Goal: Task Accomplishment & Management: Manage account settings

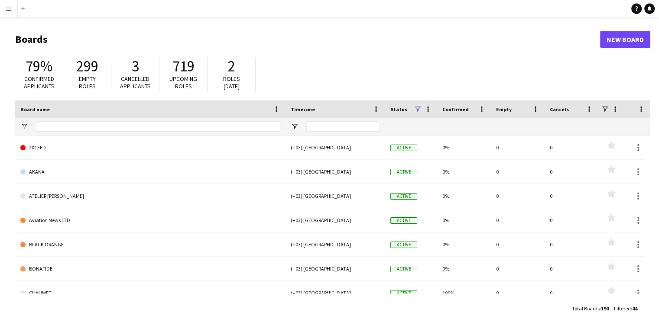
click at [4, 12] on button "Menu" at bounding box center [8, 8] width 17 height 17
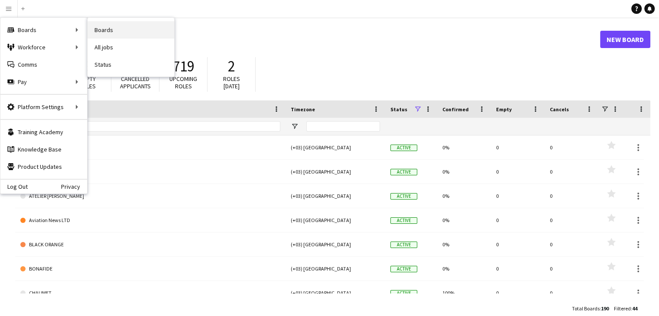
click at [97, 25] on link "Boards" at bounding box center [131, 29] width 87 height 17
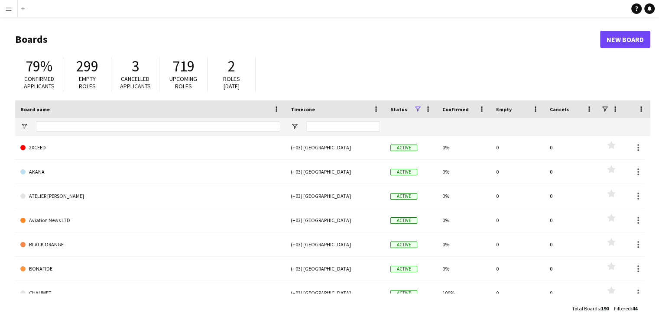
click at [7, 11] on app-icon "Menu" at bounding box center [8, 8] width 7 height 7
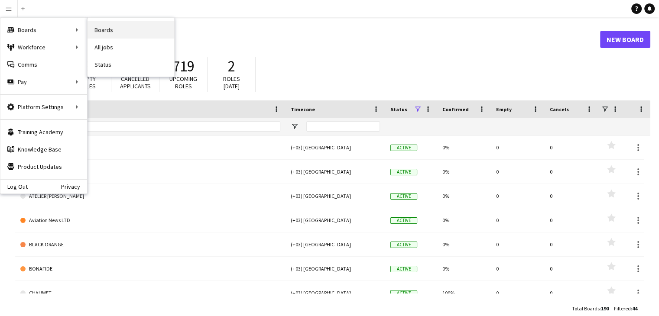
click at [101, 28] on link "Boards" at bounding box center [131, 29] width 87 height 17
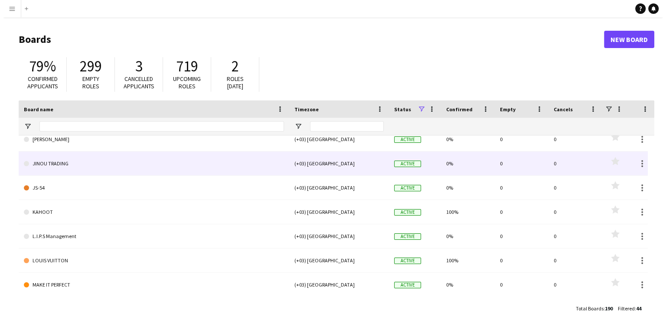
scroll to position [303, 0]
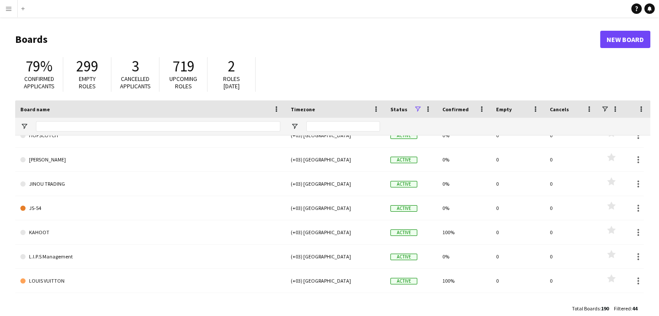
click at [6, 8] on app-icon "Menu" at bounding box center [8, 8] width 7 height 7
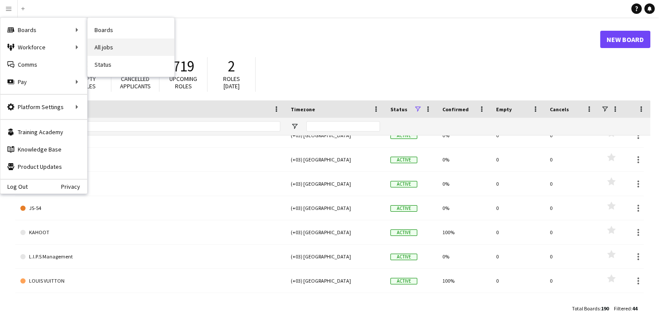
click at [110, 40] on link "All jobs" at bounding box center [131, 47] width 87 height 17
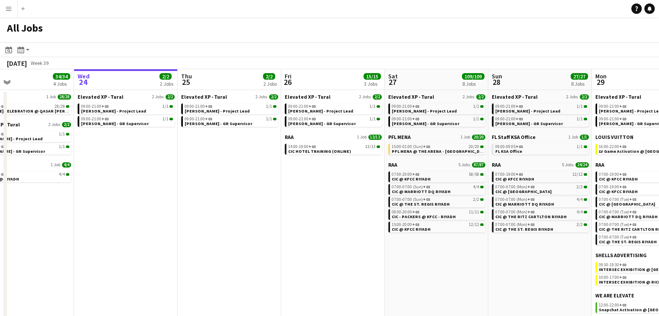
scroll to position [0, 237]
drag, startPoint x: 265, startPoint y: 190, endPoint x: 235, endPoint y: 188, distance: 30.0
click at [235, 188] on app-calendar-viewport "Sun 21 29/29 2 Jobs Mon 22 30/30 3 Jobs Tue 23 34/34 4 Jobs Wed 24 2/2 2 Jobs T…" at bounding box center [329, 199] width 659 height 260
click at [458, 154] on app-brief-job-card "15:00-01:00 (Sun) +03 20/20 PFL MENA @ THE ARENA - RIYADH" at bounding box center [436, 149] width 97 height 11
click at [459, 151] on link "15:00-01:00 (Sun) +03 20/20 PFL MENA @ THE ARENA - RIYADH" at bounding box center [437, 149] width 92 height 10
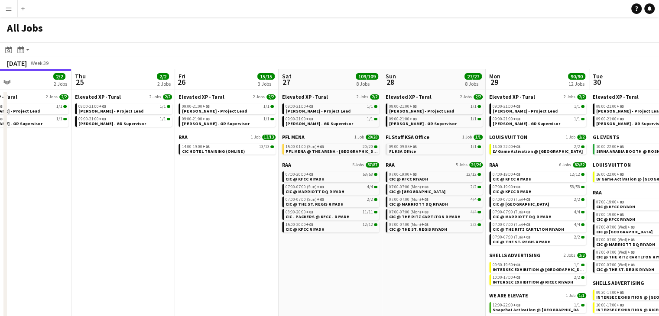
drag, startPoint x: 253, startPoint y: 226, endPoint x: 222, endPoint y: 220, distance: 31.3
click at [222, 220] on app-calendar-viewport "Sun 21 29/29 2 Jobs Mon 22 30/30 3 Jobs Tue 23 34/34 4 Jobs Wed 24 2/2 2 Jobs T…" at bounding box center [329, 199] width 659 height 260
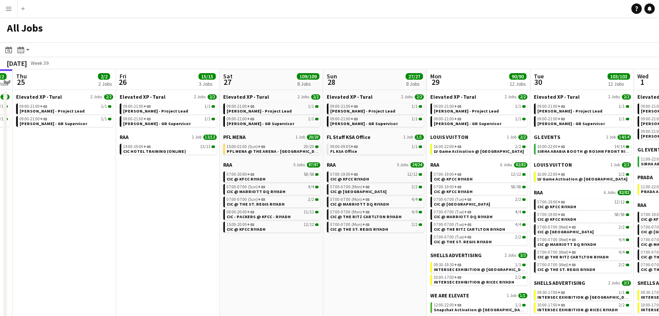
drag, startPoint x: 320, startPoint y: 255, endPoint x: 271, endPoint y: 248, distance: 49.5
click at [271, 248] on app-calendar-viewport "Sun 21 29/29 2 Jobs Mon 22 30/30 3 Jobs Tue 23 34/34 4 Jobs Wed 24 2/2 2 Jobs T…" at bounding box center [329, 199] width 659 height 260
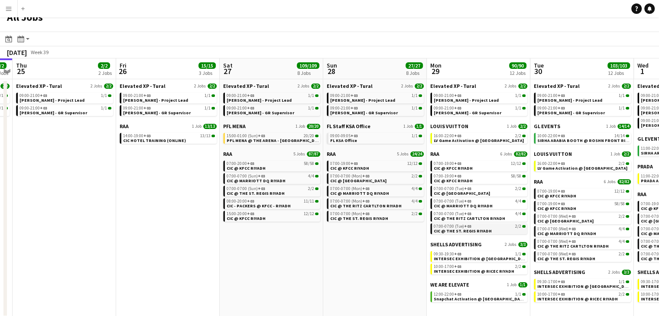
scroll to position [13, 0]
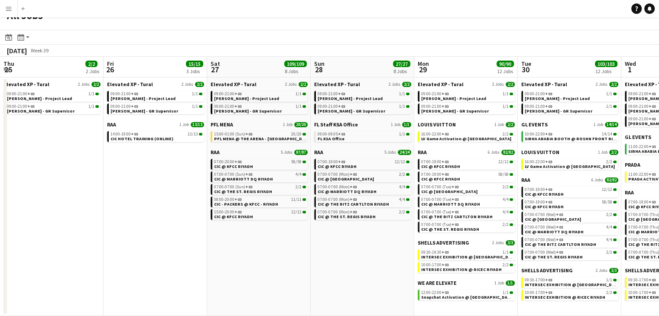
drag, startPoint x: 359, startPoint y: 231, endPoint x: 257, endPoint y: 224, distance: 101.7
click at [257, 224] on app-calendar-viewport "Mon 22 30/30 3 Jobs Tue 23 34/34 4 Jobs Wed 24 2/2 2 Jobs Thu 25 2/2 2 Jobs Fri…" at bounding box center [329, 187] width 659 height 260
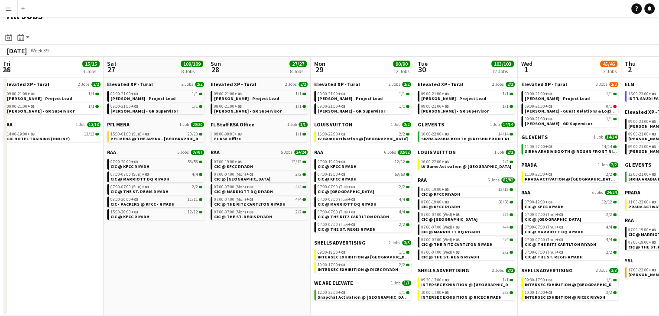
scroll to position [0, 312]
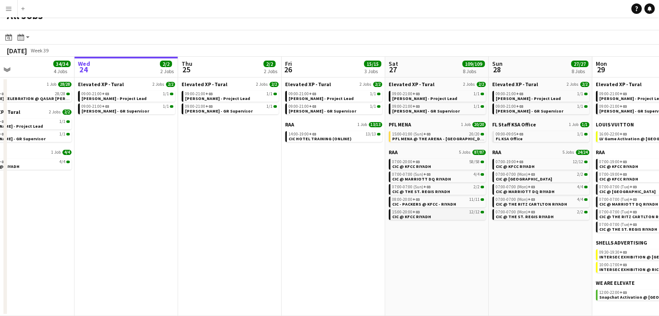
drag, startPoint x: 185, startPoint y: 246, endPoint x: 486, endPoint y: 214, distance: 302.5
click at [488, 214] on app-calendar-viewport "Sun 21 29/29 2 Jobs Mon 22 30/30 3 Jobs Tue 23 34/34 4 Jobs Wed 24 2/2 2 Jobs T…" at bounding box center [329, 187] width 659 height 260
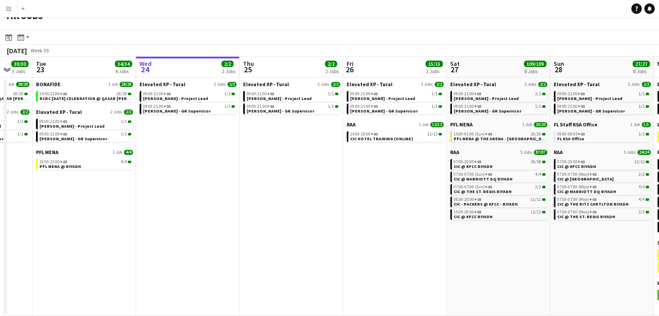
scroll to position [0, 252]
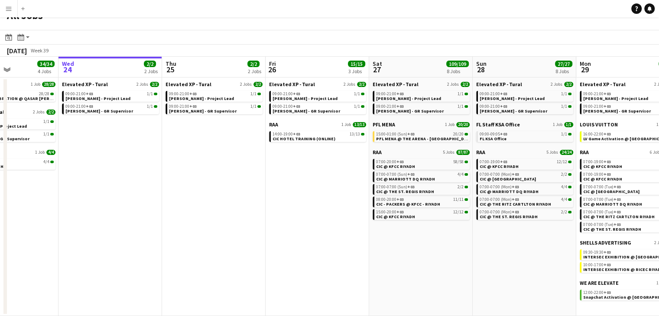
drag, startPoint x: 211, startPoint y: 214, endPoint x: 298, endPoint y: 213, distance: 86.7
click at [298, 214] on app-calendar-viewport "Sun 21 29/29 2 Jobs Mon 22 30/30 3 Jobs Tue 23 34/34 4 Jobs Wed 24 2/2 2 Jobs T…" at bounding box center [329, 187] width 659 height 260
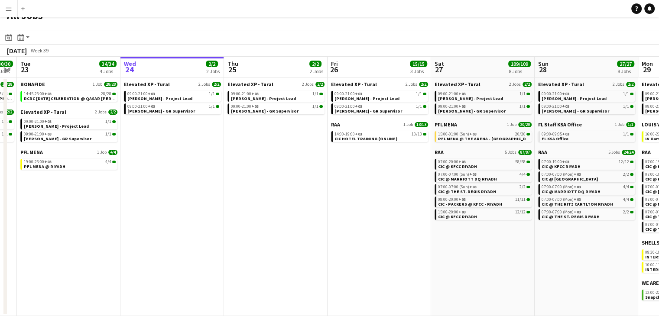
drag, startPoint x: 234, startPoint y: 158, endPoint x: 187, endPoint y: 151, distance: 48.1
click at [187, 151] on app-calendar-viewport "Sat 20 1/1 1 Job Sun 21 29/29 2 Jobs Mon 22 30/30 3 Jobs Tue 23 34/34 4 Jobs We…" at bounding box center [329, 187] width 659 height 260
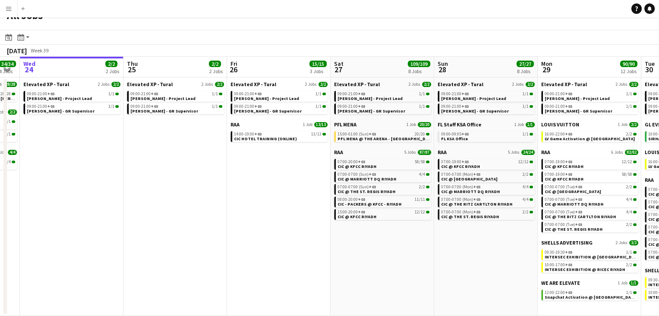
drag, startPoint x: 324, startPoint y: 159, endPoint x: 223, endPoint y: 161, distance: 101.4
click at [223, 161] on app-calendar-viewport "Sat 20 1/1 1 Job Sun 21 29/29 2 Jobs Mon 22 30/30 3 Jobs Tue 23 34/34 4 Jobs We…" at bounding box center [329, 187] width 659 height 260
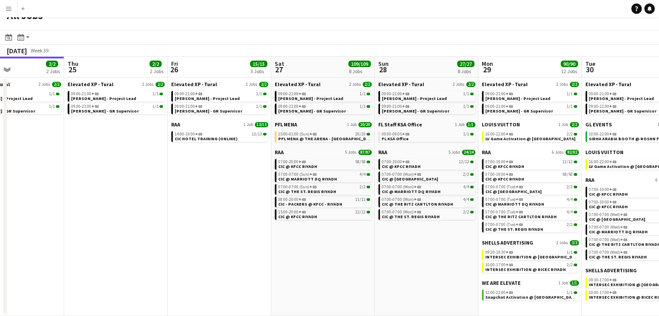
drag, startPoint x: 231, startPoint y: 161, endPoint x: 226, endPoint y: 162, distance: 4.4
click at [226, 162] on app-calendar-viewport "Mon 22 30/30 3 Jobs Tue 23 34/34 4 Jobs Wed 24 2/2 2 Jobs Thu 25 2/2 2 Jobs Fri…" at bounding box center [329, 187] width 659 height 260
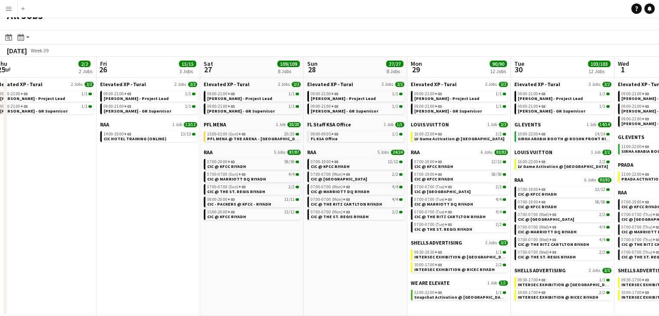
scroll to position [0, 318]
drag, startPoint x: 348, startPoint y: 249, endPoint x: 287, endPoint y: 241, distance: 61.2
click at [287, 241] on app-calendar-viewport "Mon 22 30/30 3 Jobs Tue 23 34/34 4 Jobs Wed 24 2/2 2 Jobs Thu 25 2/2 2 Jobs Fri…" at bounding box center [329, 187] width 659 height 260
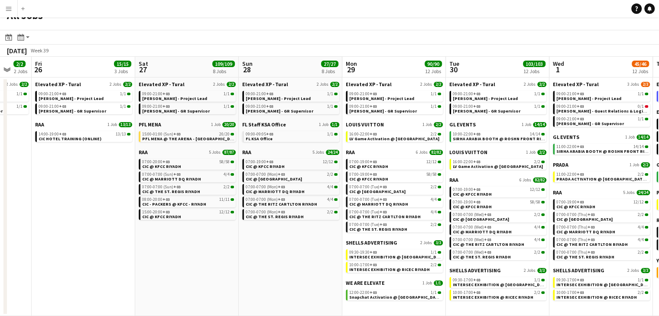
drag, startPoint x: 315, startPoint y: 247, endPoint x: 257, endPoint y: 242, distance: 58.3
click at [257, 242] on app-calendar-viewport "Mon 22 30/30 3 Jobs Tue 23 34/34 4 Jobs Wed 24 2/2 2 Jobs Thu 25 2/2 2 Jobs Fri…" at bounding box center [329, 187] width 659 height 260
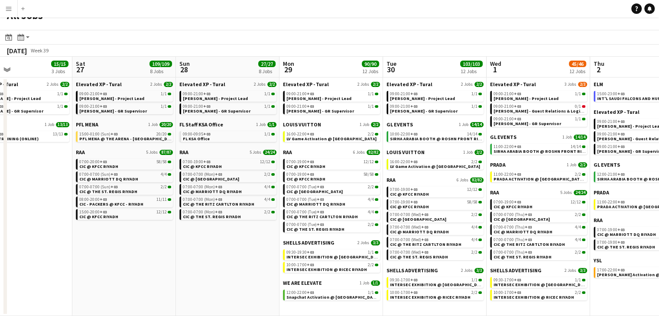
scroll to position [0, 273]
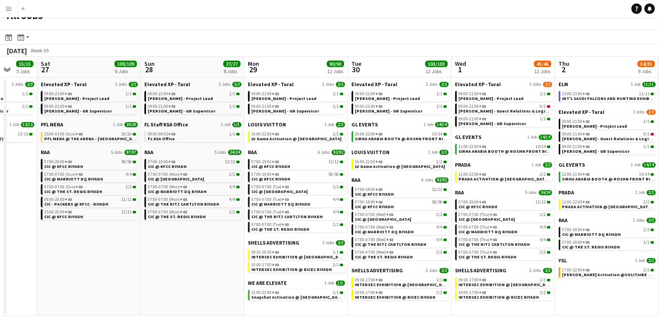
drag, startPoint x: 275, startPoint y: 249, endPoint x: 206, endPoint y: 250, distance: 68.9
click at [206, 250] on app-calendar-viewport "Wed 24 2/2 2 Jobs Thu 25 2/2 2 Jobs Fri 26 15/15 3 Jobs Sat 27 109/109 8 Jobs S…" at bounding box center [329, 187] width 659 height 260
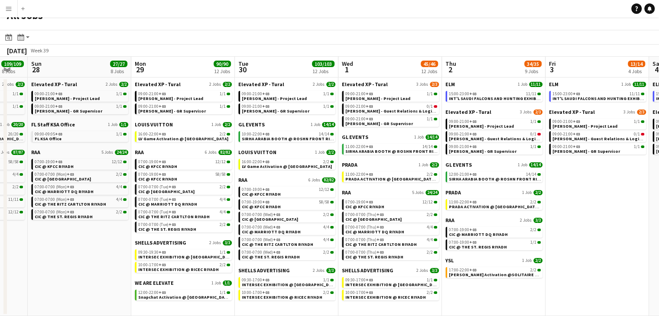
drag, startPoint x: 406, startPoint y: 306, endPoint x: 293, endPoint y: 288, distance: 114.5
click at [293, 288] on app-calendar-viewport "Wed 24 2/2 2 Jobs Thu 25 2/2 2 Jobs Fri 26 15/15 3 Jobs Sat 27 109/109 8 Jobs S…" at bounding box center [329, 187] width 659 height 260
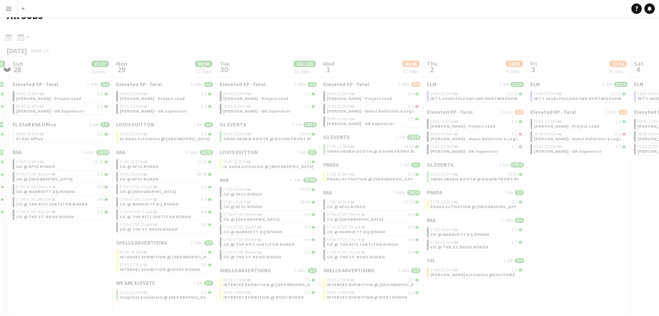
drag, startPoint x: 485, startPoint y: 293, endPoint x: 408, endPoint y: 287, distance: 77.8
click at [408, 287] on app-all-jobs "All Jobs Date picker SEP 2025 SEP 2025 Monday M Tuesday T Wednesday W Thursday …" at bounding box center [329, 161] width 659 height 312
click at [408, 287] on div at bounding box center [329, 186] width 659 height 312
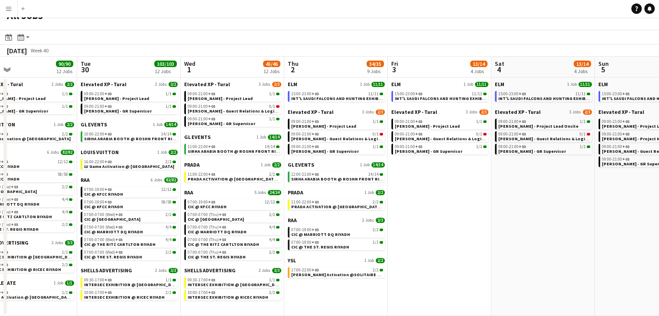
drag, startPoint x: 555, startPoint y: 266, endPoint x: 445, endPoint y: 259, distance: 109.4
click at [445, 259] on app-calendar-viewport "Fri 26 15/15 3 Jobs Sat 27 109/109 8 Jobs Sun 28 27/27 8 Jobs Mon 29 90/90 12 J…" at bounding box center [329, 187] width 659 height 260
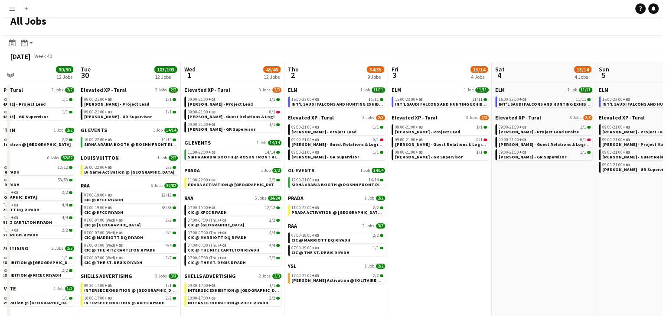
scroll to position [0, 0]
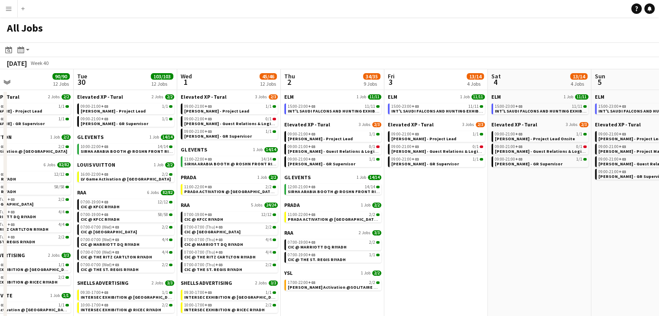
click at [10, 3] on button "Menu" at bounding box center [8, 8] width 17 height 17
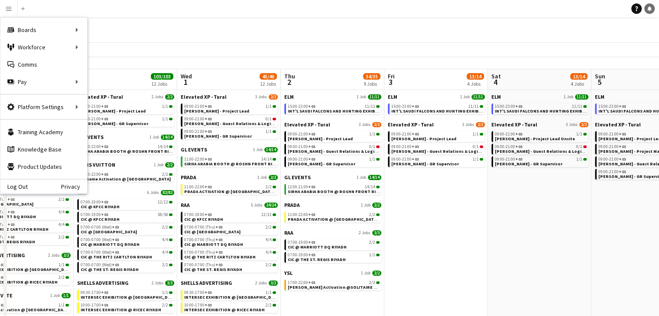
click at [649, 11] on link "Notifications" at bounding box center [649, 8] width 10 height 10
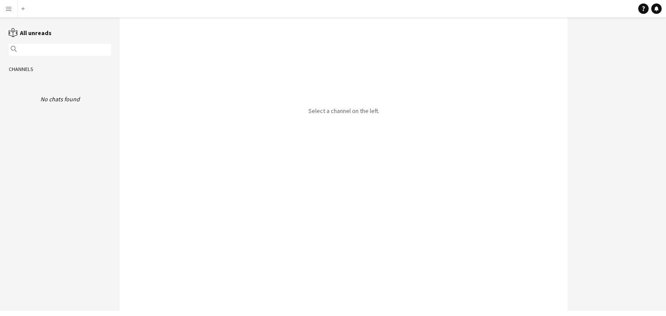
click at [10, 13] on button "Menu" at bounding box center [8, 8] width 17 height 17
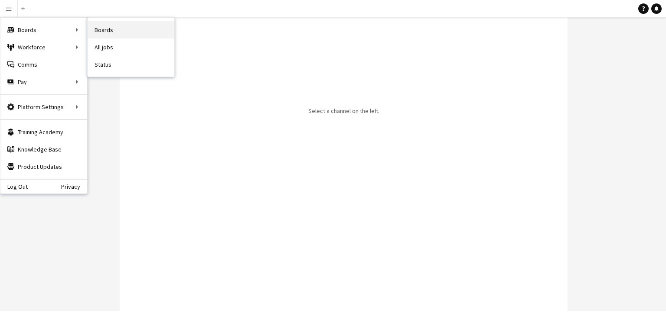
click at [116, 29] on link "Boards" at bounding box center [131, 29] width 87 height 17
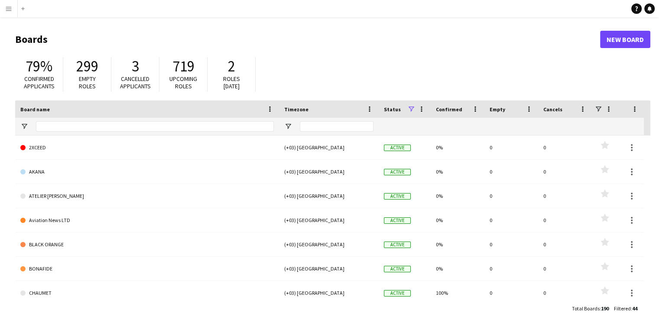
click at [8, 12] on app-icon "Menu" at bounding box center [8, 8] width 7 height 7
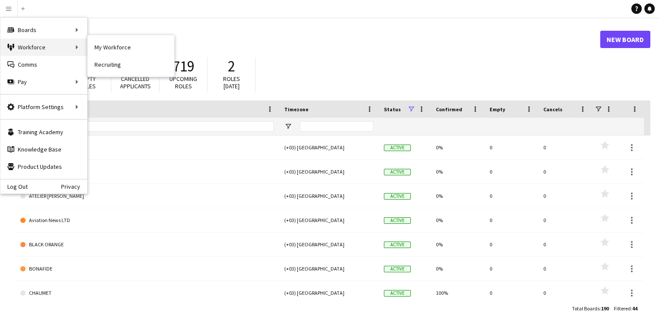
click at [41, 46] on div "Workforce Workforce" at bounding box center [43, 47] width 87 height 17
click at [332, 53] on div "79% Confirmed applicants 299 Empty roles 3 Cancelled applicants 719 Upcoming ro…" at bounding box center [332, 77] width 635 height 48
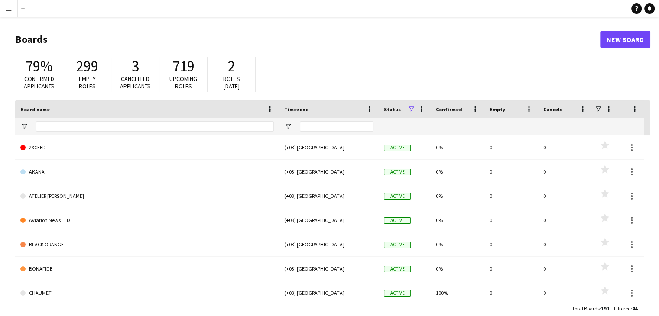
click at [10, 11] on app-icon "Menu" at bounding box center [8, 8] width 7 height 7
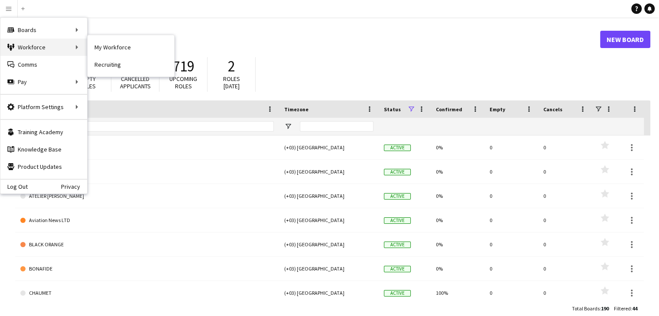
click at [35, 49] on div "Workforce Workforce" at bounding box center [43, 47] width 87 height 17
click at [33, 47] on div "Workforce Workforce" at bounding box center [43, 47] width 87 height 17
click at [109, 46] on link "My Workforce" at bounding box center [131, 47] width 87 height 17
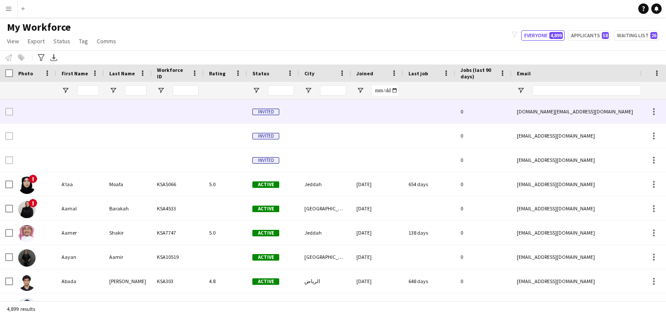
type input "**********"
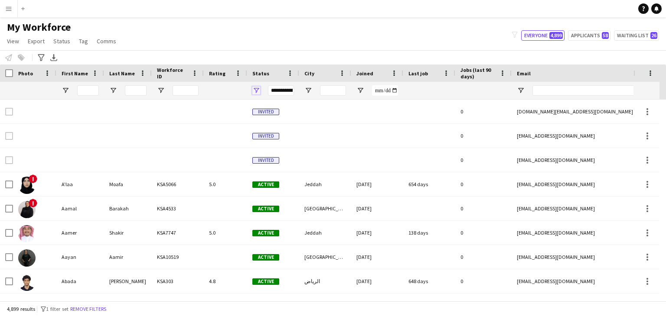
click at [257, 94] on span "Open Filter Menu" at bounding box center [256, 91] width 8 height 8
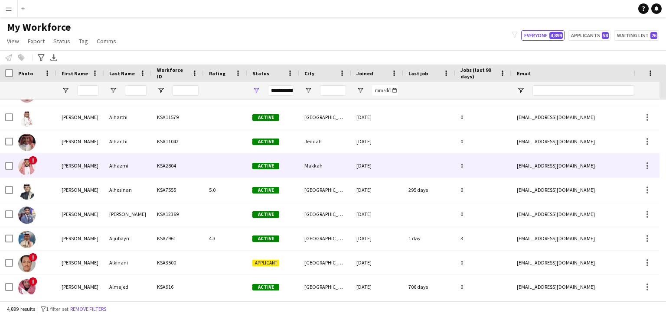
scroll to position [2350, 0]
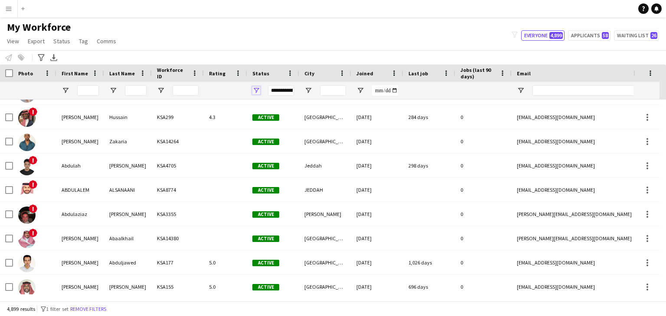
click at [259, 87] on span "Open Filter Menu" at bounding box center [256, 91] width 8 height 8
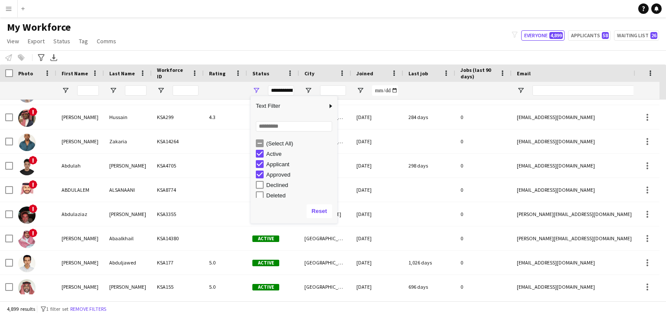
click at [278, 143] on div "(Select All)" at bounding box center [300, 143] width 68 height 7
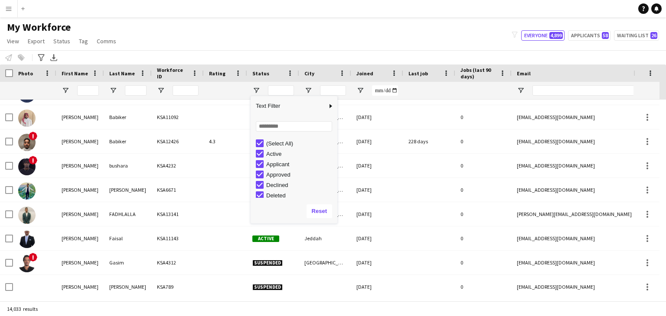
click at [313, 38] on div "My Workforce View Views Default view Basic Export View Full Name TAGS Test New …" at bounding box center [333, 35] width 666 height 29
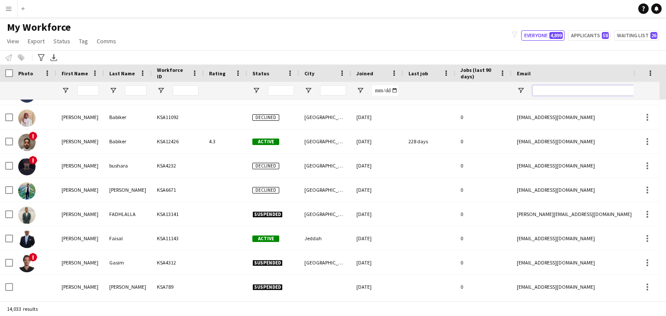
click at [556, 92] on input "Email Filter Input" at bounding box center [605, 90] width 147 height 10
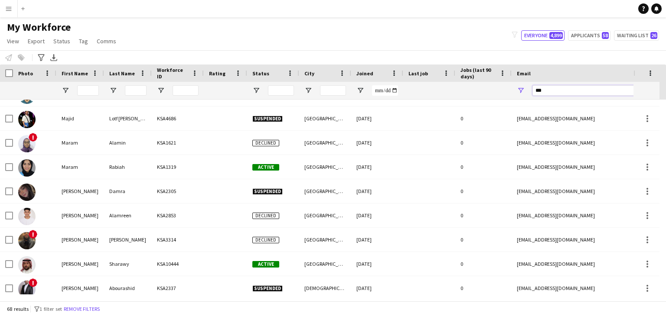
drag, startPoint x: 557, startPoint y: 93, endPoint x: 492, endPoint y: 84, distance: 65.2
click at [492, 84] on div at bounding box center [469, 90] width 939 height 17
type input "***"
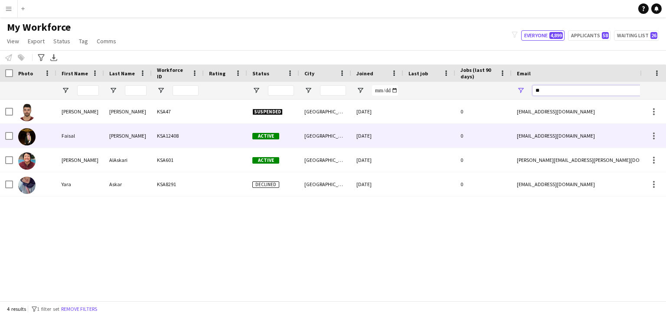
type input "*"
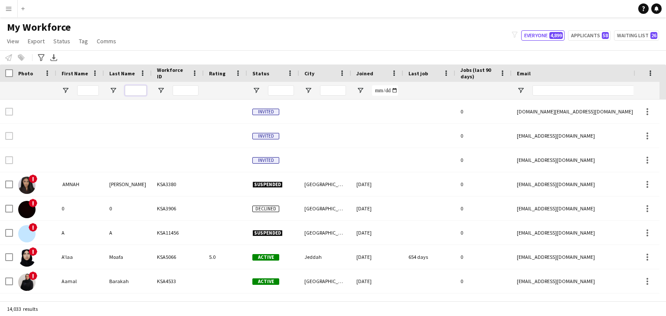
click at [131, 93] on input "Last Name Filter Input" at bounding box center [136, 90] width 22 height 10
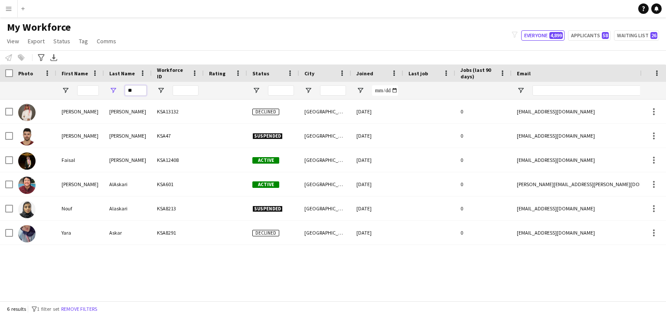
type input "*"
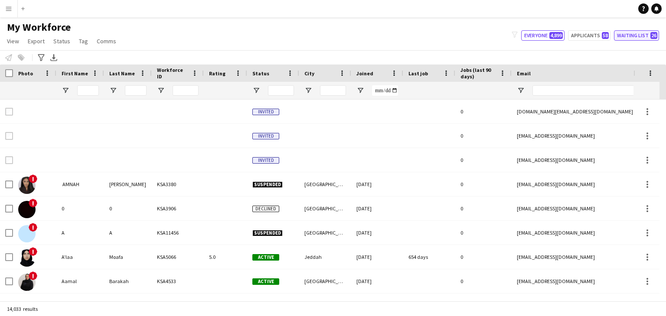
click at [628, 33] on button "Waiting list 26" at bounding box center [636, 35] width 45 height 10
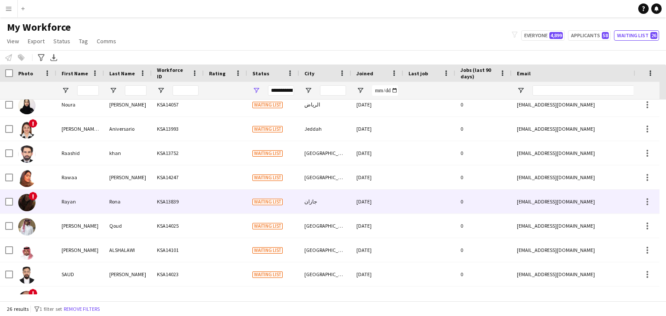
scroll to position [350, 0]
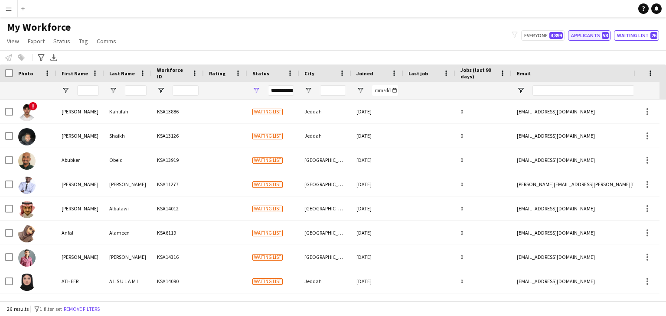
click at [595, 35] on button "Applicants 58" at bounding box center [589, 35] width 42 height 10
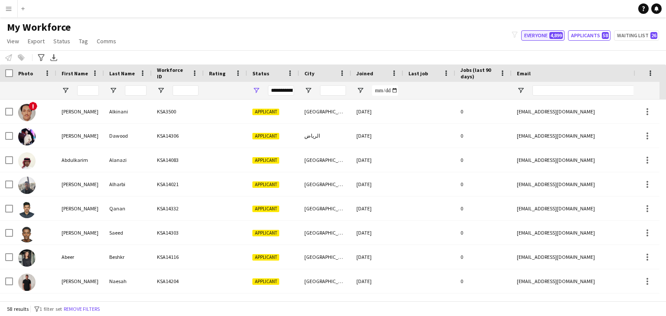
click at [548, 38] on button "Everyone 4,899" at bounding box center [542, 35] width 43 height 10
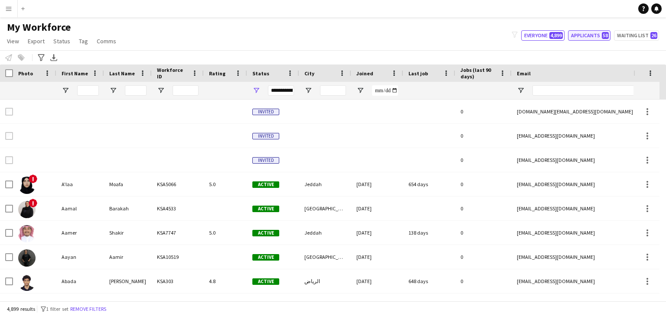
click at [577, 33] on button "Applicants 58" at bounding box center [589, 35] width 42 height 10
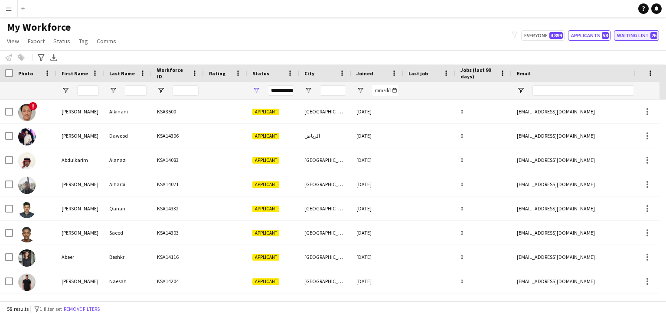
click at [624, 35] on button "Waiting list 26" at bounding box center [636, 35] width 45 height 10
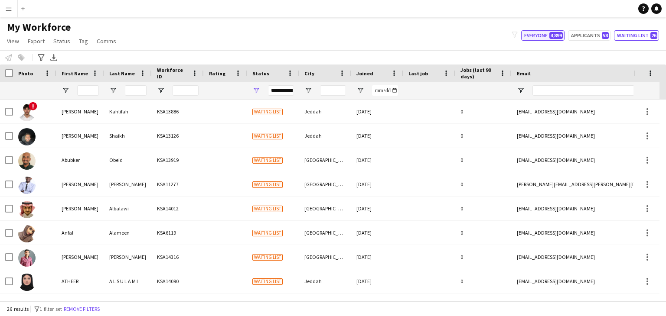
click at [551, 33] on span "4,899" at bounding box center [555, 35] width 13 height 7
type input "**********"
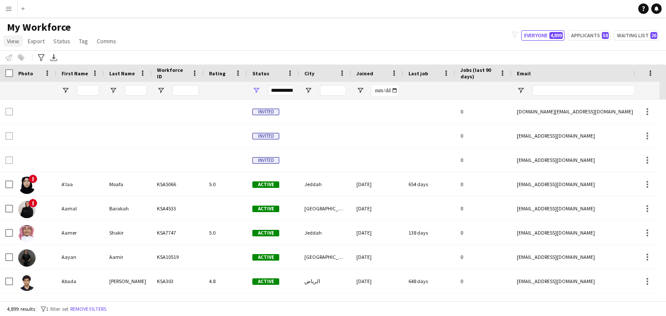
click at [12, 40] on span "View" at bounding box center [13, 41] width 12 height 8
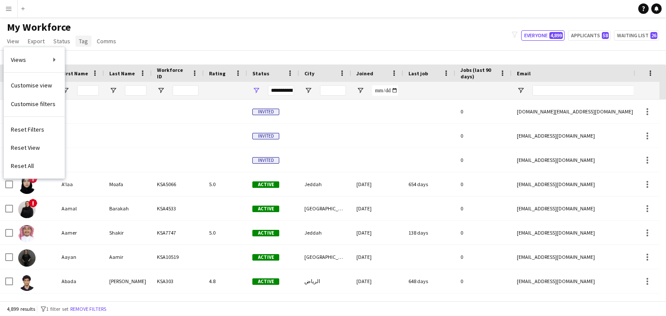
click at [82, 39] on span "Tag" at bounding box center [83, 41] width 9 height 8
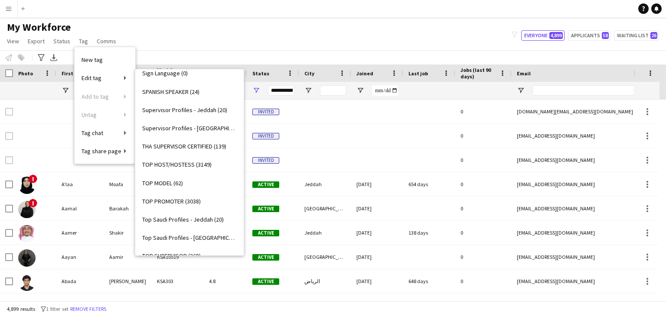
scroll to position [823, 0]
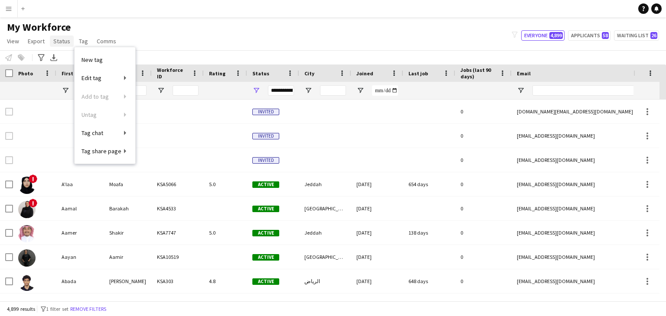
click at [60, 39] on span "Status" at bounding box center [61, 41] width 17 height 8
click at [38, 39] on span "Export" at bounding box center [36, 41] width 17 height 8
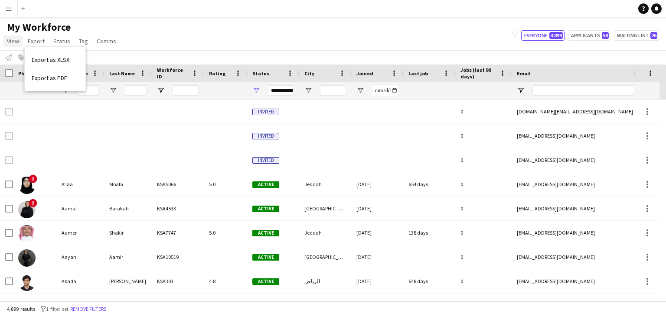
click at [12, 41] on span "View" at bounding box center [13, 41] width 12 height 8
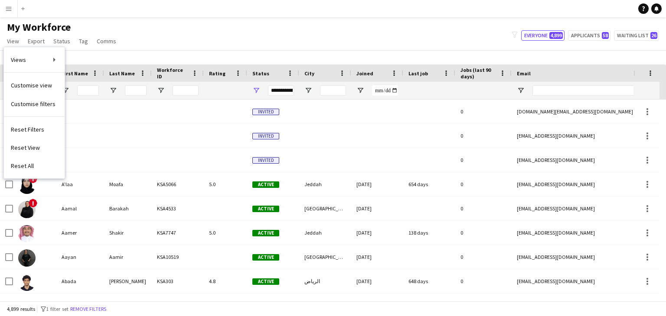
click at [4, 10] on button "Menu" at bounding box center [8, 8] width 17 height 17
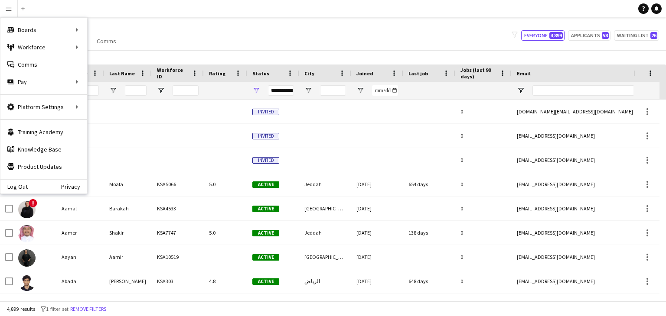
click at [335, 40] on div "My Workforce View Views Default view Basic Export View Full Name TAGS Test New …" at bounding box center [333, 35] width 666 height 29
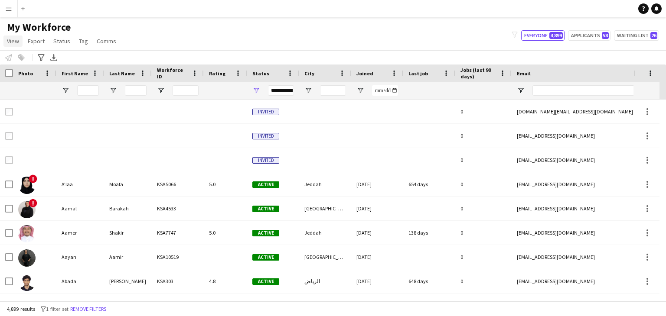
click at [14, 42] on span "View" at bounding box center [13, 41] width 12 height 8
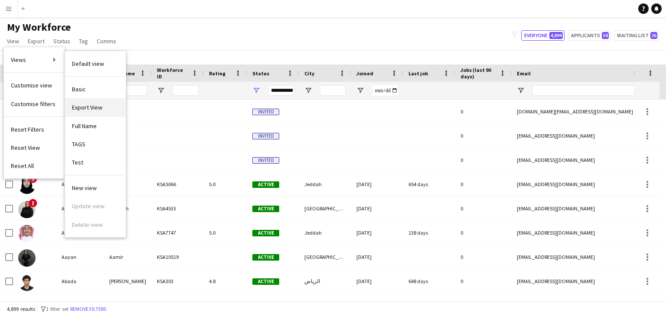
click at [89, 109] on span "Export View" at bounding box center [87, 108] width 30 height 8
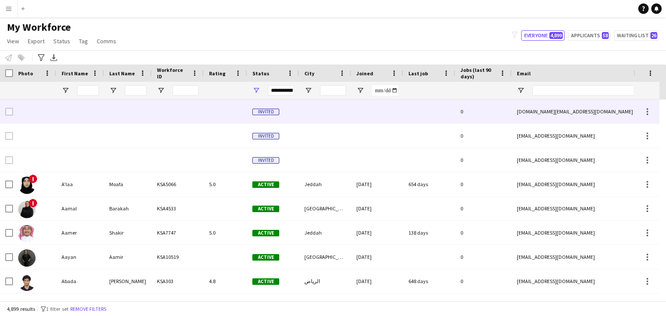
click at [10, 39] on span "View" at bounding box center [13, 41] width 12 height 8
click at [10, 38] on span "View" at bounding box center [13, 41] width 12 height 8
click at [151, 36] on div "My Workforce View Views Default view Basic Export View Full Name TAGS Test New …" at bounding box center [333, 35] width 666 height 29
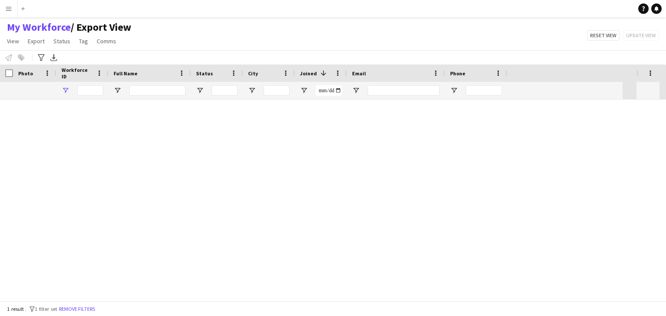
type input "********"
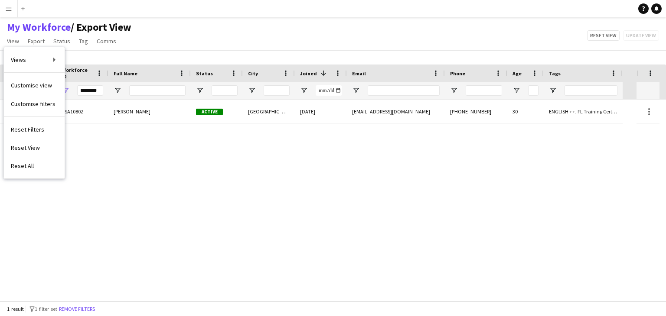
click at [185, 48] on div "My Workforce / Export View View Views Default view Basic Export View Full Name …" at bounding box center [333, 35] width 666 height 29
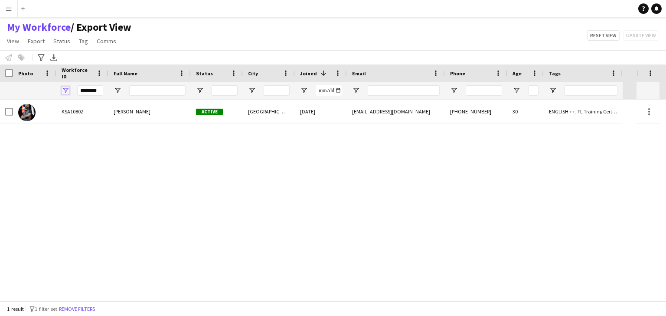
click at [64, 88] on span "Open Filter Menu" at bounding box center [66, 91] width 8 height 8
type input "**********"
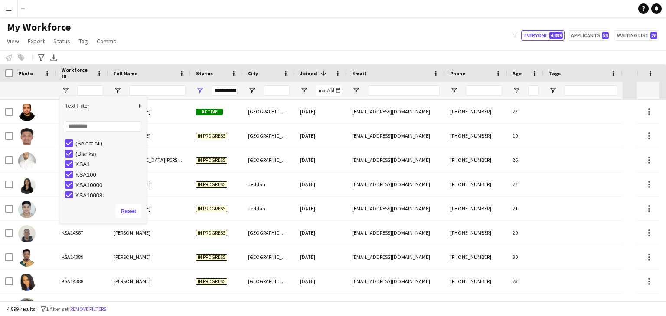
click at [196, 35] on div "My Workforce View Views Default view Basic Export View Full Name TAGS Test New …" at bounding box center [333, 35] width 666 height 29
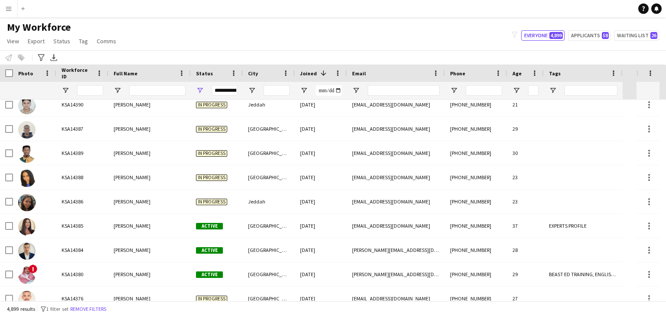
scroll to position [173, 0]
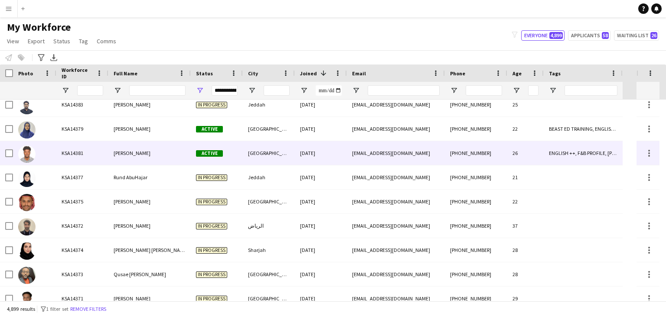
click at [568, 151] on div "ENGLISH ++, F&B PROFILE, [PERSON_NAME] PROFILE, TOP [PERSON_NAME], TOP WAITER" at bounding box center [582, 153] width 79 height 24
drag, startPoint x: 579, startPoint y: 151, endPoint x: 584, endPoint y: 159, distance: 8.8
click at [580, 153] on div "ENGLISH ++, F&B PROFILE, [PERSON_NAME] PROFILE, TOP [PERSON_NAME], TOP WAITER" at bounding box center [582, 153] width 79 height 24
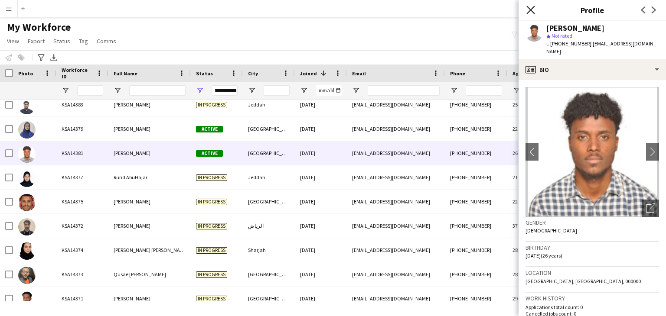
click at [530, 11] on icon at bounding box center [530, 10] width 8 height 8
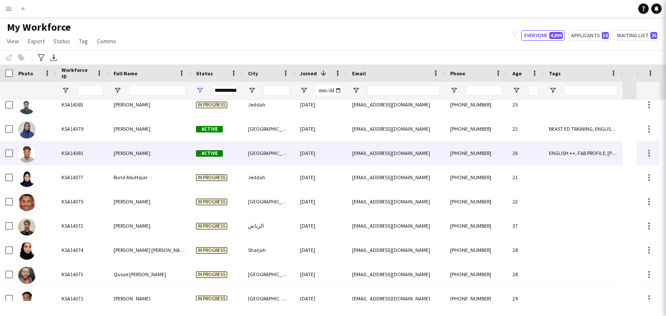
click at [665, 13] on icon "Close pop-in" at bounding box center [677, 10] width 7 height 7
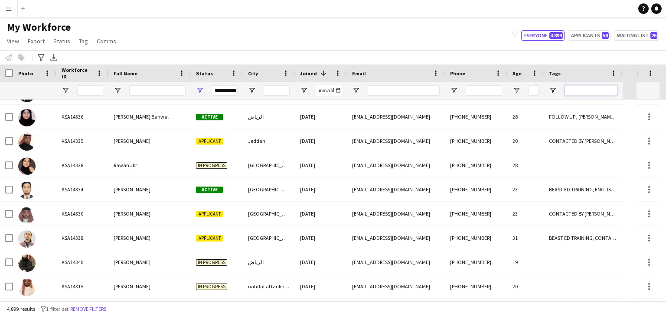
click at [577, 94] on input "Tags Filter Input" at bounding box center [590, 90] width 53 height 10
click at [555, 90] on span "Open Filter Menu" at bounding box center [553, 91] width 8 height 8
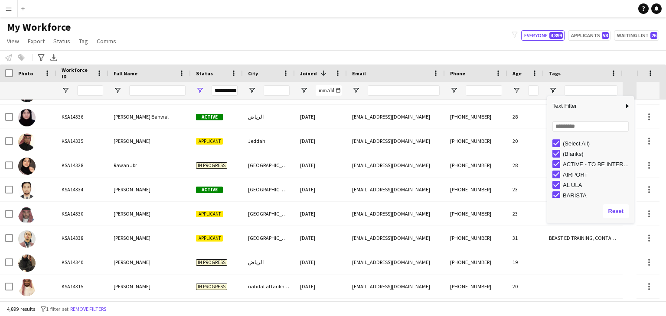
click at [570, 142] on div "(Select All)" at bounding box center [596, 143] width 68 height 7
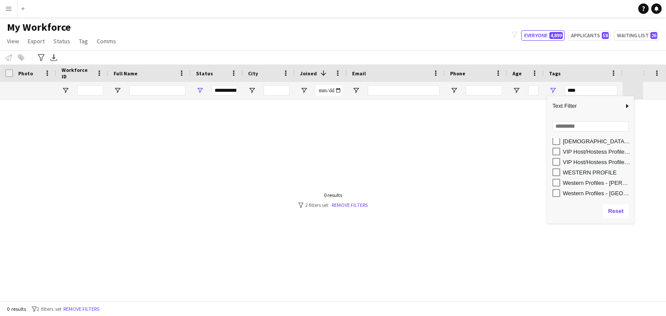
click at [583, 192] on div "Western Profiles - Riyadh" at bounding box center [596, 193] width 68 height 7
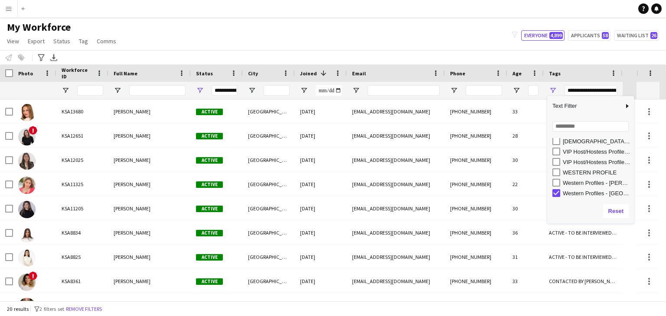
click at [578, 182] on div "Western Profiles - Jeddah" at bounding box center [596, 183] width 68 height 7
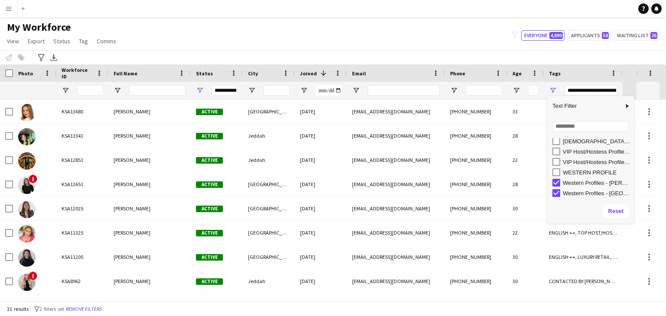
click at [569, 172] on div "WESTERN PROFILE" at bounding box center [596, 172] width 68 height 7
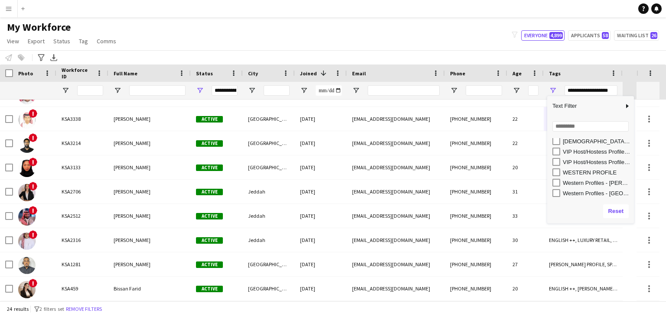
click at [395, 310] on div "24 results filter-1 2 filters set Remove filters" at bounding box center [333, 309] width 666 height 15
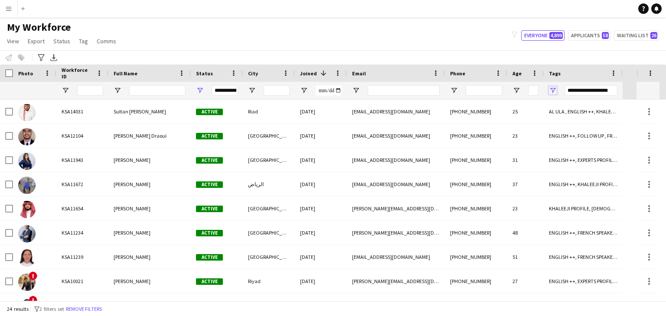
click at [554, 88] on span "Open Filter Menu" at bounding box center [553, 91] width 8 height 8
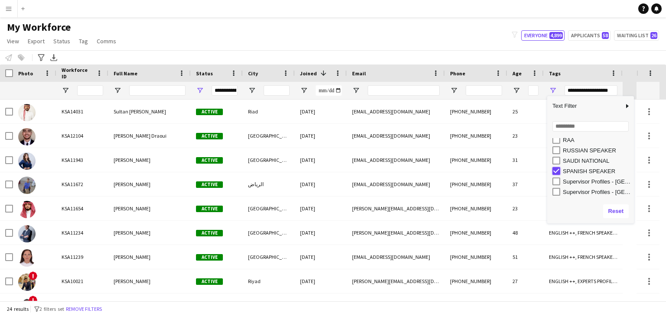
type input "***"
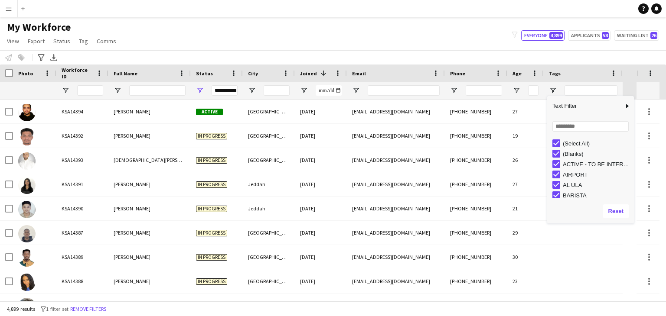
click at [315, 38] on div "My Workforce View Views Default view Basic Export View Full Name TAGS Test New …" at bounding box center [333, 35] width 666 height 29
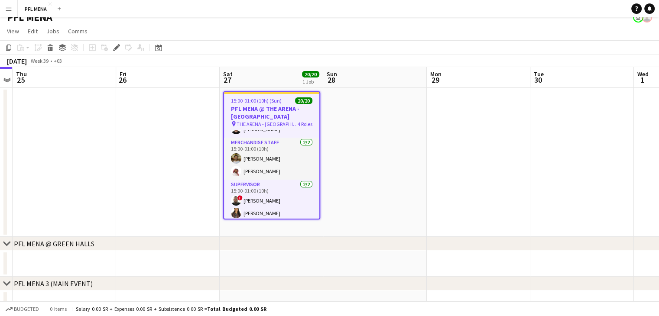
scroll to position [24, 0]
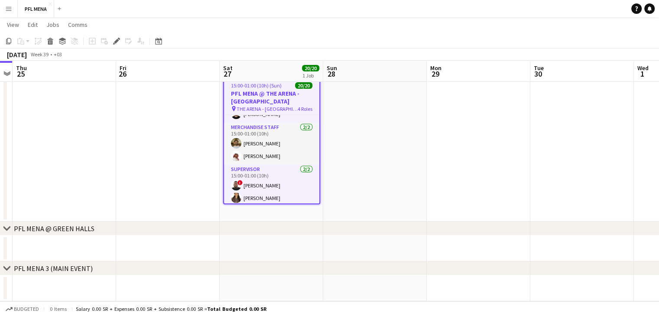
click at [6, 230] on icon at bounding box center [6, 228] width 7 height 3
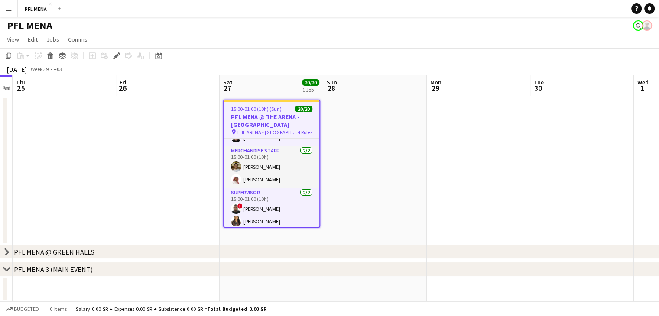
scroll to position [3, 0]
click at [5, 248] on icon at bounding box center [6, 251] width 3 height 7
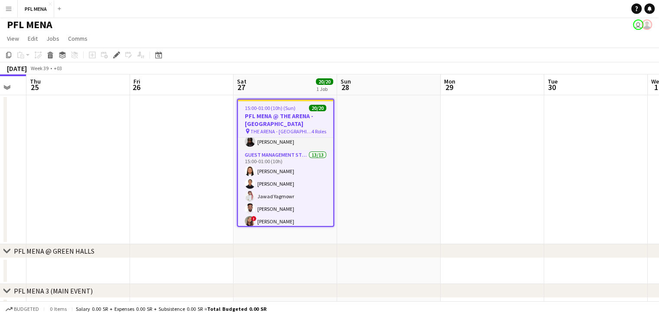
scroll to position [0, 279]
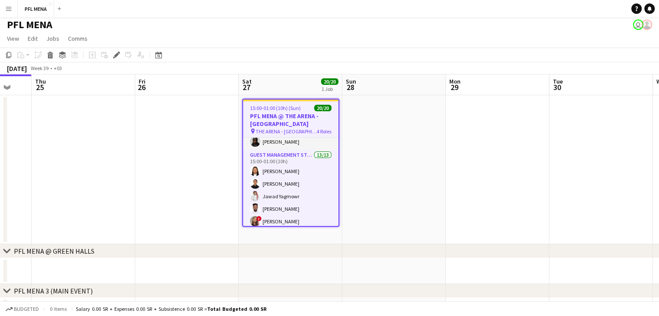
drag, startPoint x: 312, startPoint y: 149, endPoint x: 328, endPoint y: 140, distance: 18.1
click at [328, 140] on app-calendar-viewport "Mon 22 Tue 23 4/4 1 Job Wed 24 Thu 25 Fri 26 Sat 27 20/20 1 Job Sun 28 Mon 29 T…" at bounding box center [329, 200] width 659 height 250
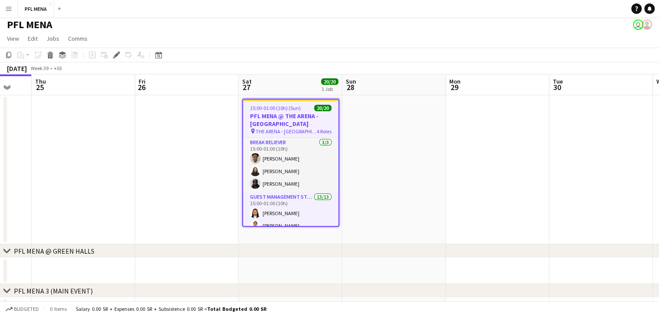
click at [323, 128] on span "4 Roles" at bounding box center [324, 131] width 15 height 7
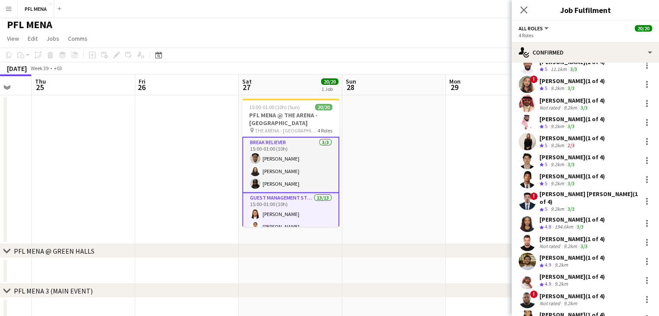
scroll to position [173, 0]
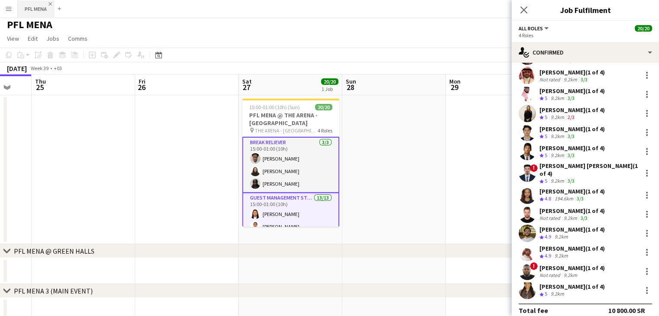
click at [50, 3] on app-icon "Close" at bounding box center [50, 3] width 3 height 3
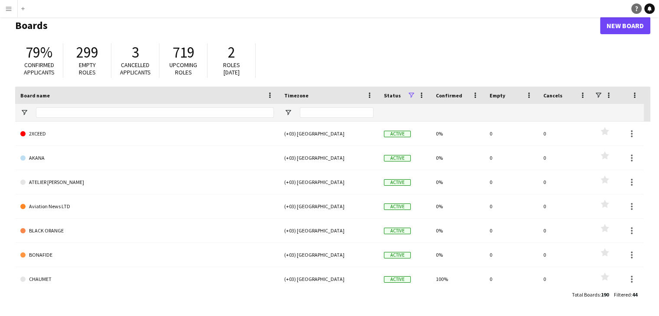
click at [634, 6] on icon "Help" at bounding box center [636, 8] width 5 height 5
click at [348, 43] on div "79% Confirmed applicants 299 Empty roles 3 Cancelled applicants 719 Upcoming ro…" at bounding box center [332, 63] width 635 height 48
click at [8, 7] on app-icon "Menu" at bounding box center [8, 8] width 7 height 7
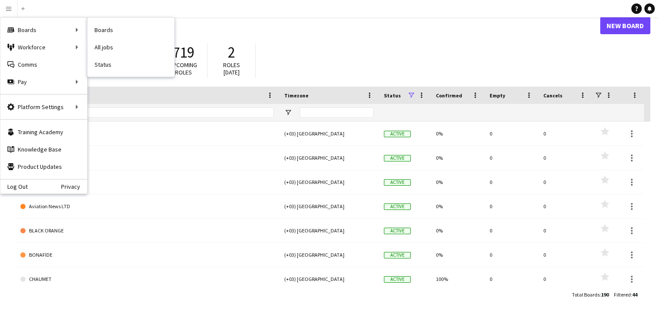
click at [94, 33] on link "Boards" at bounding box center [131, 29] width 87 height 17
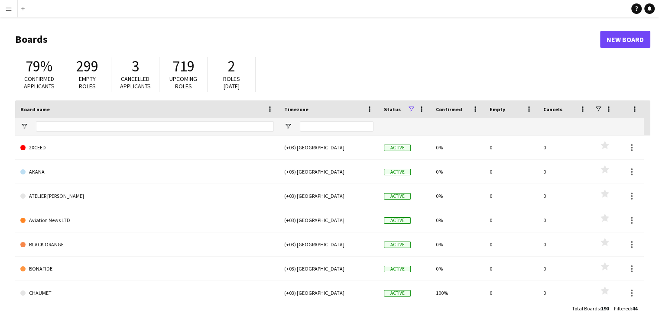
click at [366, 55] on main "Boards New Board 79% Confirmed applicants 299 Empty roles 3 Cancelled applicant…" at bounding box center [329, 173] width 659 height 313
click at [428, 54] on div "79% Confirmed applicants 299 Empty roles 3 Cancelled applicants 719 Upcoming ro…" at bounding box center [332, 77] width 635 height 48
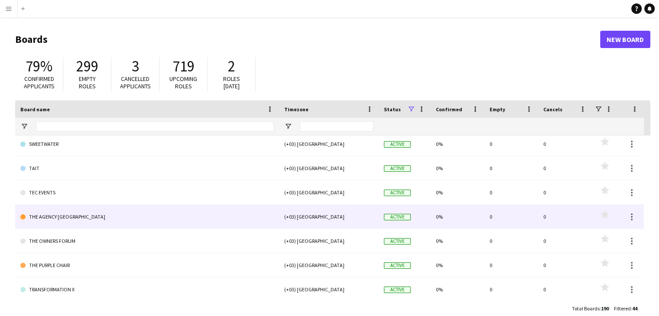
scroll to position [816, 0]
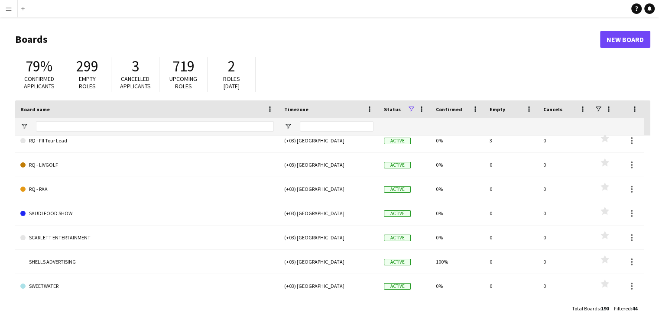
click at [9, 11] on app-icon "Menu" at bounding box center [8, 8] width 7 height 7
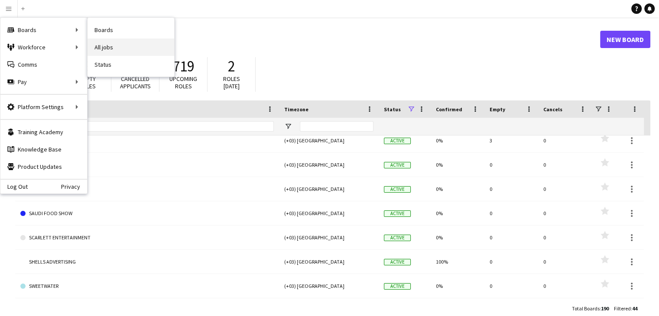
click at [120, 47] on link "All jobs" at bounding box center [131, 47] width 87 height 17
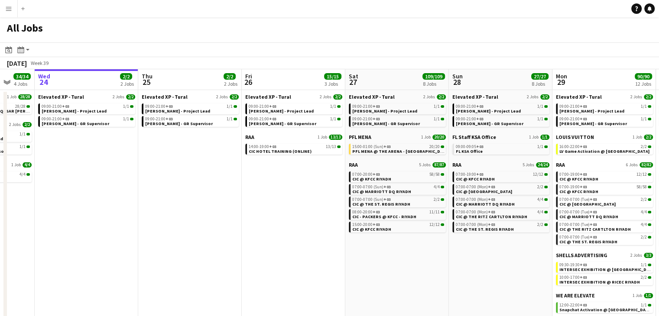
drag, startPoint x: 259, startPoint y: 192, endPoint x: 195, endPoint y: 192, distance: 64.1
click at [195, 192] on app-calendar-viewport "Sun 21 29/29 2 Jobs Mon 22 30/30 3 Jobs Tue 23 34/34 4 Jobs Wed 24 2/2 2 Jobs T…" at bounding box center [329, 199] width 659 height 260
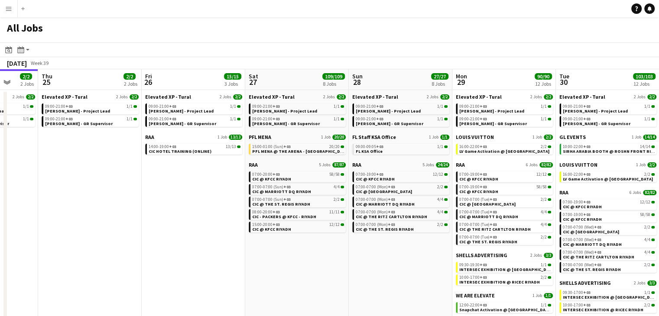
drag, startPoint x: 308, startPoint y: 201, endPoint x: 208, endPoint y: 201, distance: 100.1
click at [208, 201] on app-calendar-viewport "Sun 21 29/29 2 Jobs Mon 22 30/30 3 Jobs Tue 23 34/34 4 Jobs Wed 24 2/2 2 Jobs T…" at bounding box center [329, 199] width 659 height 260
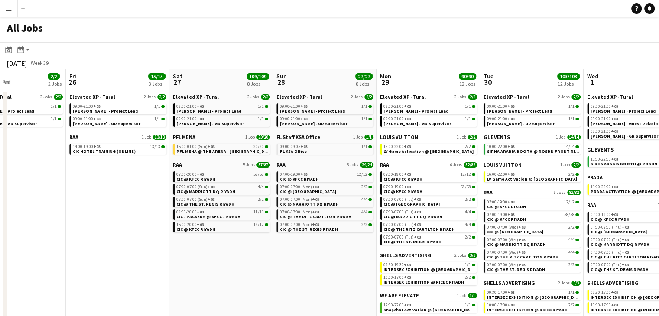
drag, startPoint x: 357, startPoint y: 270, endPoint x: 305, endPoint y: 268, distance: 51.6
click at [296, 269] on app-calendar-viewport "Mon 22 30/30 3 Jobs Tue 23 34/34 4 Jobs Wed 24 2/2 2 Jobs Thu 25 2/2 2 Jobs Fri…" at bounding box center [329, 199] width 659 height 260
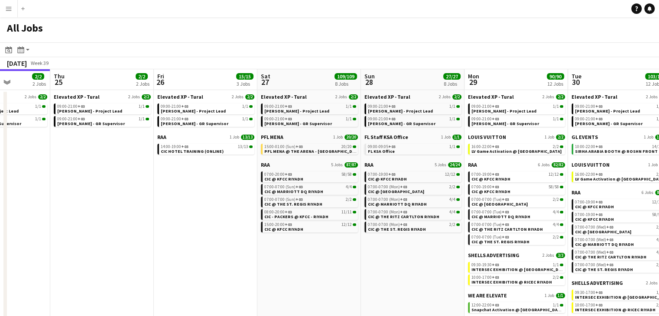
drag, startPoint x: 319, startPoint y: 267, endPoint x: 234, endPoint y: 260, distance: 85.2
click at [234, 260] on app-calendar-viewport "Mon 22 30/30 3 Jobs Tue 23 34/34 4 Jobs Wed 24 2/2 2 Jobs Thu 25 2/2 2 Jobs Fri…" at bounding box center [329, 199] width 659 height 260
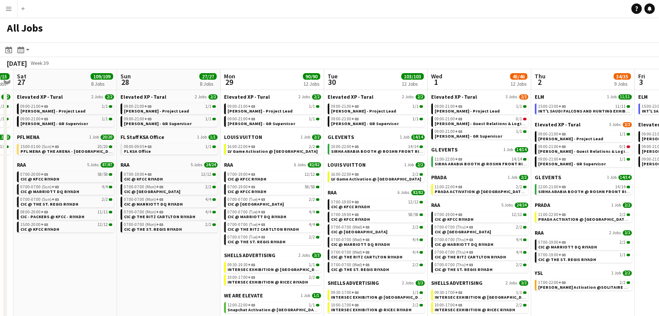
drag, startPoint x: 199, startPoint y: 247, endPoint x: 193, endPoint y: 246, distance: 6.2
click at [193, 246] on app-calendar-viewport "Wed 24 2/2 2 Jobs Thu 25 2/2 2 Jobs Fri 26 15/15 3 Jobs Sat 27 109/109 8 Jobs S…" at bounding box center [329, 199] width 659 height 260
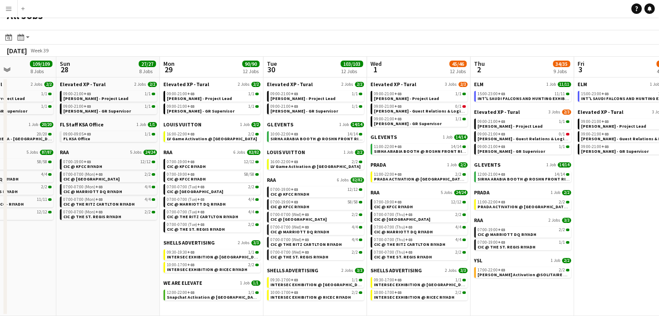
drag, startPoint x: 120, startPoint y: 245, endPoint x: 203, endPoint y: 261, distance: 84.8
click at [116, 245] on app-calendar-viewport "Wed 24 2/2 2 Jobs Thu 25 2/2 2 Jobs Fri 26 15/15 3 Jobs Sat 27 109/109 8 Jobs S…" at bounding box center [329, 187] width 659 height 260
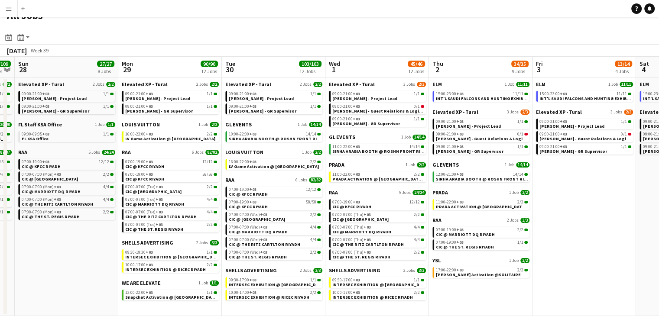
drag, startPoint x: 527, startPoint y: 296, endPoint x: 484, endPoint y: 291, distance: 43.2
click at [484, 291] on app-calendar-viewport "Wed 24 2/2 2 Jobs Thu 25 2/2 2 Jobs Fri 26 15/15 3 Jobs Sat 27 109/109 8 Jobs S…" at bounding box center [329, 187] width 659 height 260
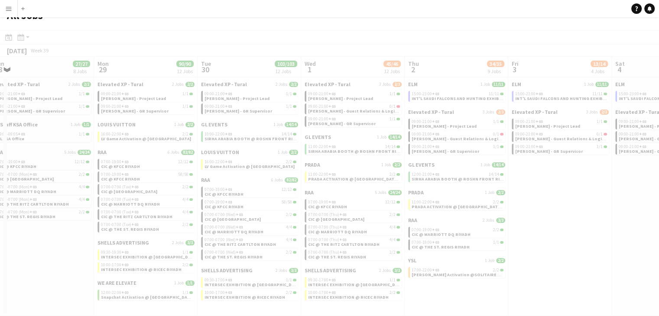
drag, startPoint x: 611, startPoint y: 260, endPoint x: 540, endPoint y: 260, distance: 71.1
click at [540, 261] on app-all-jobs "All Jobs Date picker SEP 2025 SEP 2025 Monday M Tuesday T Wednesday W Thursday …" at bounding box center [329, 161] width 659 height 312
click at [540, 260] on div at bounding box center [329, 186] width 659 height 312
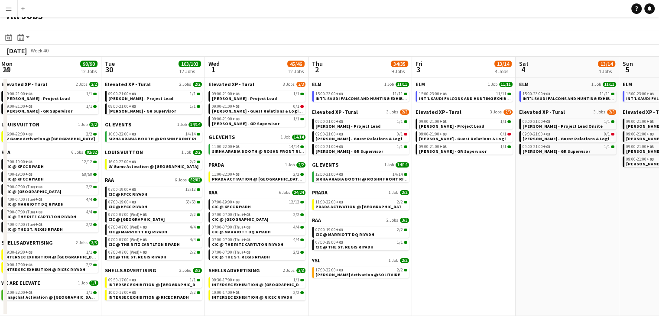
drag, startPoint x: 520, startPoint y: 221, endPoint x: 447, endPoint y: 220, distance: 72.4
click at [439, 221] on app-calendar-viewport "Fri 26 15/15 3 Jobs Sat 27 109/109 8 Jobs Sun 28 27/27 8 Jobs Mon 29 90/90 12 J…" at bounding box center [329, 187] width 659 height 260
drag, startPoint x: 447, startPoint y: 221, endPoint x: 405, endPoint y: 222, distance: 42.5
click at [405, 222] on app-calendar-viewport "Fri 26 15/15 3 Jobs Sat 27 109/109 8 Jobs Sun 28 27/27 8 Jobs Mon 29 90/90 12 J…" at bounding box center [329, 187] width 659 height 260
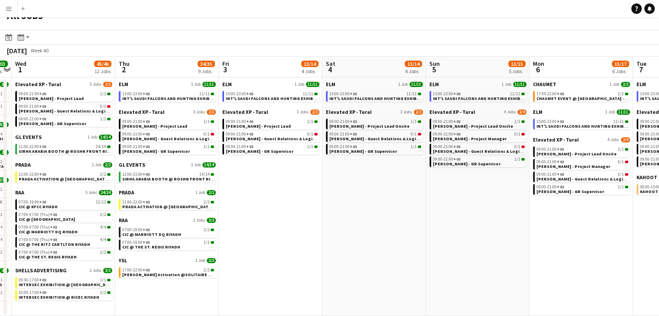
click at [378, 217] on app-calendar-viewport "Sat 27 109/109 8 Jobs Sun 28 27/27 8 Jobs Mon 29 90/90 12 Jobs Tue 30 103/103 1…" at bounding box center [329, 187] width 659 height 260
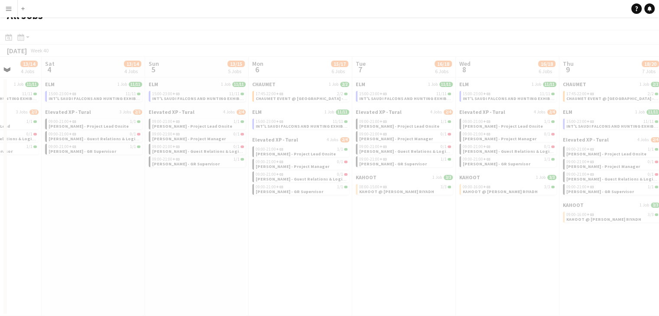
scroll to position [0, 209]
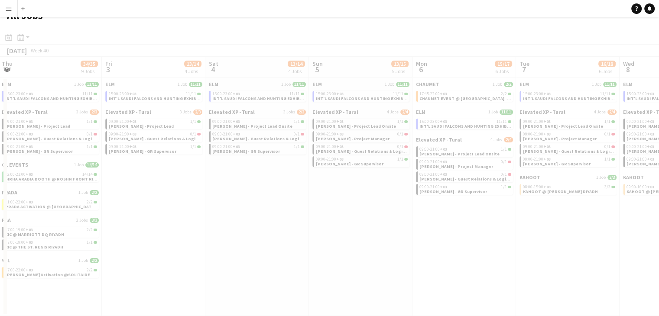
drag, startPoint x: 452, startPoint y: 221, endPoint x: 354, endPoint y: 217, distance: 98.4
click at [348, 216] on app-all-jobs "All Jobs Date picker SEP 2025 SEP 2025 Monday M Tuesday T Wednesday W Thursday …" at bounding box center [329, 161] width 659 height 312
drag, startPoint x: 476, startPoint y: 241, endPoint x: 335, endPoint y: 225, distance: 142.7
click at [329, 225] on div at bounding box center [329, 186] width 659 height 312
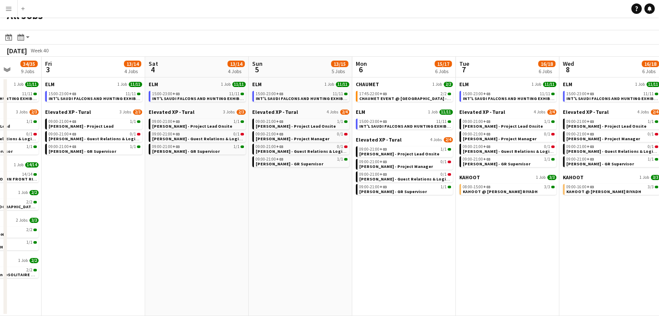
scroll to position [0, 271]
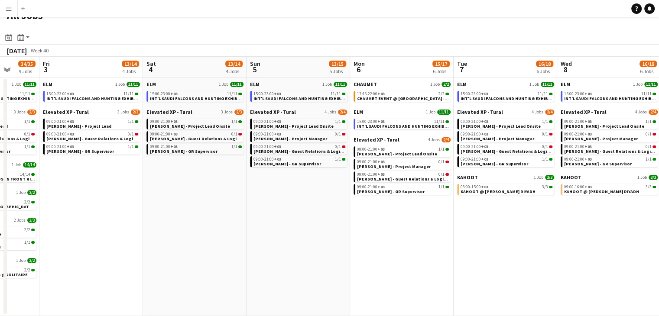
drag, startPoint x: 387, startPoint y: 210, endPoint x: 371, endPoint y: 208, distance: 16.1
click at [371, 208] on app-calendar-viewport "Tue 30 103/103 12 Jobs Wed 1 45/46 12 Jobs Thu 2 34/35 9 Jobs Fri 3 13/14 4 Job…" at bounding box center [329, 187] width 659 height 260
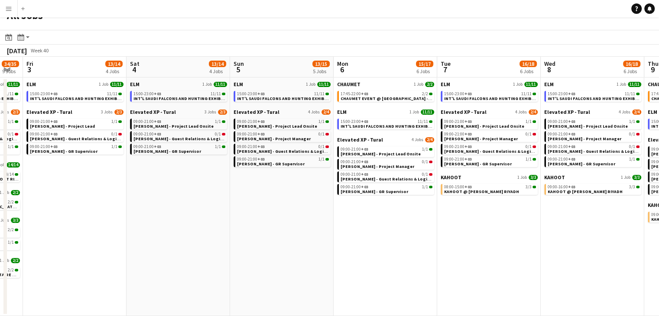
scroll to position [0, 296]
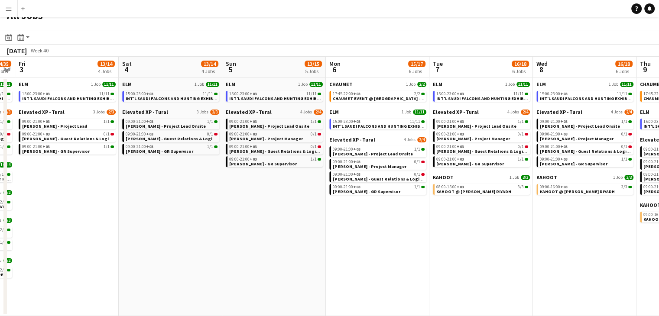
drag, startPoint x: 430, startPoint y: 251, endPoint x: 406, endPoint y: 244, distance: 25.5
click at [406, 244] on app-calendar-viewport "Tue 30 103/103 12 Jobs Wed 1 45/46 12 Jobs Thu 2 34/35 9 Jobs Fri 3 13/14 4 Job…" at bounding box center [329, 187] width 659 height 260
click at [375, 167] on span "Mahmoud Kerzani - Project Manager" at bounding box center [370, 167] width 74 height 6
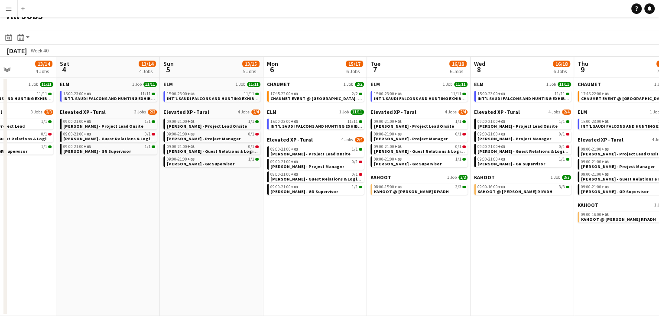
drag, startPoint x: 442, startPoint y: 236, endPoint x: 380, endPoint y: 232, distance: 62.5
click at [380, 232] on app-calendar-viewport "Tue 30 103/103 12 Jobs Wed 1 45/46 12 Jobs Thu 2 34/35 9 Jobs Fri 3 13/14 4 Job…" at bounding box center [329, 187] width 659 height 260
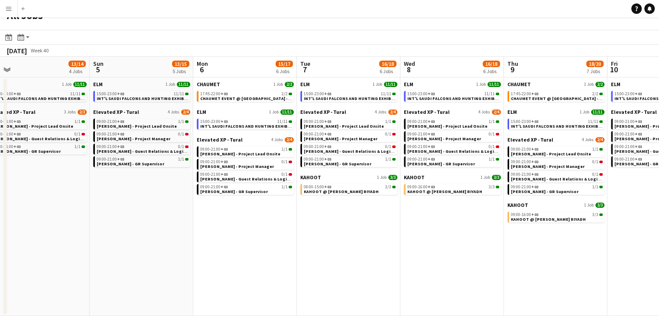
drag, startPoint x: 405, startPoint y: 247, endPoint x: 373, endPoint y: 244, distance: 32.6
click at [373, 244] on app-calendar-viewport "Wed 1 45/46 12 Jobs Thu 2 34/35 9 Jobs Fri 3 13/14 4 Jobs Sat 4 13/14 4 Jobs Su…" at bounding box center [329, 187] width 659 height 260
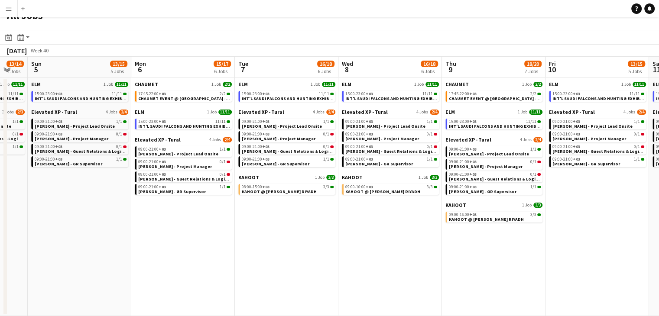
drag, startPoint x: 449, startPoint y: 253, endPoint x: 399, endPoint y: 250, distance: 50.8
click at [399, 250] on app-calendar-viewport "Wed 1 45/46 12 Jobs Thu 2 34/35 9 Jobs Fri 3 13/14 4 Jobs Sat 4 13/14 4 Jobs Su…" at bounding box center [329, 187] width 659 height 260
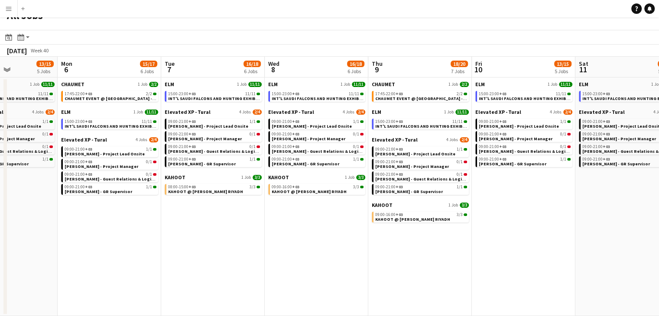
drag, startPoint x: 467, startPoint y: 273, endPoint x: 397, endPoint y: 266, distance: 70.5
click at [395, 266] on app-calendar-viewport "Thu 2 34/35 9 Jobs Fri 3 13/14 4 Jobs Sat 4 13/14 4 Jobs Sun 5 13/15 5 Jobs Mon…" at bounding box center [329, 187] width 659 height 260
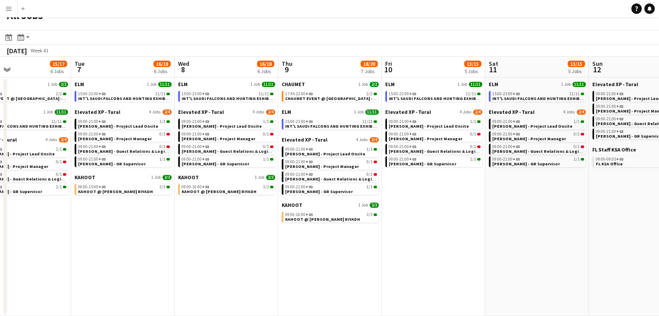
drag, startPoint x: 478, startPoint y: 271, endPoint x: 388, endPoint y: 261, distance: 90.7
click at [388, 261] on app-calendar-viewport "Fri 3 13/14 4 Jobs Sat 4 13/14 4 Jobs Sun 5 13/15 5 Jobs Mon 6 15/17 6 Jobs Tue…" at bounding box center [329, 187] width 659 height 260
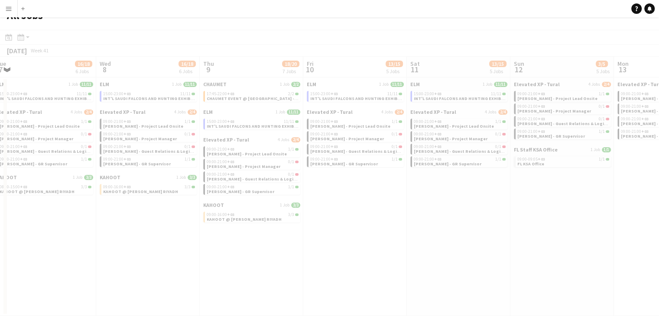
drag, startPoint x: 475, startPoint y: 263, endPoint x: 396, endPoint y: 254, distance: 78.9
click at [374, 251] on app-all-jobs "All Jobs Date picker SEP 2025 SEP 2025 Monday M Tuesday T Wednesday W Thursday …" at bounding box center [329, 161] width 659 height 312
drag, startPoint x: 469, startPoint y: 259, endPoint x: 417, endPoint y: 251, distance: 52.1
click at [417, 251] on div at bounding box center [329, 186] width 659 height 312
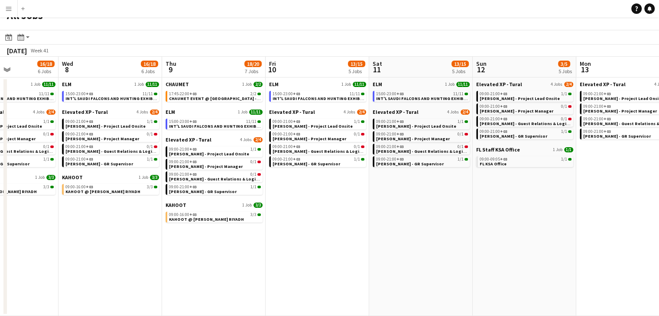
drag, startPoint x: 468, startPoint y: 241, endPoint x: 430, endPoint y: 232, distance: 38.7
click at [430, 232] on app-calendar-viewport "Sun 5 13/15 5 Jobs Mon 6 15/17 6 Jobs Tue 7 16/18 6 Jobs Wed 8 16/18 6 Jobs Thu…" at bounding box center [329, 187] width 659 height 260
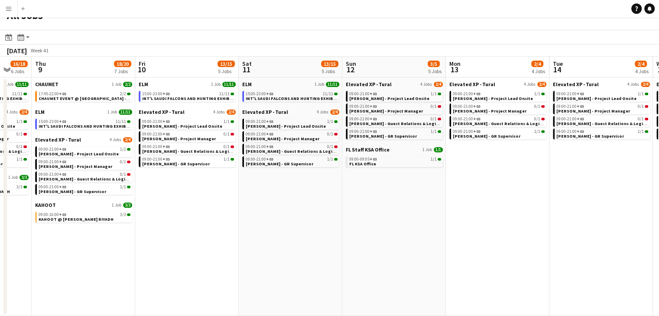
drag, startPoint x: 544, startPoint y: 243, endPoint x: 416, endPoint y: 235, distance: 128.5
click at [416, 235] on app-calendar-viewport "Sun 5 13/15 5 Jobs Mon 6 15/17 6 Jobs Tue 7 16/18 6 Jobs Wed 8 16/18 6 Jobs Thu…" at bounding box center [329, 187] width 659 height 260
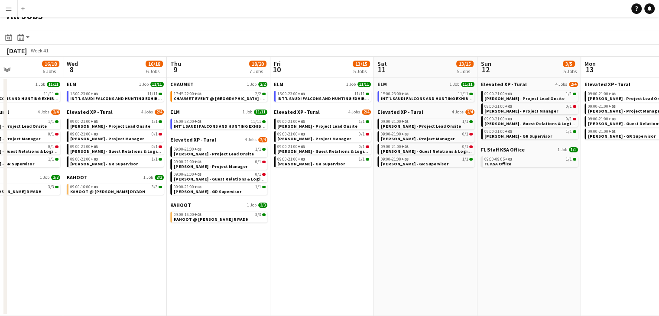
drag, startPoint x: 515, startPoint y: 248, endPoint x: 442, endPoint y: 241, distance: 73.1
click at [442, 241] on app-calendar-viewport "Sun 5 13/15 5 Jobs Mon 6 15/17 6 Jobs Tue 7 16/18 6 Jobs Wed 8 16/18 6 Jobs Thu…" at bounding box center [329, 187] width 659 height 260
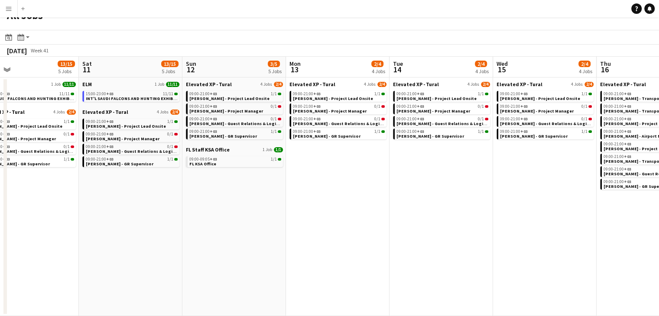
drag, startPoint x: 466, startPoint y: 232, endPoint x: 440, endPoint y: 228, distance: 26.7
click at [440, 228] on app-calendar-viewport "Tue 7 16/18 6 Jobs Wed 8 16/18 6 Jobs Thu 9 18/20 7 Jobs Fri 10 13/15 5 Jobs Sa…" at bounding box center [329, 187] width 659 height 260
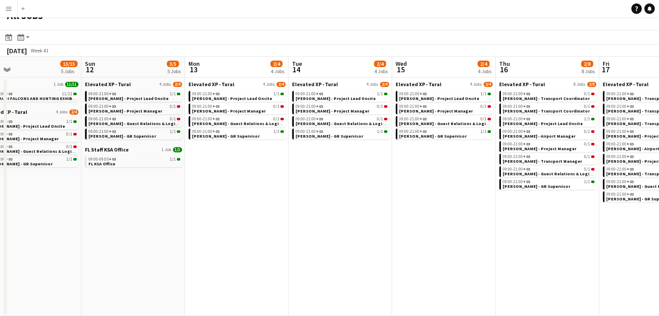
drag, startPoint x: 503, startPoint y: 227, endPoint x: 468, endPoint y: 223, distance: 34.9
click at [404, 217] on app-calendar-viewport "Wed 8 16/18 6 Jobs Thu 9 18/20 7 Jobs Fri 10 13/15 5 Jobs Sat 11 13/15 5 Jobs S…" at bounding box center [329, 187] width 659 height 260
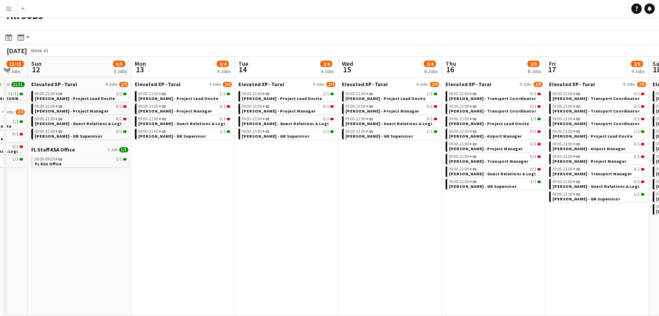
scroll to position [0, 304]
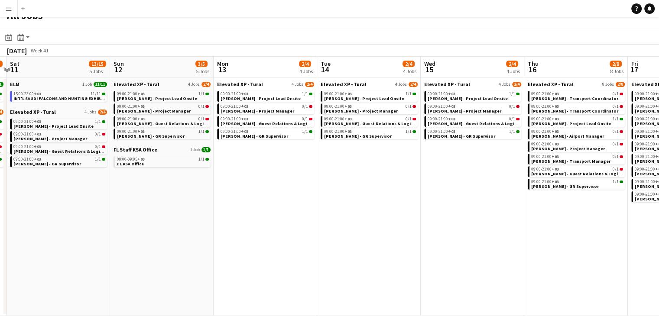
click at [418, 218] on app-all-jobs "All Jobs Date picker SEP 2025 SEP 2025 Monday M Tuesday T Wednesday W Thursday …" at bounding box center [329, 161] width 659 height 312
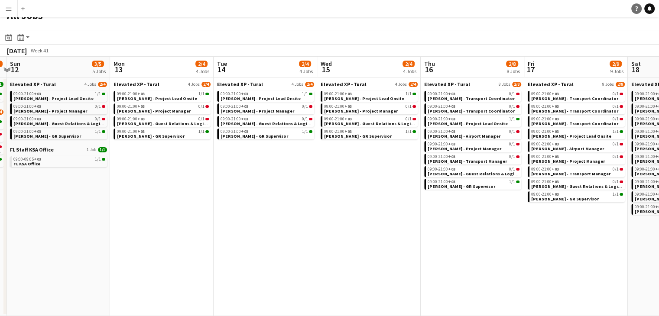
click at [636, 7] on icon "Help" at bounding box center [636, 8] width 5 height 5
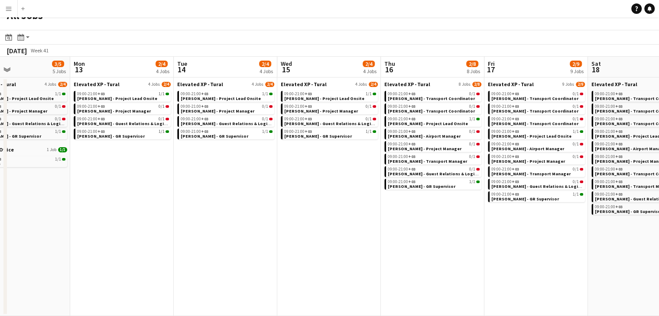
scroll to position [0, 345]
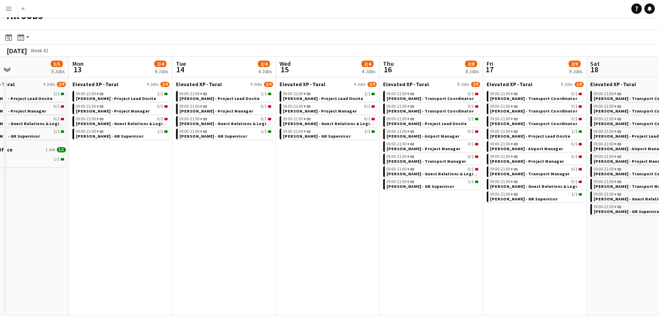
drag, startPoint x: 579, startPoint y: 295, endPoint x: 537, endPoint y: 280, distance: 43.7
click at [537, 280] on app-calendar-viewport "Thu 9 18/20 7 Jobs Fri 10 13/15 5 Jobs Sat 11 13/15 5 Jobs Sun 12 3/5 5 Jobs Mo…" at bounding box center [329, 187] width 659 height 260
click at [415, 61] on app-all-jobs-date-header "Thu 16 2/8 8 Jobs" at bounding box center [432, 67] width 104 height 21
click at [408, 210] on app-date-cell "Elevated XP - Tural 8 Jobs 2/8 09:00-21:00 +03 0/1 Abdulelah Babqi - Transport …" at bounding box center [432, 197] width 104 height 239
click at [400, 82] on span "Elevated XP - Tural" at bounding box center [406, 84] width 46 height 7
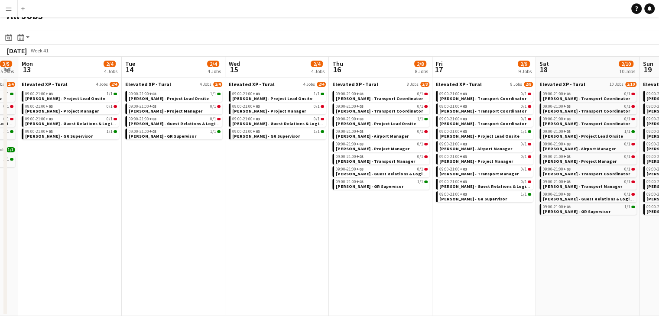
click at [296, 185] on app-calendar-viewport "Thu 9 18/20 7 Jobs Fri 10 13/15 5 Jobs Sat 11 13/15 5 Jobs Sun 12 3/5 5 Jobs Mo…" at bounding box center [329, 187] width 659 height 260
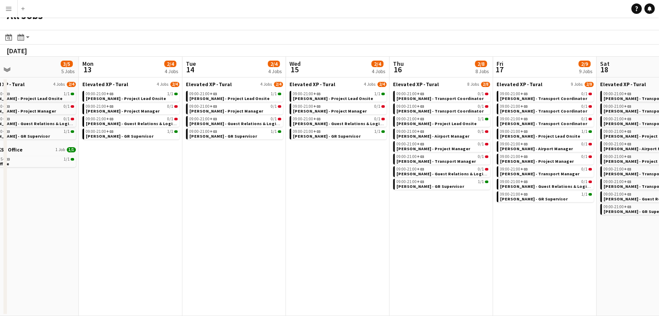
drag, startPoint x: 380, startPoint y: 225, endPoint x: 338, endPoint y: 218, distance: 43.5
click at [338, 218] on app-calendar-viewport "Thu 9 18/20 7 Jobs Fri 10 13/15 5 Jobs Sat 11 13/15 5 Jobs Sun 12 3/5 5 Jobs Mo…" at bounding box center [329, 187] width 659 height 260
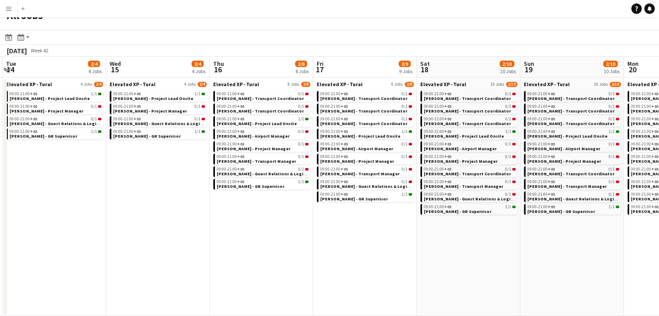
drag, startPoint x: 336, startPoint y: 238, endPoint x: 348, endPoint y: 241, distance: 11.6
click at [338, 239] on app-calendar-viewport "Sat 11 13/15 5 Jobs Sun 12 3/5 5 Jobs Mon 13 2/4 4 Jobs Tue 14 2/4 4 Jobs Wed 1…" at bounding box center [329, 187] width 659 height 260
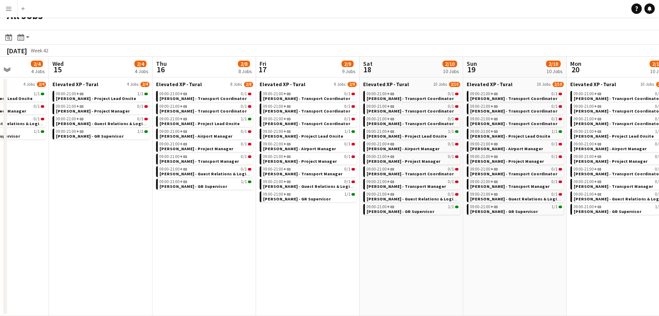
scroll to position [0, 402]
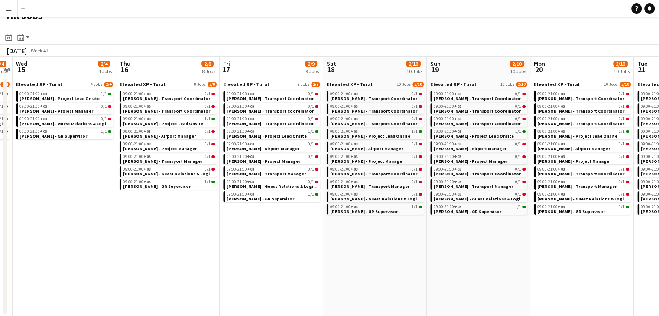
drag, startPoint x: 328, startPoint y: 249, endPoint x: 319, endPoint y: 247, distance: 9.4
click at [319, 247] on app-calendar-viewport "Sat 11 13/15 5 Jobs Sun 12 3/5 5 Jobs Mon 13 2/4 4 Jobs Tue 14 2/4 4 Jobs Wed 1…" at bounding box center [329, 187] width 659 height 260
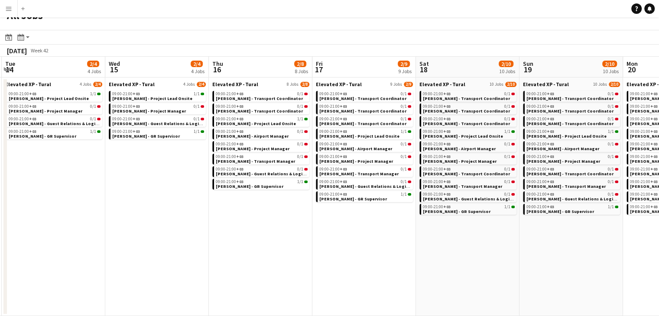
scroll to position [0, 316]
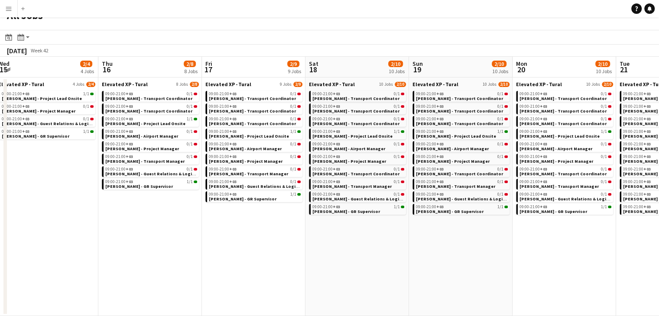
drag, startPoint x: 356, startPoint y: 256, endPoint x: 343, endPoint y: 254, distance: 13.2
click at [343, 254] on app-calendar-viewport "Sun 12 3/5 5 Jobs Mon 13 2/4 4 Jobs Tue 14 2/4 4 Jobs Wed 15 2/4 4 Jobs Thu 16 …" at bounding box center [329, 187] width 659 height 260
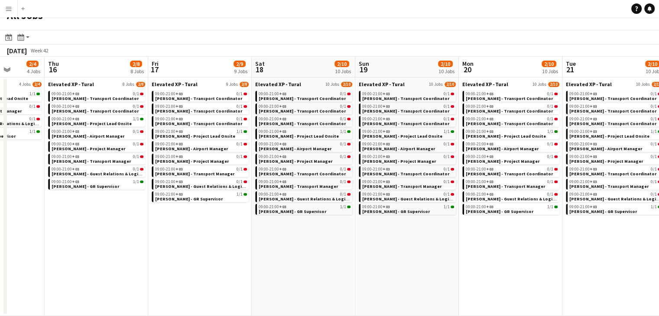
drag, startPoint x: 361, startPoint y: 257, endPoint x: 307, endPoint y: 253, distance: 53.9
click at [307, 253] on app-calendar-viewport "Sun 12 3/5 5 Jobs Mon 13 2/4 4 Jobs Tue 14 2/4 4 Jobs Wed 15 2/4 4 Jobs Thu 16 …" at bounding box center [329, 187] width 659 height 260
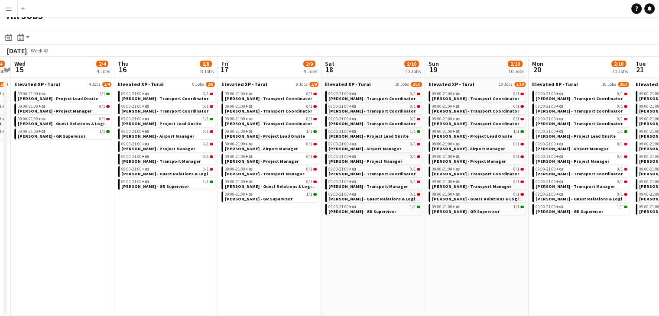
click at [274, 252] on app-all-jobs "All Jobs Date picker SEP 2025 SEP 2025 Monday M Tuesday T Wednesday W Thursday …" at bounding box center [329, 161] width 659 height 312
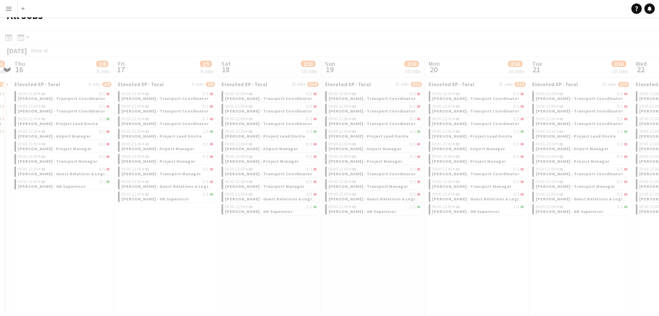
click at [303, 254] on div at bounding box center [329, 186] width 659 height 312
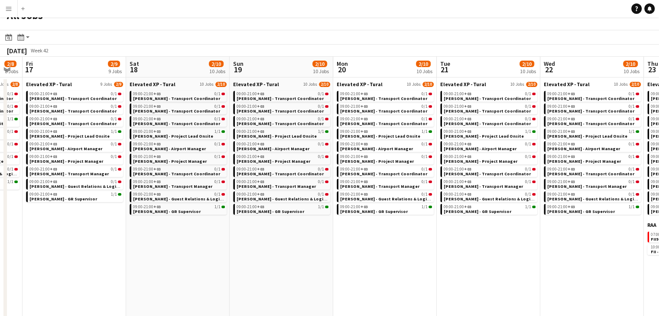
drag, startPoint x: 413, startPoint y: 264, endPoint x: 355, endPoint y: 256, distance: 58.6
click at [322, 247] on app-calendar-viewport "Mon 13 2/4 4 Jobs Tue 14 2/4 4 Jobs Wed 15 2/4 4 Jobs Thu 16 2/8 8 Jobs Fri 17 …" at bounding box center [329, 274] width 659 height 435
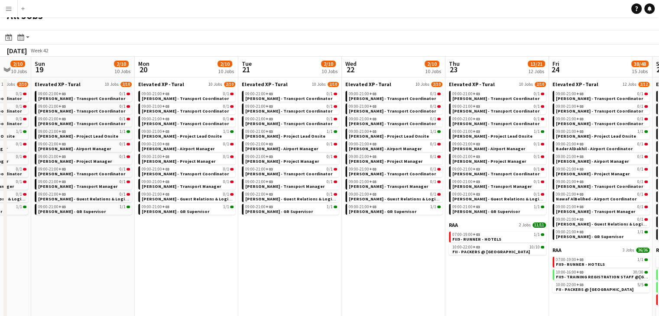
drag, startPoint x: 441, startPoint y: 271, endPoint x: 243, endPoint y: 249, distance: 199.7
click at [243, 249] on app-calendar-viewport "Wed 15 2/4 4 Jobs Thu 16 2/8 8 Jobs Fri 17 2/9 9 Jobs Sat 18 2/10 10 Jobs Sun 1…" at bounding box center [329, 274] width 659 height 435
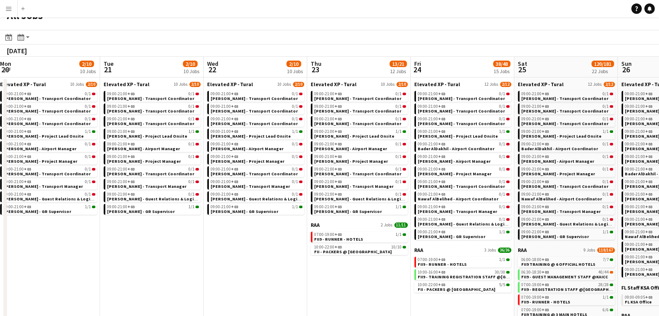
scroll to position [0, 216]
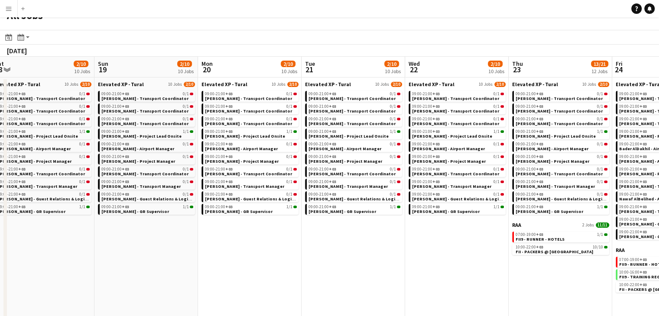
click at [251, 243] on app-all-jobs "All Jobs Date picker SEP 2025 SEP 2025 Monday M Tuesday T Wednesday W Thursday …" at bounding box center [329, 248] width 659 height 487
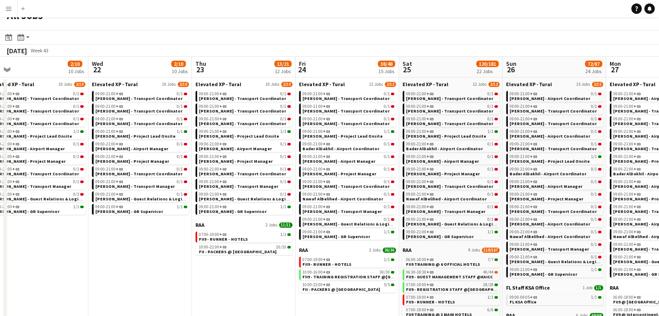
drag, startPoint x: 353, startPoint y: 276, endPoint x: 253, endPoint y: 259, distance: 101.2
click at [244, 253] on app-calendar-viewport "Sat 18 2/10 10 Jobs Sun 19 2/10 10 Jobs Mon 20 2/10 10 Jobs Tue 21 2/10 10 Jobs…" at bounding box center [329, 287] width 659 height 460
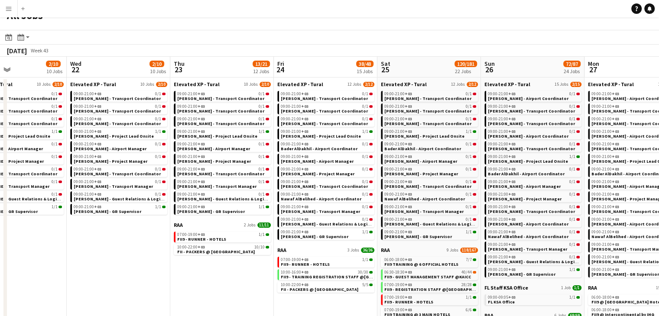
drag, startPoint x: 150, startPoint y: 250, endPoint x: 143, endPoint y: 249, distance: 6.7
click at [143, 249] on app-calendar-viewport "Sat 18 2/10 10 Jobs Sun 19 2/10 10 Jobs Mon 20 2/10 10 Jobs Tue 21 2/10 10 Jobs…" at bounding box center [329, 287] width 659 height 460
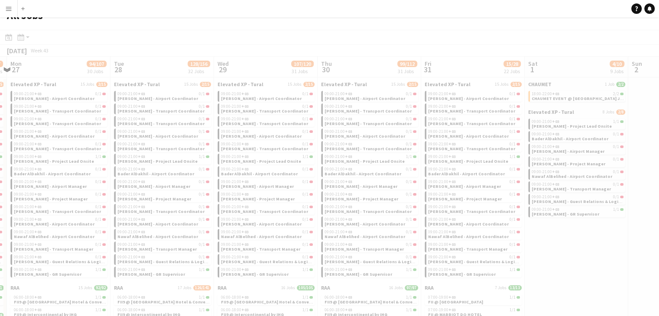
scroll to position [0, 211]
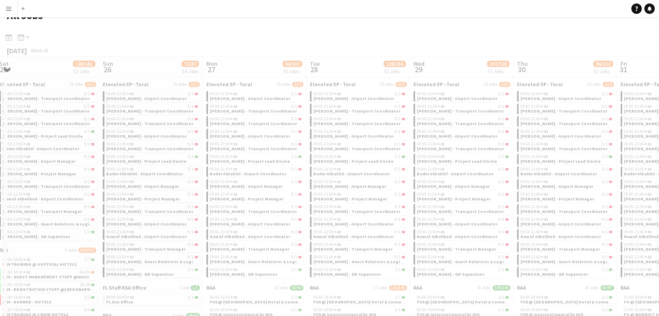
drag, startPoint x: 511, startPoint y: 62, endPoint x: 200, endPoint y: 67, distance: 311.2
click at [198, 65] on app-all-jobs "All Jobs Date picker SEP 2025 SEP 2025 Monday M Tuesday T Wednesday W Thursday …" at bounding box center [329, 261] width 659 height 512
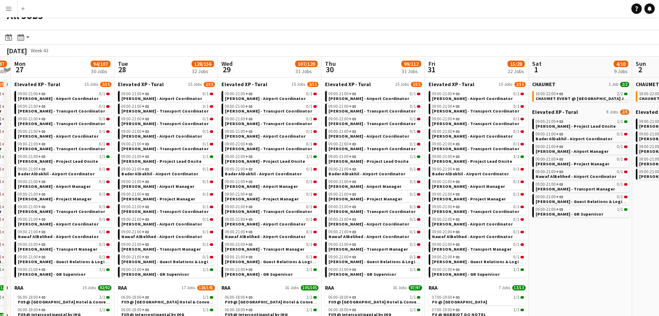
drag, startPoint x: 567, startPoint y: 60, endPoint x: 296, endPoint y: 45, distance: 271.3
click at [293, 45] on app-calendar "Date picker SEP 2025 SEP 2025 Monday M Tuesday T Wednesday W Thursday T Friday …" at bounding box center [329, 273] width 659 height 487
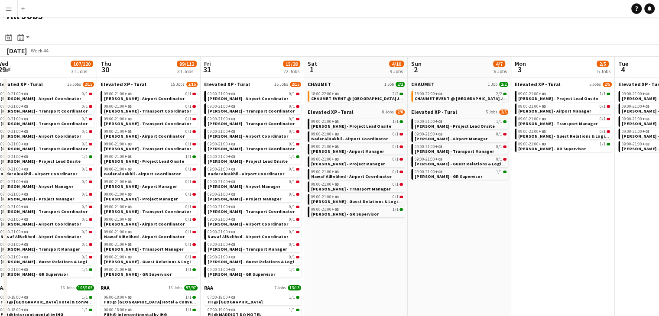
drag, startPoint x: 536, startPoint y: 65, endPoint x: 340, endPoint y: 60, distance: 195.9
click at [340, 60] on app-calendar-viewport "Sun 26 72/87 24 Jobs Mon 27 94/107 30 Jobs Tue 28 128/156 32 Jobs Wed 29 107/12…" at bounding box center [329, 287] width 659 height 460
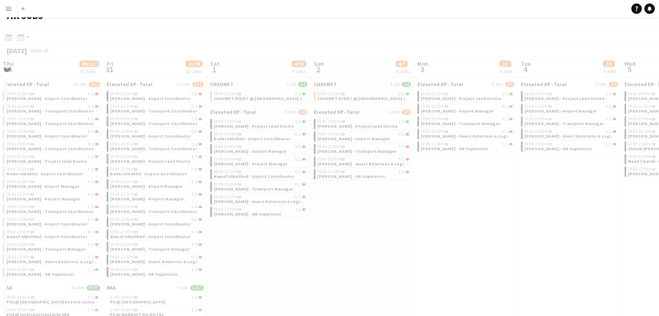
drag, startPoint x: 556, startPoint y: 65, endPoint x: 459, endPoint y: 61, distance: 97.1
click at [280, 55] on app-all-jobs "All Jobs Date picker SEP 2025 SEP 2025 Monday M Tuesday T Wednesday W Thursday …" at bounding box center [329, 261] width 659 height 512
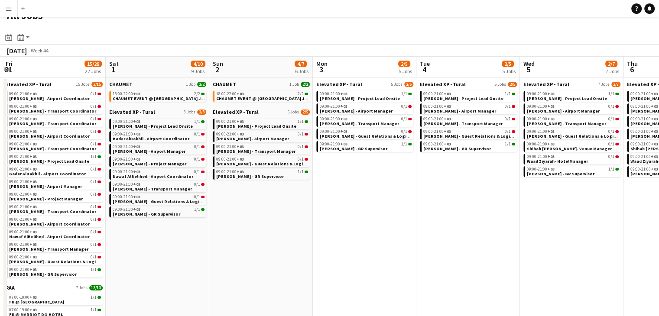
drag, startPoint x: 508, startPoint y: 67, endPoint x: 267, endPoint y: 51, distance: 241.0
click at [264, 49] on app-calendar "Date picker SEP 2025 SEP 2025 Monday M Tuesday T Wednesday W Thursday T Friday …" at bounding box center [329, 273] width 659 height 487
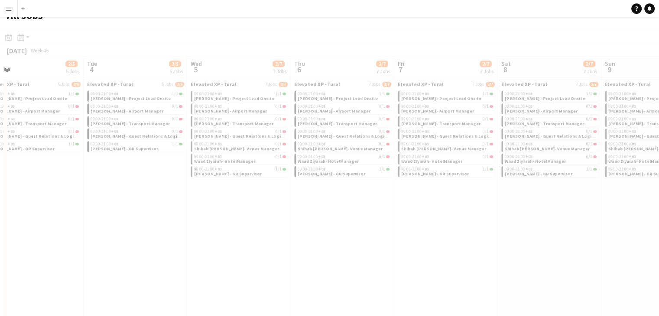
drag, startPoint x: 287, startPoint y: 62, endPoint x: 270, endPoint y: 61, distance: 16.5
click at [229, 56] on app-all-jobs "All Jobs Date picker SEP 2025 SEP 2025 Monday M Tuesday T Wednesday W Thursday …" at bounding box center [329, 261] width 659 height 512
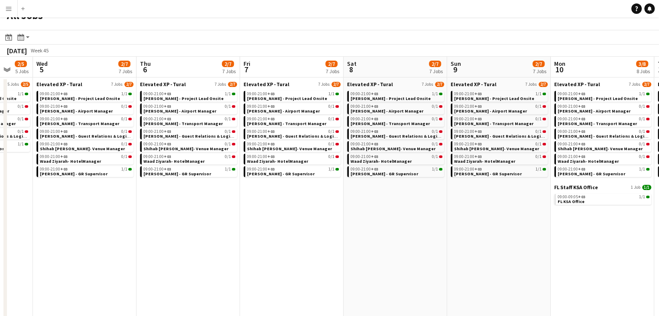
drag, startPoint x: 515, startPoint y: 66, endPoint x: 361, endPoint y: 78, distance: 154.7
click at [361, 78] on app-calendar-viewport "Sat 1 4/10 9 Jobs Sun 2 4/7 6 Jobs Mon 3 2/5 5 Jobs Tue 4 2/5 5 Jobs Wed 5 2/7 …" at bounding box center [329, 287] width 659 height 460
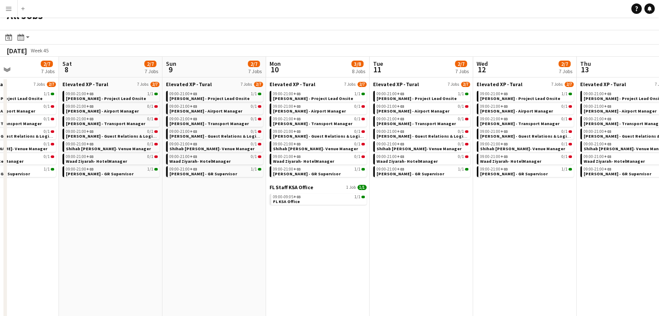
drag, startPoint x: 304, startPoint y: 68, endPoint x: 246, endPoint y: 68, distance: 58.1
click at [246, 68] on app-calendar-viewport "Tue 4 2/5 5 Jobs Wed 5 2/7 7 Jobs Thu 6 2/7 7 Jobs Fri 7 2/7 7 Jobs Sat 8 2/7 7…" at bounding box center [329, 287] width 659 height 460
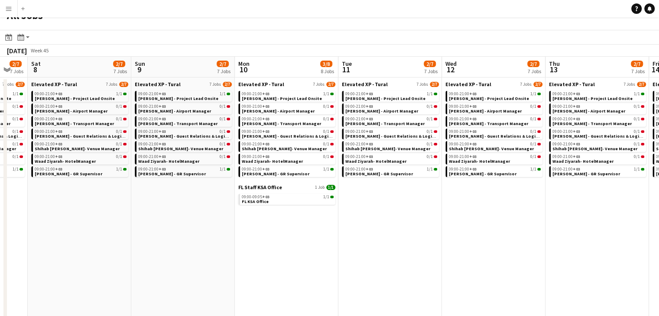
drag
click at [370, 53] on app-calendar "Date picker SEP 2025 SEP 2025 Monday M Tuesday T Wednesday W Thursday T Friday …" at bounding box center [329, 273] width 659 height 487
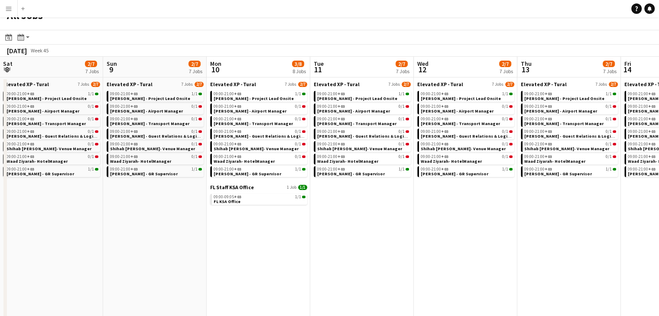
click at [443, 68] on app-calendar-viewport "Thu 6 2/7 7 Jobs Fri 7 2/7 7 Jobs Sat 8 2/7 7 Jobs Sun 9 2/7 7 Jobs Mon 10 3/8 …" at bounding box center [329, 287] width 659 height 460
click at [232, 202] on span "FL KSA Office" at bounding box center [227, 202] width 27 height 6
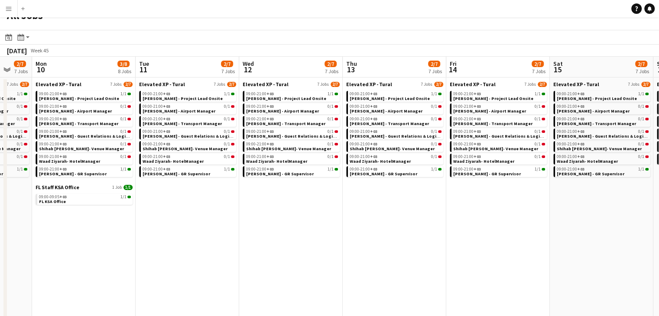
drag, startPoint x: 428, startPoint y: 76, endPoint x: 311, endPoint y: 77, distance: 117.0
click at [311, 77] on app-calendar-viewport "Thu 6 2/7 7 Jobs Fri 7 2/7 7 Jobs Sat 8 2/7 7 Jobs Sun 9 2/7 7 Jobs Mon 10 3/8 …" at bounding box center [329, 287] width 659 height 460
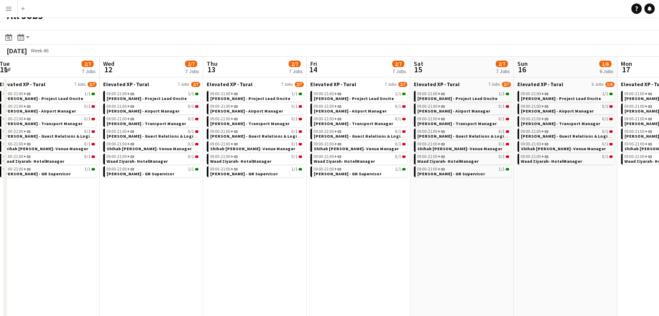
drag, startPoint x: 512, startPoint y: 72, endPoint x: 372, endPoint y: 64, distance: 140.6
click at [372, 64] on app-calendar-viewport "Sat 8 2/7 7 Jobs Sun 9 2/7 7 Jobs Mon 10 3/8 8 Jobs Tue 11 2/7 7 Jobs Wed 12 2/…" at bounding box center [329, 287] width 659 height 460
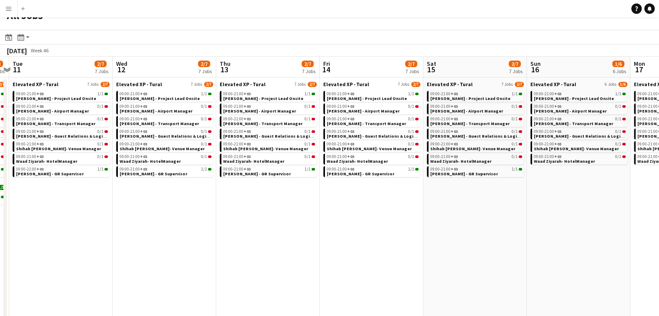
drag, startPoint x: 503, startPoint y: 59, endPoint x: 423, endPoint y: 62, distance: 79.8
click at [423, 62] on app-calendar-viewport "Sat 8 2/7 7 Jobs Sun 9 2/7 7 Jobs Mon 10 3/8 8 Jobs Tue 11 2/7 7 Jobs Wed 12 2/…" at bounding box center [329, 287] width 659 height 460
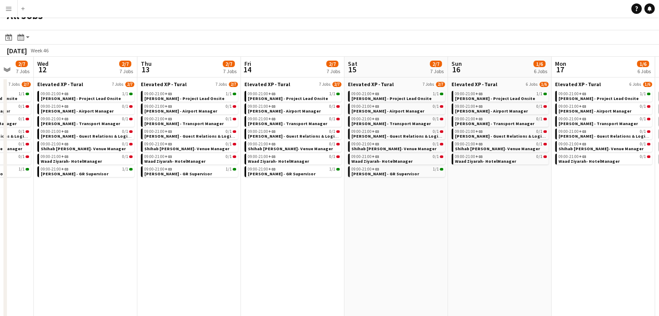
click at [349, 58] on app-all-jobs "All Jobs Date picker SEP 2025 SEP 2025 Monday M Tuesday T Wednesday W Thursday …" at bounding box center [329, 261] width 659 height 512
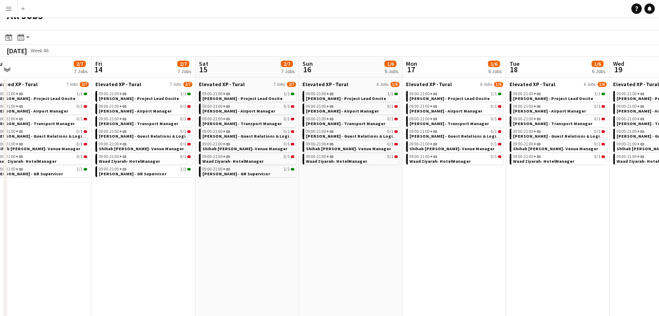
drag, startPoint x: 568, startPoint y: 67, endPoint x: 425, endPoint y: 55, distance: 143.4
click at [415, 55] on app-calendar "Date picker SEP 2025 SEP 2025 Monday M Tuesday T Wednesday W Thursday T Friday …" at bounding box center [329, 273] width 659 height 487
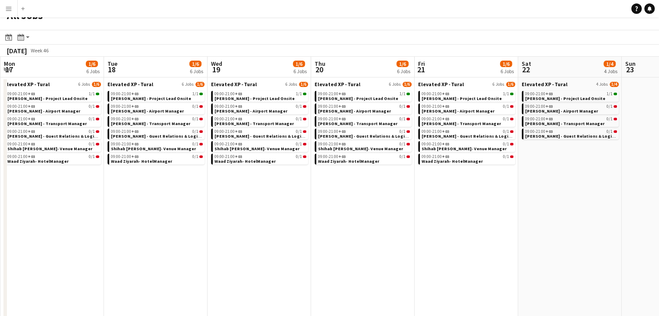
drag, startPoint x: 544, startPoint y: 60, endPoint x: 351, endPoint y: 54, distance: 193.4
click at [351, 54] on app-calendar "Date picker SEP 2025 SEP 2025 Monday M Tuesday T Wednesday W Thursday T Friday …" at bounding box center [329, 273] width 659 height 487
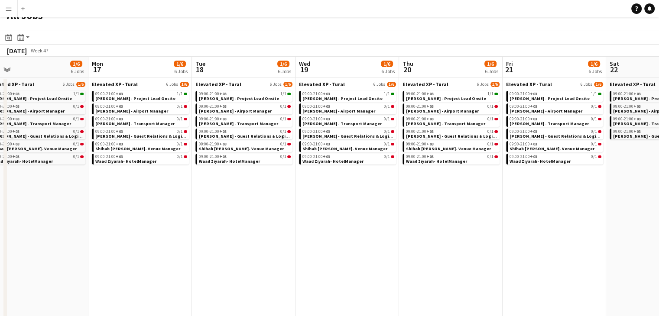
click at [391, 62] on app-all-jobs "All Jobs Date picker SEP 2025 SEP 2025 Monday M Tuesday T Wednesday W Thursday …" at bounding box center [329, 261] width 659 height 512
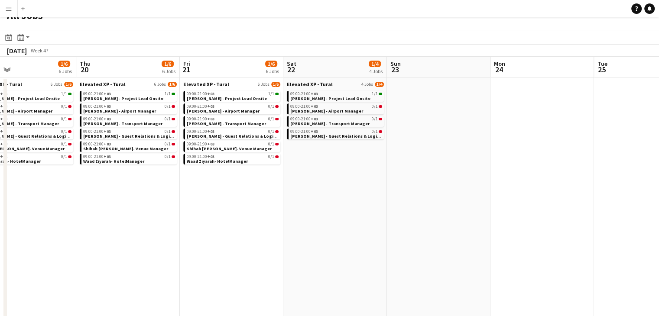
drag, startPoint x: 518, startPoint y: 70, endPoint x: 402, endPoint y: 66, distance: 116.2
click at [402, 66] on app-calendar-viewport "Sun 16 1/6 6 Jobs Mon 17 1/6 6 Jobs Tue 18 1/6 6 Jobs Wed 19 1/6 6 Jobs Thu 20 …" at bounding box center [329, 287] width 659 height 460
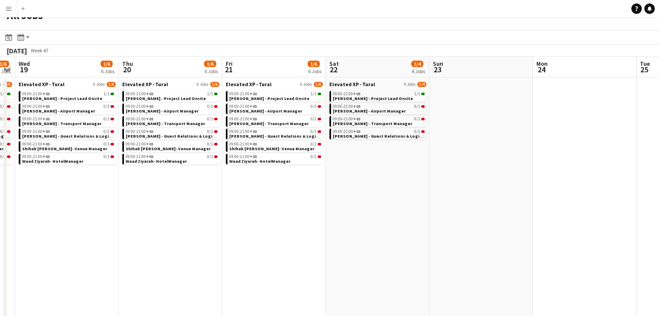
drag, startPoint x: 497, startPoint y: 69, endPoint x: 277, endPoint y: 69, distance: 219.7
click at [260, 65] on app-calendar-viewport "Sun 16 1/6 6 Jobs Mon 17 1/6 6 Jobs Tue 18 1/6 6 Jobs Wed 19 1/6 6 Jobs Thu 20 …" at bounding box center [329, 287] width 659 height 460
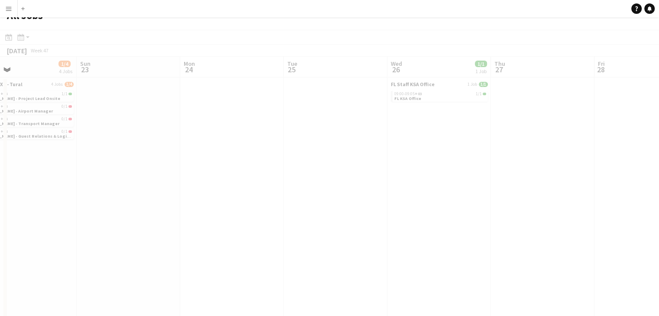
drag, startPoint x: 570, startPoint y: 120, endPoint x: 364, endPoint y: 138, distance: 207.4
click at [299, 119] on app-all-jobs "All Jobs Date picker SEP 2025 SEP 2025 Monday M Tuesday T Wednesday W Thursday …" at bounding box center [329, 261] width 659 height 512
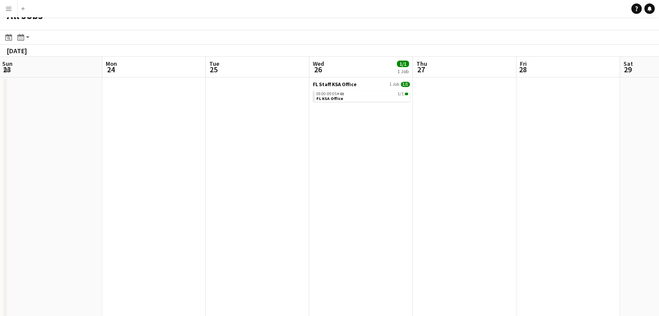
drag, startPoint x: 522, startPoint y: 160, endPoint x: 250, endPoint y: 153, distance: 272.7
click at [250, 153] on app-calendar-viewport "Thu 20 1/6 6 Jobs Fri 21 1/6 6 Jobs Sat 22 1/4 4 Jobs Sun 23 Mon 24 Tue 25 Wed …" at bounding box center [329, 287] width 659 height 460
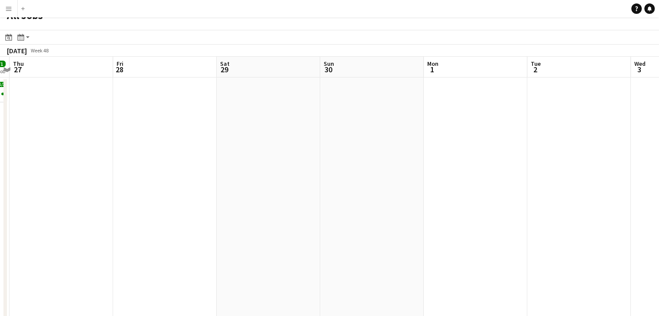
click at [243, 158] on app-all-jobs "All Jobs Date picker SEP 2025 SEP 2025 Monday M Tuesday T Wednesday W Thursday …" at bounding box center [329, 261] width 659 height 512
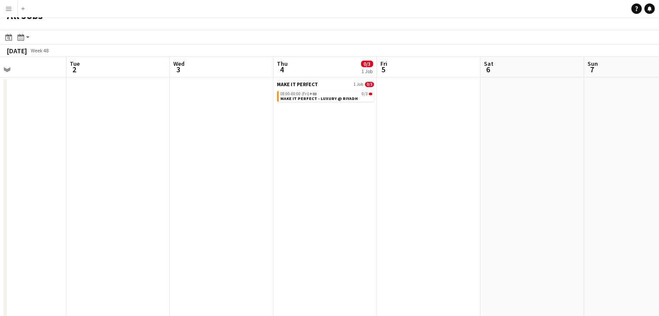
drag, startPoint x: 450, startPoint y: 163, endPoint x: 241, endPoint y: 157, distance: 209.8
click at [236, 159] on app-calendar-viewport "Thu 27 Fri 28 Sat 29 Sun 30 Mon 1 Tue 2 Wed 3 Thu 4 0/3 1 Job Fri 5 Sat 6 Sun 7…" at bounding box center [329, 287] width 659 height 460
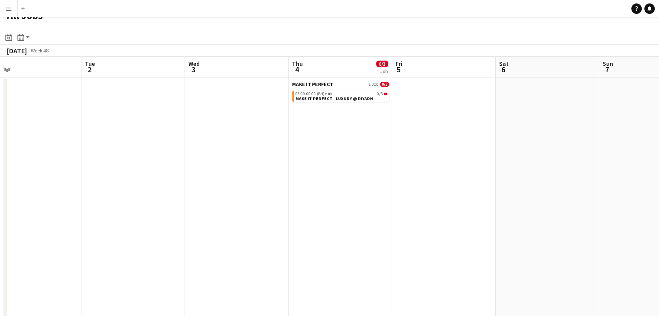
scroll to position [0, 315]
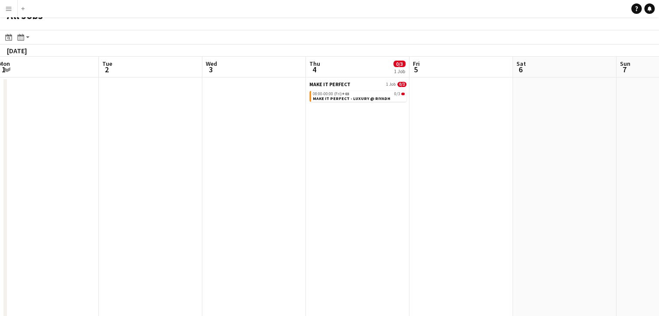
drag, startPoint x: 547, startPoint y: 167, endPoint x: 442, endPoint y: 163, distance: 104.5
click at [442, 163] on app-calendar-viewport "Fri 28 Sat 29 Sun 30 Mon 1 Tue 2 Wed 3 Thu 4 0/3 1 Job Fri 5 Sat 6 Sun 7 Mon 8 …" at bounding box center [329, 287] width 659 height 460
click at [366, 98] on span "MAKE IT PERFECT - LUXURY @ RIYADH" at bounding box center [352, 99] width 78 height 6
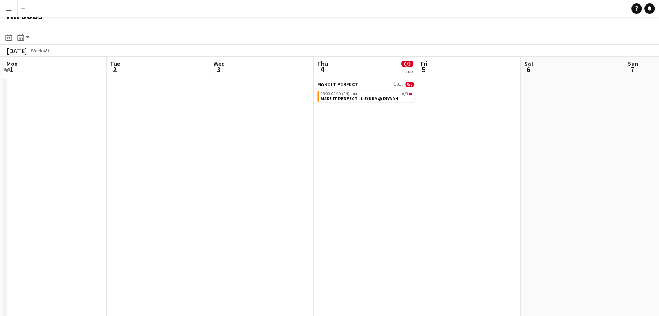
click at [332, 152] on app-all-jobs "All Jobs Date picker SEP 2025 SEP 2025 Monday M Tuesday T Wednesday W Thursday …" at bounding box center [329, 261] width 659 height 512
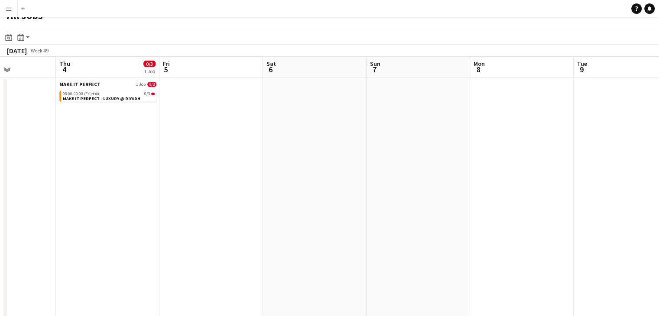
click at [324, 156] on app-calendar-viewport "Mon 1 Tue 2 Wed 3 Thu 4 0/3 1 Job Fri 5 Sat 6 Sun 7 Mon 8 Tue 9 Wed 10 1/1 1 Jo…" at bounding box center [329, 287] width 659 height 460
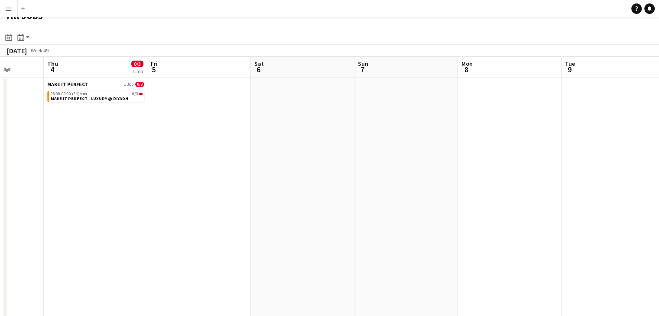
scroll to position [0, 216]
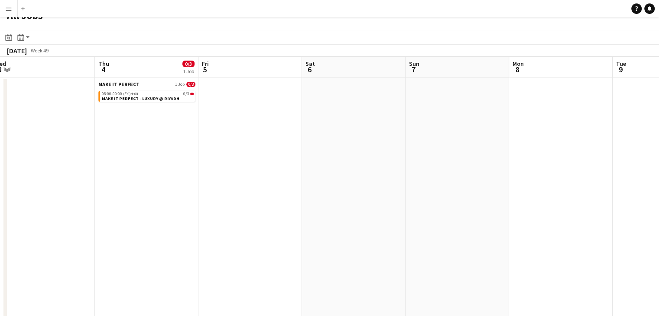
click at [309, 142] on app-all-jobs "All Jobs Date picker SEP 2025 SEP 2025 Monday M Tuesday T Wednesday W Thursday …" at bounding box center [329, 261] width 659 height 512
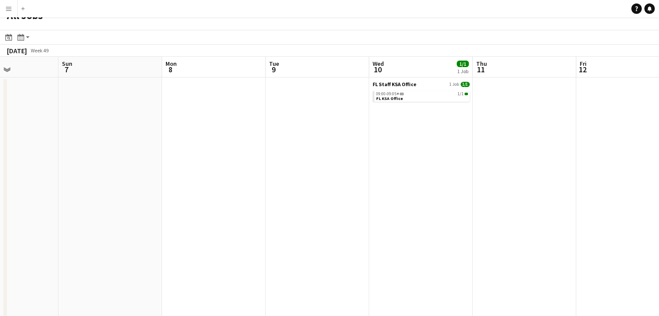
click at [375, 150] on app-calendar-viewport "Wed 3 Thu 4 0/3 1 Job Fri 5 Sat 6 Sun 7 Mon 8 Tue 9 Wed 10 1/1 1 Job Thu 11 Fri…" at bounding box center [329, 287] width 659 height 460
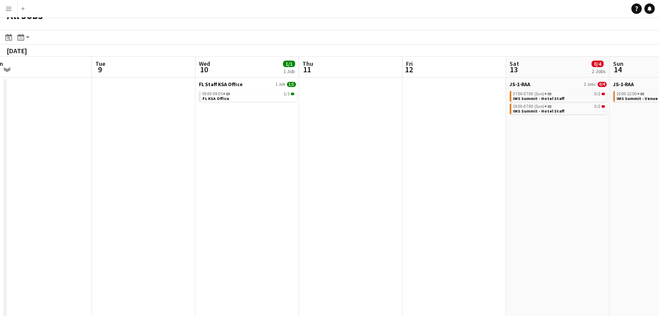
click at [295, 157] on app-calendar-viewport "Fri 5 Sat 6 Sun 7 Mon 8 Tue 9 Wed 10 1/1 1 Job Thu 11 Fri 12 Sat 13 0/4 2 Jobs …" at bounding box center [329, 287] width 659 height 460
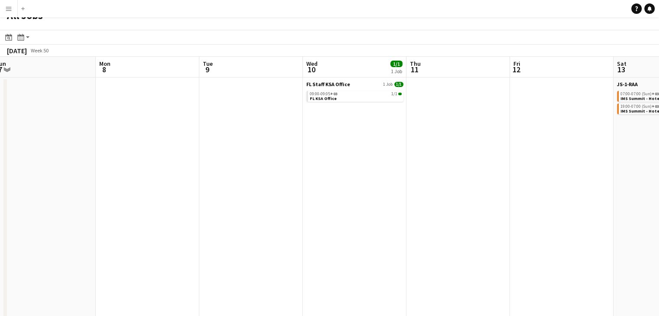
click at [400, 156] on app-all-jobs "All Jobs Date picker SEP 2025 SEP 2025 Monday M Tuesday T Wednesday W Thursday …" at bounding box center [329, 261] width 659 height 512
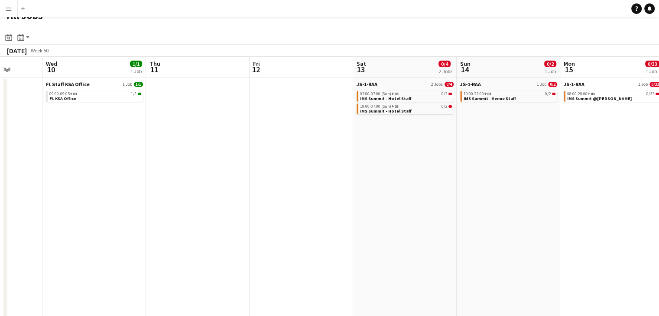
scroll to position [0, 294]
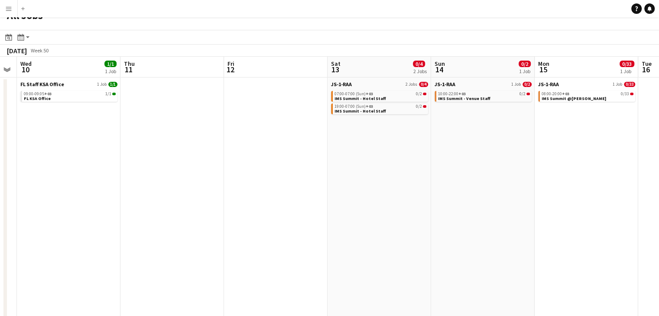
click at [406, 146] on app-calendar-viewport "Sun 7 Mon 8 Tue 9 Wed 10 1/1 1 Job Thu 11 Fri 12 Sat 13 0/4 2 Jobs Sun 14 0/2 1…" at bounding box center [329, 287] width 659 height 460
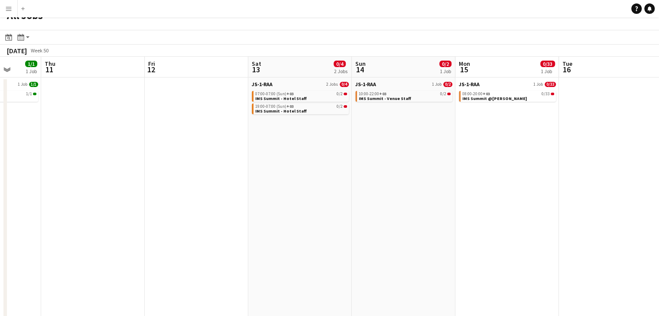
drag, startPoint x: 600, startPoint y: 163, endPoint x: 519, endPoint y: 169, distance: 81.2
click at [519, 169] on app-calendar-viewport "Sun 7 Mon 8 Tue 9 Wed 10 1/1 1 Job Thu 11 Fri 12 Sat 13 0/4 2 Jobs Sun 14 0/2 1…" at bounding box center [329, 287] width 659 height 460
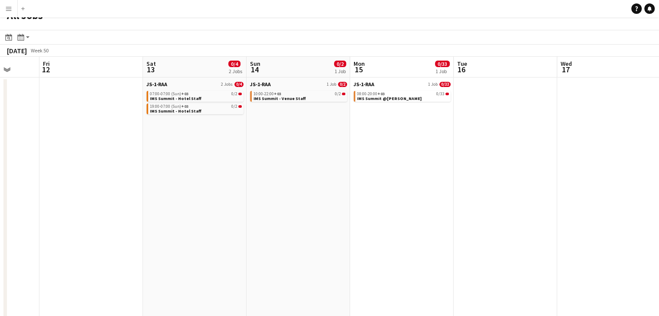
drag, startPoint x: 579, startPoint y: 153, endPoint x: 418, endPoint y: 151, distance: 161.2
click at [418, 151] on app-calendar-viewport "Tue 9 Wed 10 1/1 1 Job Thu 11 Fri 12 Sat 13 0/4 2 Jobs Sun 14 0/2 1 Job Mon 15 …" at bounding box center [329, 287] width 659 height 460
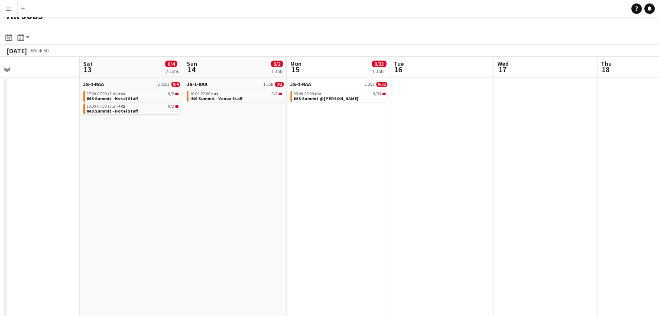
scroll to position [0, 301]
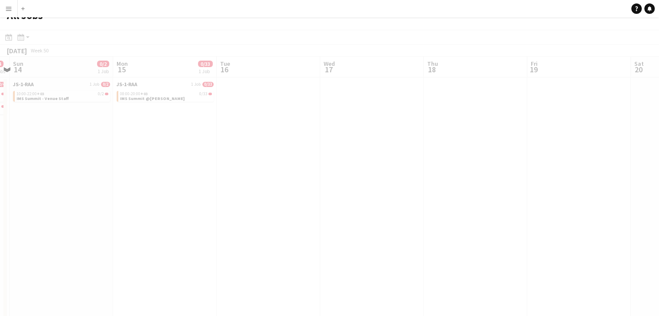
drag, startPoint x: 541, startPoint y: 137, endPoint x: 397, endPoint y: 144, distance: 144.5
click at [367, 144] on app-all-jobs "All Jobs Date picker SEP 2025 SEP 2025 Monday M Tuesday T Wednesday W Thursday …" at bounding box center [329, 261] width 659 height 512
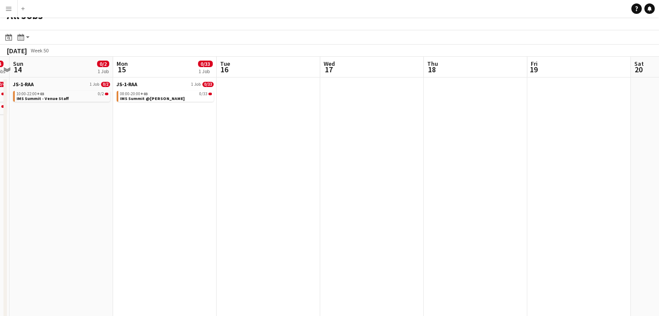
drag, startPoint x: 579, startPoint y: 134, endPoint x: 393, endPoint y: 150, distance: 186.2
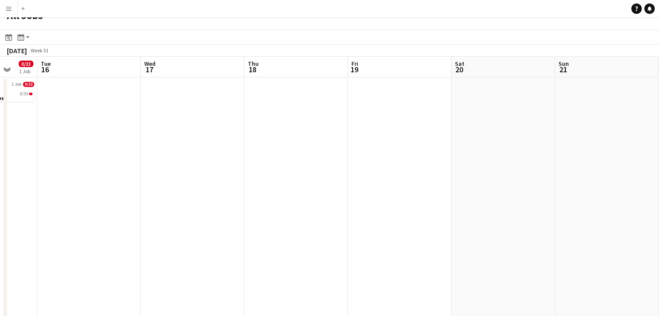
drag, startPoint x: 420, startPoint y: 149, endPoint x: 406, endPoint y: 149, distance: 14.3
click at [406, 149] on app-calendar-viewport "Sat 13 0/4 2 Jobs Sun 14 0/2 1 Job Mon 15 0/33 1 Job Tue 16 Wed 17 Thu 18 Fri 1…" at bounding box center [329, 287] width 659 height 460
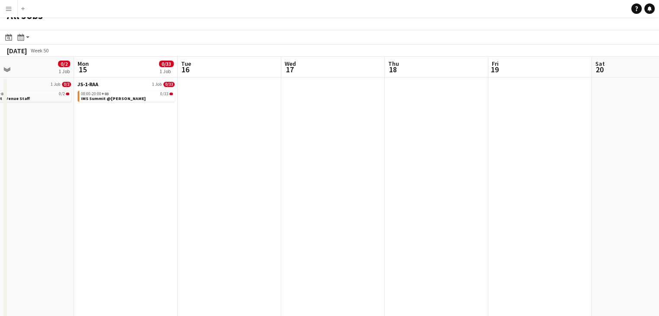
drag, startPoint x: 320, startPoint y: 155, endPoint x: 533, endPoint y: 157, distance: 212.8
click at [533, 157] on app-calendar-viewport "Fri 12 Sat 13 0/4 2 Jobs Sun 14 0/2 1 Job Mon 15 0/33 1 Job Tue 16 Wed 17 Thu 1…" at bounding box center [329, 287] width 659 height 460
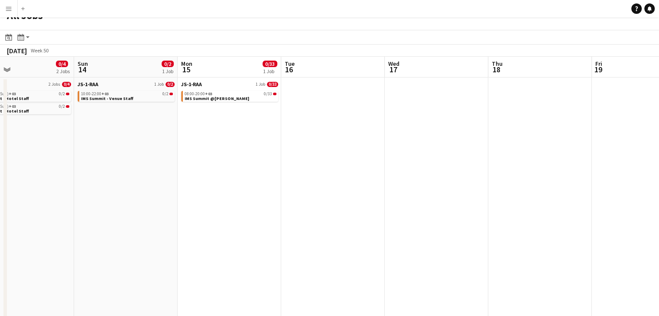
scroll to position [0, 272]
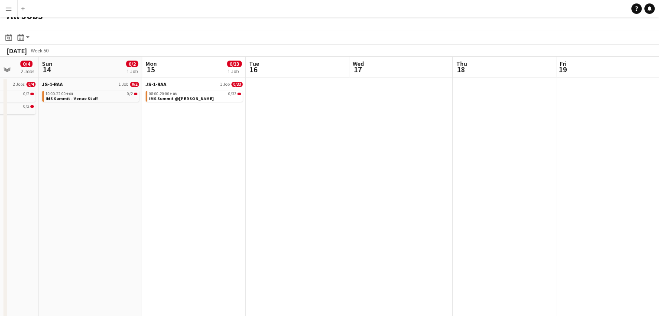
drag, startPoint x: 216, startPoint y: 128, endPoint x: 284, endPoint y: 134, distance: 68.7
click at [284, 134] on app-calendar-viewport "Thu 11 Fri 12 Sat 13 0/4 2 Jobs Sun 14 0/2 1 Job Mon 15 0/33 1 Job Tue 16 Wed 1…" at bounding box center [329, 287] width 659 height 460
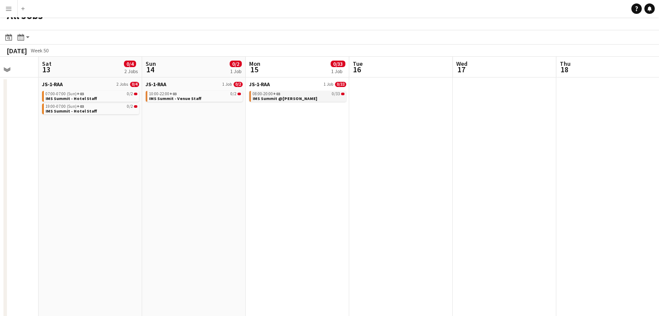
click at [289, 99] on span "IMS Summit @MALFA HALL" at bounding box center [285, 99] width 65 height 6
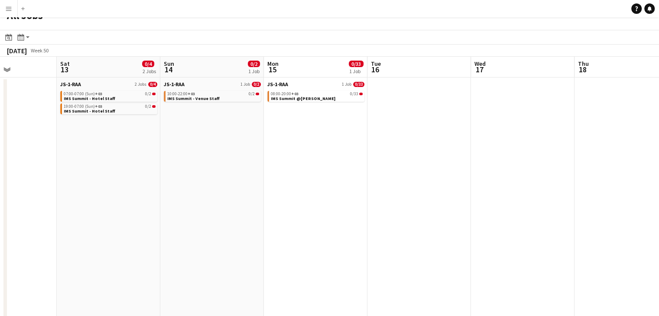
drag, startPoint x: 465, startPoint y: 152, endPoint x: 317, endPoint y: 152, distance: 148.6
click at [317, 152] on app-calendar-viewport "Wed 10 1/1 1 Job Thu 11 Fri 12 Sat 13 0/4 2 Jobs Sun 14 0/2 1 Job Mon 15 0/33 1…" at bounding box center [329, 287] width 659 height 460
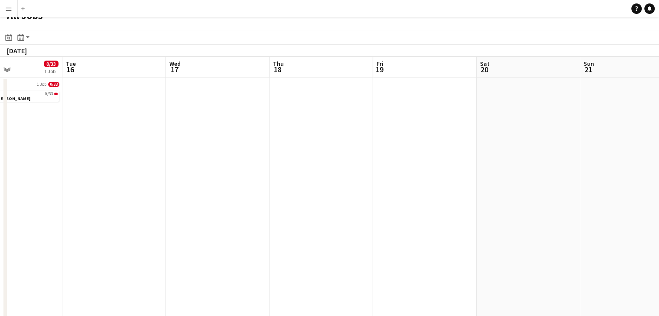
drag, startPoint x: 521, startPoint y: 125, endPoint x: 444, endPoint y: 139, distance: 78.8
click at [444, 139] on app-calendar-viewport "Fri 12 Sat 13 0/4 2 Jobs Sun 14 0/2 1 Job Mon 15 0/33 1 Job Tue 16 Wed 17 Thu 1…" at bounding box center [329, 287] width 659 height 460
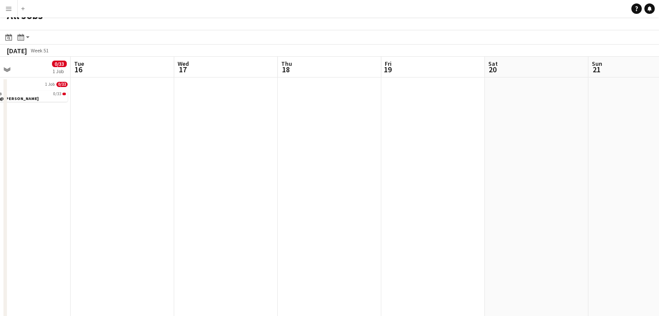
drag, startPoint x: 604, startPoint y: 137, endPoint x: 412, endPoint y: 133, distance: 192.0
click at [411, 133] on app-calendar-viewport "Fri 12 Sat 13 0/4 2 Jobs Sun 14 0/2 1 Job Mon 15 0/33 1 Job Tue 16 Wed 17 Thu 1…" at bounding box center [329, 287] width 659 height 460
click at [401, 114] on app-all-jobs "All Jobs Date picker SEP 2025 SEP 2025 Monday M Tuesday T Wednesday W Thursday …" at bounding box center [329, 261] width 659 height 512
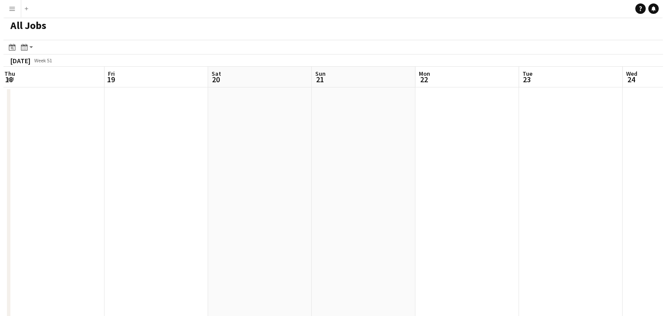
scroll to position [0, 0]
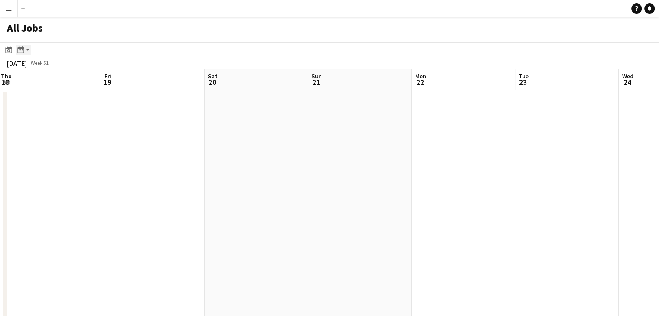
click at [23, 49] on icon "Month view / Day view" at bounding box center [20, 49] width 7 height 7
click at [50, 68] on link "Day view by Board" at bounding box center [47, 66] width 48 height 8
click at [25, 52] on div "Month view / Day view" at bounding box center [21, 50] width 10 height 10
click at [40, 79] on link "Day view by Job" at bounding box center [47, 81] width 48 height 8
click at [27, 50] on app-action-btn "Month view / Day view" at bounding box center [24, 50] width 16 height 10
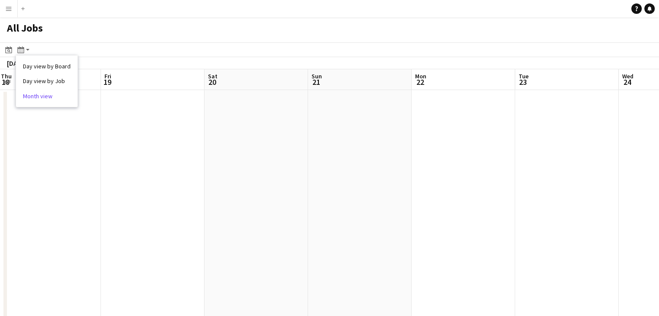
click at [49, 93] on link "Month view" at bounding box center [47, 96] width 48 height 8
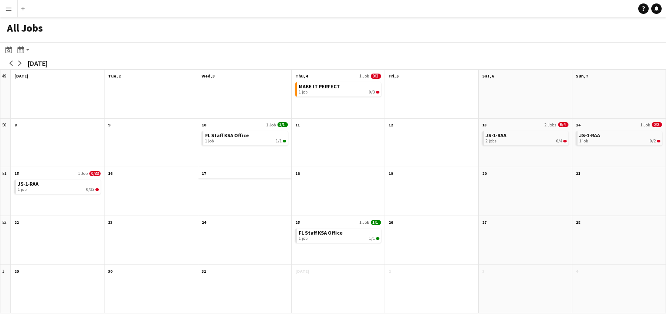
drag, startPoint x: 492, startPoint y: 181, endPoint x: 283, endPoint y: 176, distance: 208.9
click at [283, 176] on div "49 Scroll down Mon, 1 Dec Scroll down Tue, 2 Scroll down Wed, 3 Scroll down Thu…" at bounding box center [333, 191] width 666 height 244
click at [56, 190] on div "1 job 0/33" at bounding box center [58, 189] width 81 height 5
click at [531, 137] on link "JS-1-RAA 2 jobs 0/4" at bounding box center [525, 137] width 81 height 13
click at [28, 47] on app-action-btn "Month view / Day view" at bounding box center [24, 50] width 16 height 10
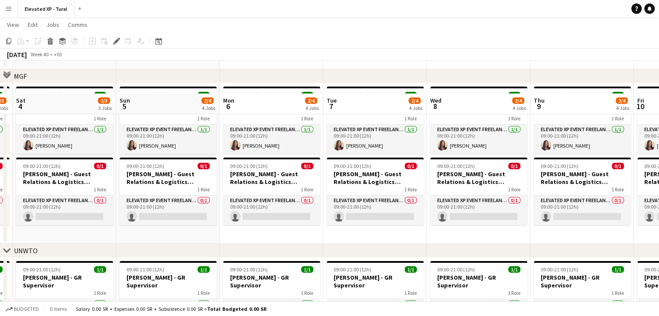
scroll to position [43, 0]
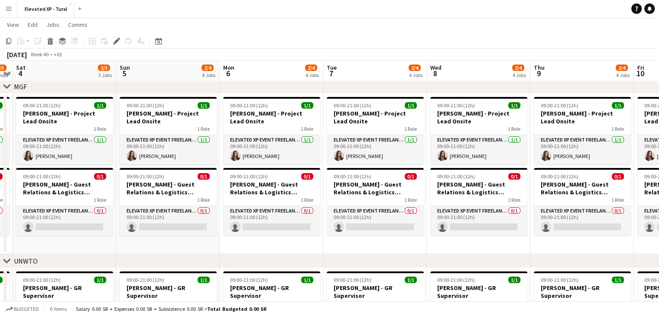
click at [69, 4] on app-icon "Close" at bounding box center [70, 3] width 3 height 3
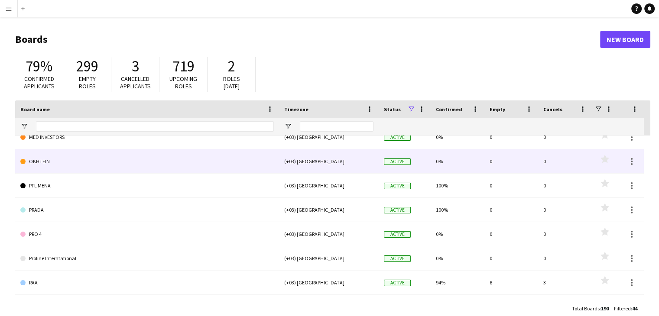
scroll to position [680, 0]
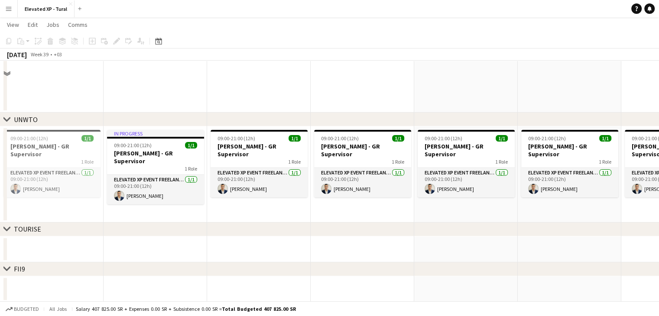
scroll to position [185, 0]
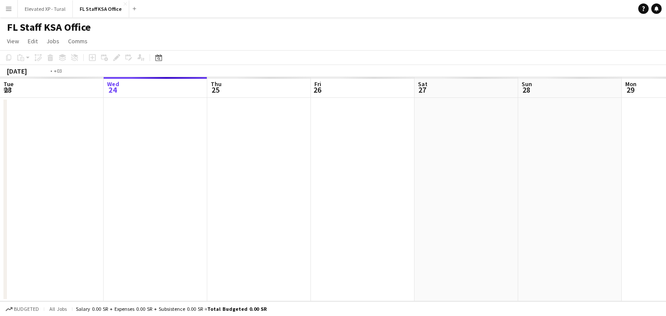
scroll to position [0, 298]
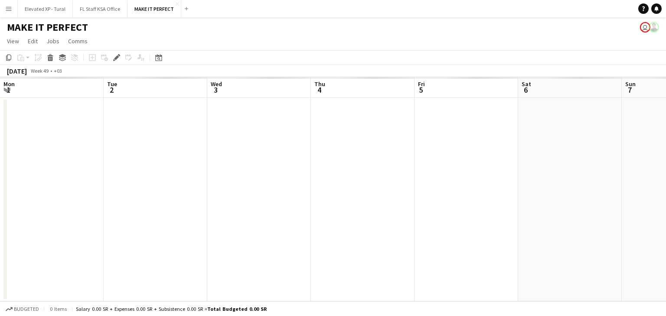
scroll to position [0, 298]
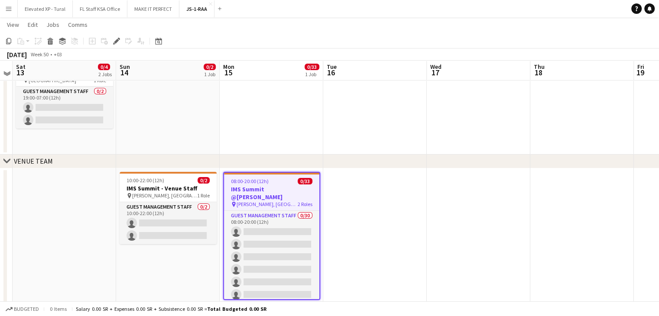
scroll to position [43, 0]
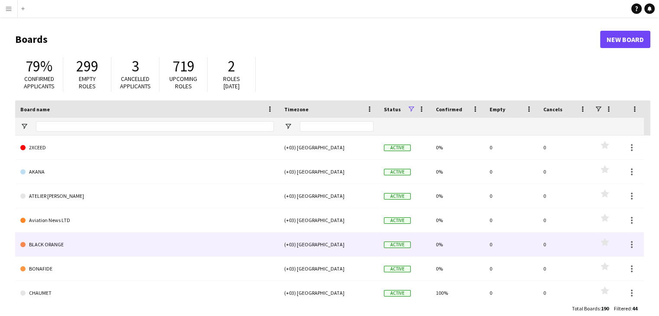
click at [55, 243] on link "BLACK ORANGE" at bounding box center [147, 245] width 254 height 24
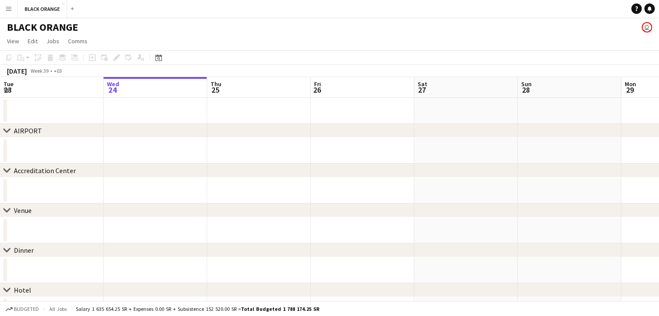
click at [228, 82] on app-board-header-date "Thu 25" at bounding box center [259, 87] width 104 height 21
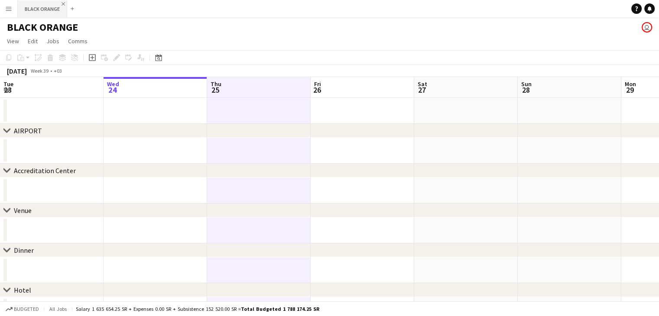
click at [62, 4] on app-icon "Close" at bounding box center [63, 3] width 3 height 3
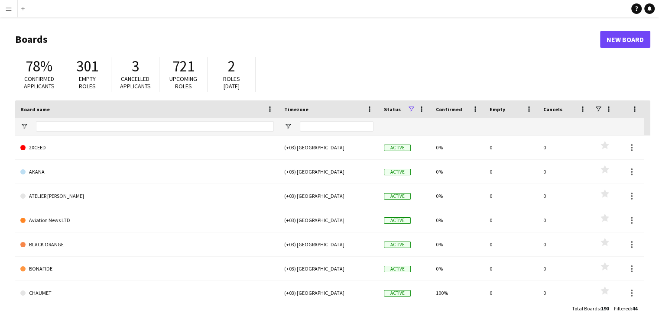
click at [10, 11] on app-icon "Menu" at bounding box center [8, 8] width 7 height 7
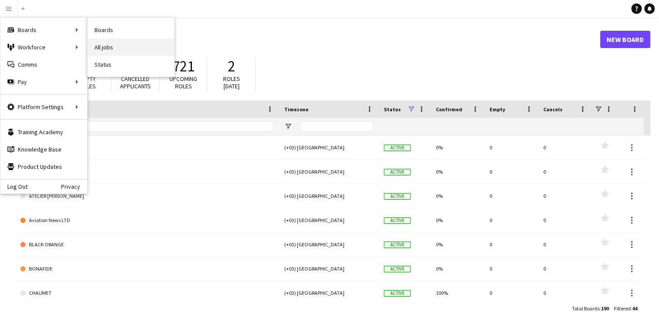
click at [109, 49] on link "All jobs" at bounding box center [131, 47] width 87 height 17
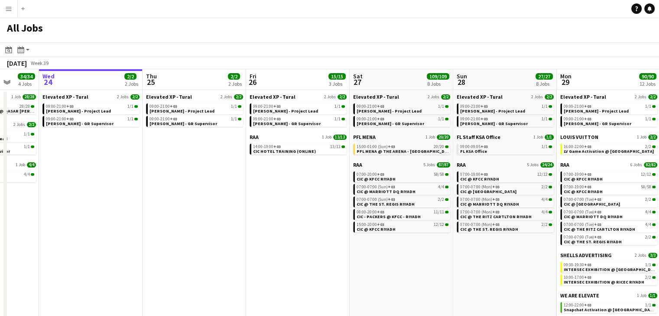
drag, startPoint x: 242, startPoint y: 192, endPoint x: 177, endPoint y: 188, distance: 64.7
click at [177, 188] on app-calendar-viewport "Sun 21 29/29 2 Jobs Mon 22 30/30 3 Jobs Tue 23 34/34 4 Jobs Wed 24 2/2 2 Jobs T…" at bounding box center [329, 199] width 659 height 260
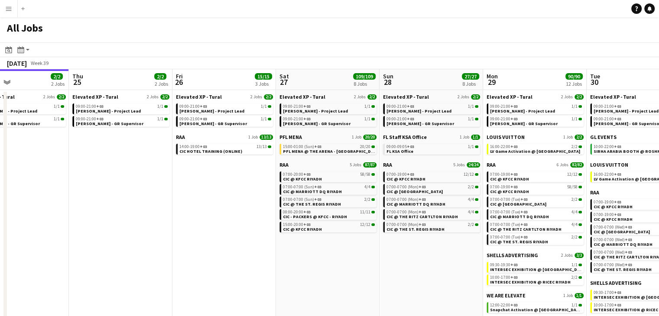
drag, startPoint x: 504, startPoint y: 246, endPoint x: 429, endPoint y: 247, distance: 75.0
click at [429, 247] on app-calendar-viewport "Sun 21 29/29 2 Jobs Mon 22 30/30 3 Jobs Tue 23 34/34 4 Jobs Wed 24 2/2 2 Jobs T…" at bounding box center [329, 199] width 659 height 260
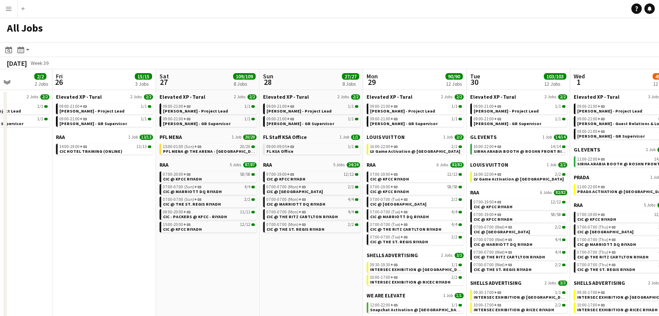
drag, startPoint x: 430, startPoint y: 248, endPoint x: 305, endPoint y: 231, distance: 126.4
click at [305, 231] on app-calendar-viewport "Tue 23 34/34 4 Jobs Wed 24 2/2 2 Jobs Thu 25 2/2 2 Jobs Fri 26 15/15 3 Jobs Sat…" at bounding box center [329, 199] width 659 height 260
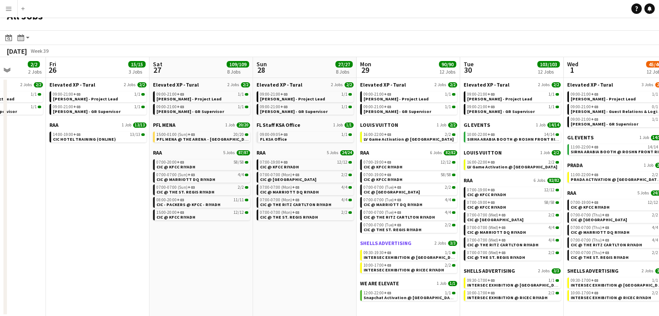
scroll to position [13, 0]
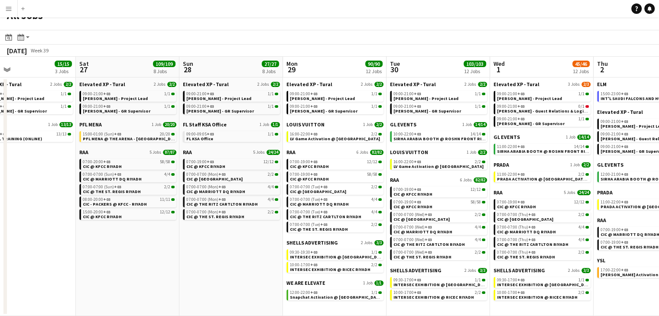
drag, startPoint x: 525, startPoint y: 309, endPoint x: 452, endPoint y: 301, distance: 74.1
click at [452, 301] on app-calendar-viewport "Tue 23 34/34 4 Jobs Wed 24 2/2 2 Jobs Thu 25 2/2 2 Jobs Fri 26 15/15 3 Jobs Sat…" at bounding box center [329, 187] width 659 height 260
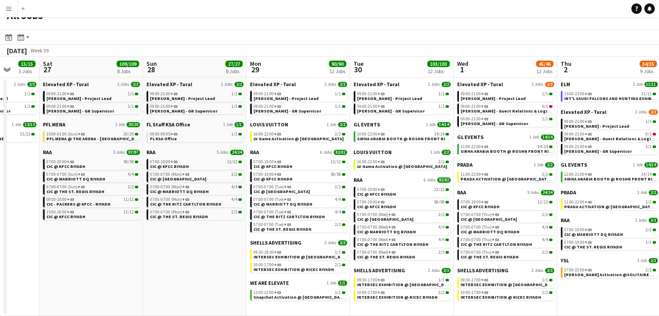
scroll to position [0, 215]
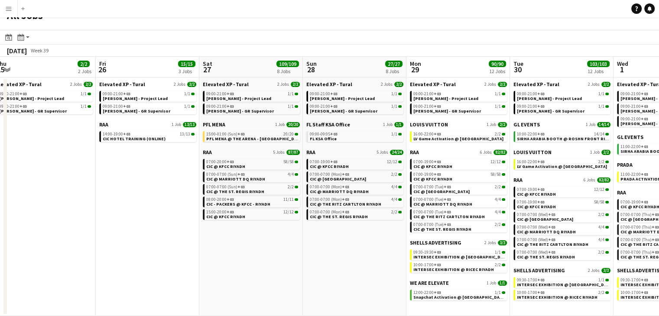
click at [435, 297] on app-all-jobs "All Jobs Date picker [DATE] [DATE] [DATE] M [DATE] T [DATE] W [DATE] T [DATE] F…" at bounding box center [329, 161] width 659 height 312
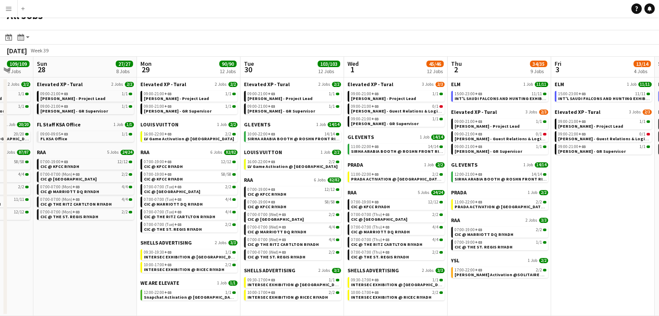
drag, startPoint x: 556, startPoint y: 300, endPoint x: 493, endPoint y: 294, distance: 63.1
click at [493, 294] on app-calendar-viewport "Thu 25 2/2 2 Jobs Fri 26 15/15 3 Jobs Sat 27 109/109 8 Jobs Sun 28 27/27 8 Jobs…" at bounding box center [329, 187] width 659 height 260
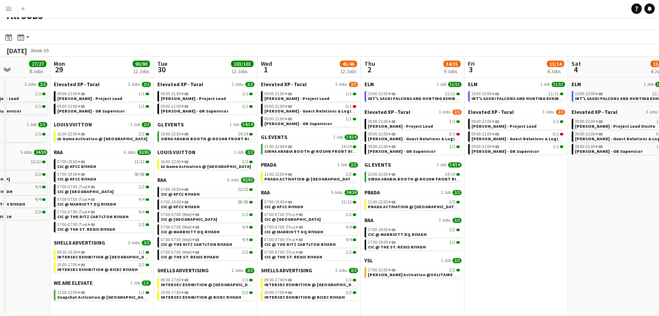
drag, startPoint x: 547, startPoint y: 260, endPoint x: 509, endPoint y: 259, distance: 37.7
click at [509, 259] on app-calendar-viewport "Thu 25 2/2 2 Jobs Fri 26 15/15 3 Jobs Sat 27 109/109 8 Jobs Sun 28 27/27 8 Jobs…" at bounding box center [329, 187] width 659 height 260
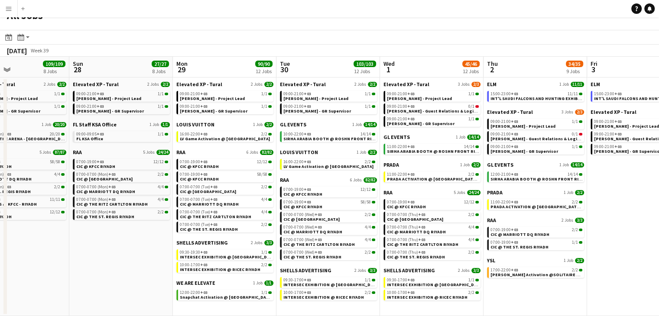
drag, startPoint x: 491, startPoint y: 254, endPoint x: 613, endPoint y: 258, distance: 122.7
click at [613, 258] on app-calendar-viewport "Thu 25 2/2 2 Jobs Fri 26 15/15 3 Jobs Sat 27 109/109 8 Jobs Sun 28 27/27 8 Jobs…" at bounding box center [329, 187] width 659 height 260
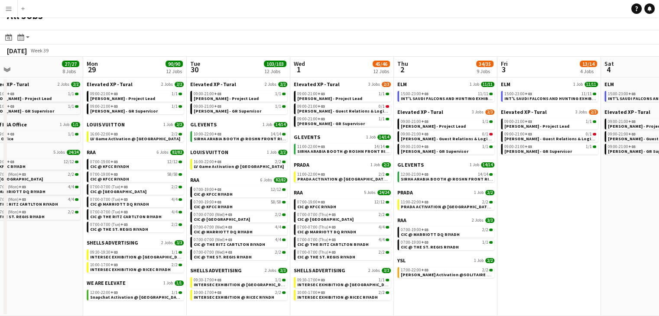
drag, startPoint x: 89, startPoint y: 252, endPoint x: 0, endPoint y: 221, distance: 94.6
click at [0, 221] on app-calendar-viewport "Thu 25 2/2 2 Jobs Fri 26 15/15 3 Jobs Sat 27 109/109 8 Jobs Sun 28 27/27 8 Jobs…" at bounding box center [329, 187] width 659 height 260
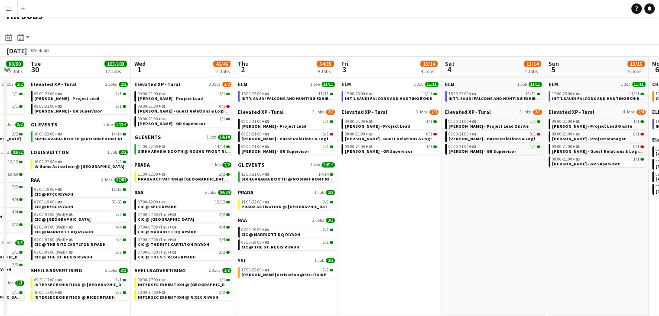
drag, startPoint x: 614, startPoint y: 267, endPoint x: 454, endPoint y: 257, distance: 159.8
click at [454, 257] on app-calendar-viewport "Sat 27 109/109 8 Jobs Sun 28 27/27 8 Jobs Mon 29 90/90 12 Jobs Tue 30 103/103 1…" at bounding box center [329, 187] width 659 height 260
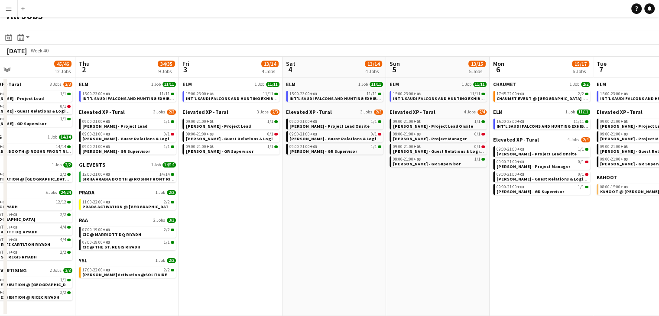
scroll to position [0, 344]
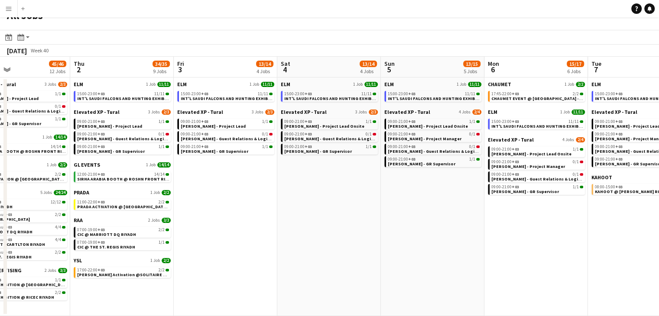
drag, startPoint x: 541, startPoint y: 253, endPoint x: 377, endPoint y: 247, distance: 164.4
click at [377, 247] on app-calendar-viewport "Sun 28 27/27 8 Jobs Mon 29 90/90 12 Jobs Tue 30 103/103 12 Jobs Wed 1 45/46 12 …" at bounding box center [329, 187] width 659 height 260
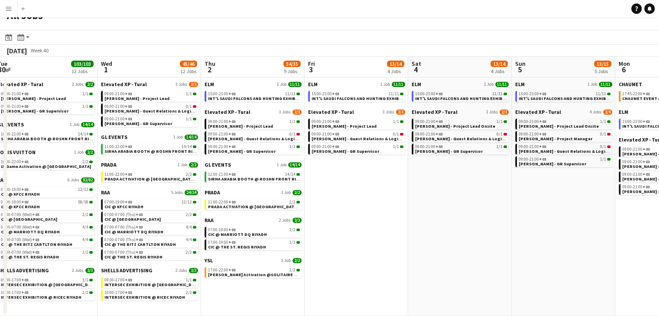
click at [313, 224] on app-all-jobs "All Jobs Date picker [DATE] [DATE] [DATE] M [DATE] T [DATE] W [DATE] T [DATE] F…" at bounding box center [329, 161] width 659 height 312
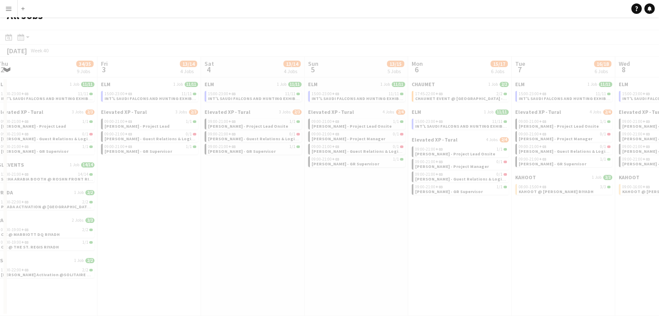
drag, startPoint x: 331, startPoint y: 241, endPoint x: 317, endPoint y: 238, distance: 14.5
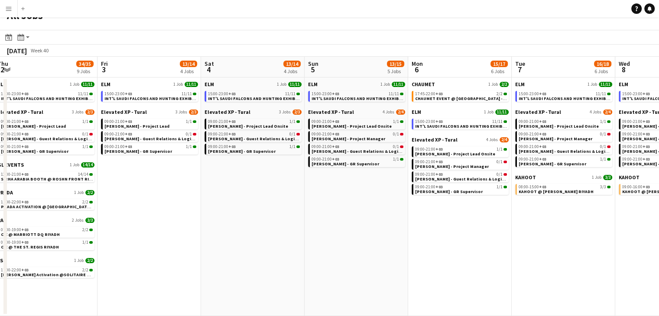
scroll to position [0, 350]
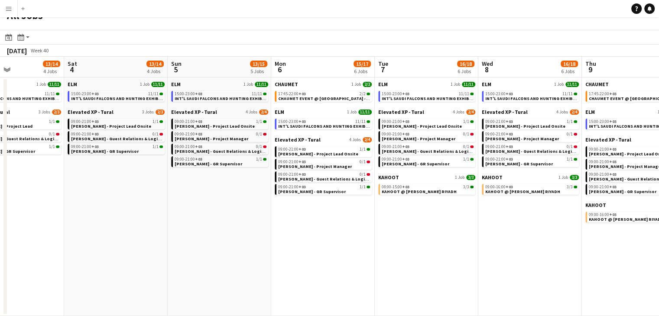
drag, startPoint x: 417, startPoint y: 234, endPoint x: 346, endPoint y: 226, distance: 72.0
click at [346, 226] on app-calendar-viewport "Tue 30 103/103 12 Jobs Wed 1 45/46 12 Jobs Thu 2 34/35 9 Jobs Fri 3 13/14 4 Job…" at bounding box center [329, 187] width 659 height 260
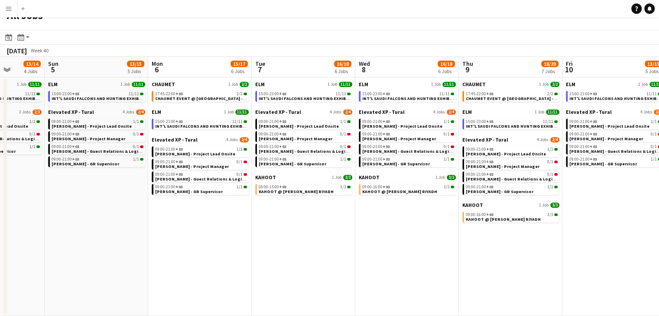
scroll to position [0, 331]
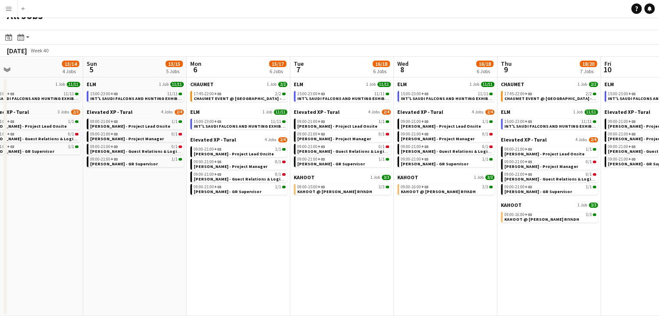
drag, startPoint x: 430, startPoint y: 271, endPoint x: 361, endPoint y: 250, distance: 71.4
click at [361, 250] on app-calendar-viewport "Wed 1 45/46 12 Jobs Thu 2 34/35 9 Jobs Fri 3 13/14 4 Jobs Sat 4 13/14 4 Jobs Su…" at bounding box center [329, 187] width 659 height 260
click at [28, 39] on app-action-btn "Month view / Day view" at bounding box center [24, 37] width 16 height 10
click at [264, 42] on app-toolbar "Date picker [DATE] [DATE] [DATE] M [DATE] T [DATE] W [DATE] T [DATE] F [DATE] S…" at bounding box center [329, 37] width 659 height 15
click at [27, 51] on div "[DATE]" at bounding box center [17, 50] width 20 height 9
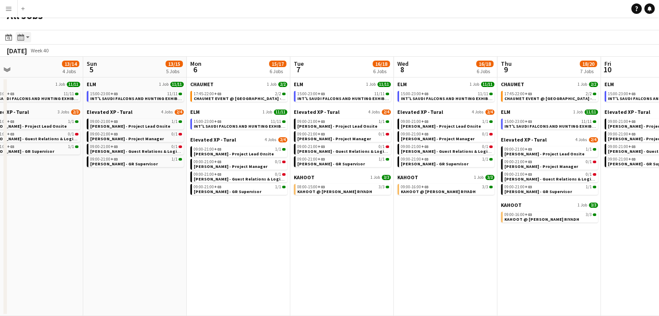
click at [31, 39] on app-action-btn "Month view / Day view" at bounding box center [24, 37] width 16 height 10
click at [51, 83] on link "Month view" at bounding box center [47, 84] width 48 height 8
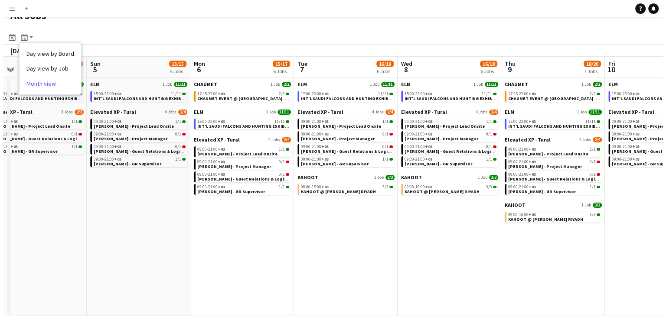
scroll to position [0, 0]
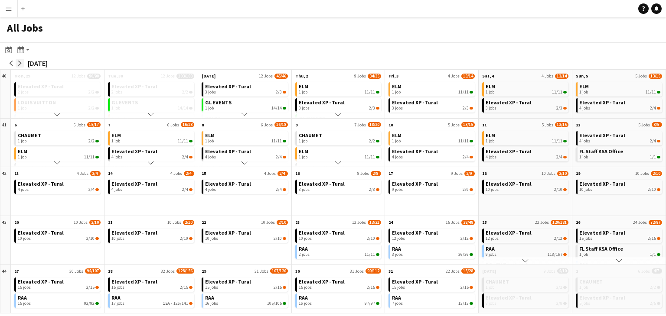
click at [22, 61] on app-icon "arrow-right" at bounding box center [19, 63] width 5 height 5
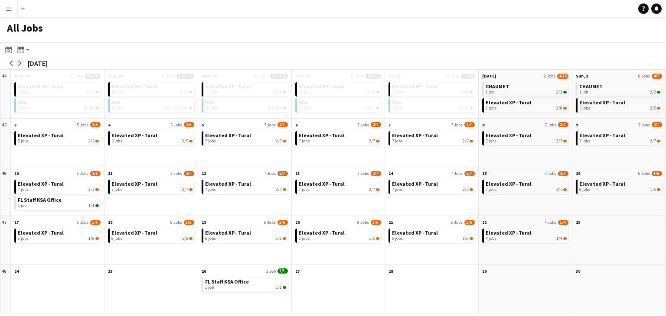
click at [21, 61] on app-icon "arrow-right" at bounding box center [19, 63] width 5 height 5
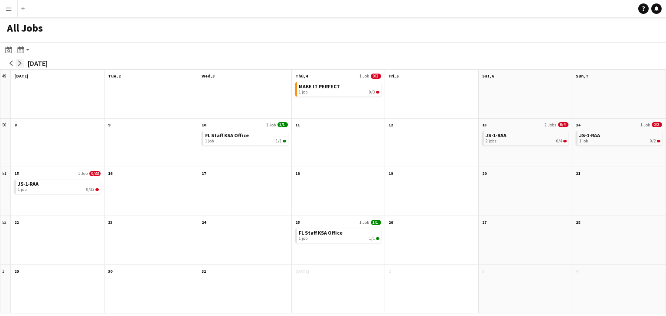
click at [21, 61] on app-icon "arrow-right" at bounding box center [19, 63] width 5 height 5
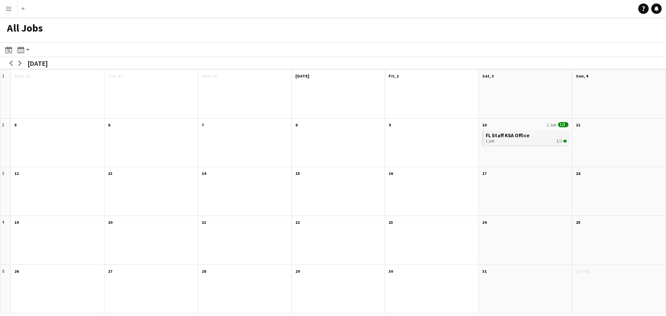
click at [504, 136] on span "FL Staff KSA Office" at bounding box center [507, 135] width 44 height 7
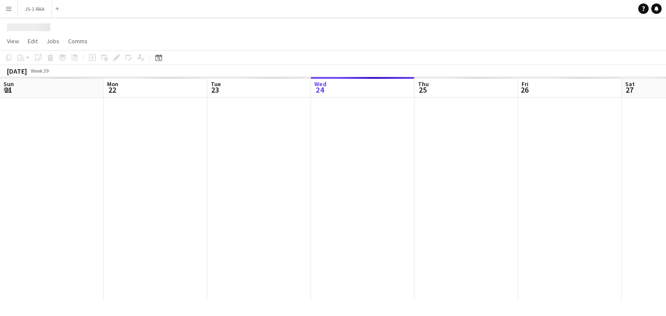
scroll to position [0, 207]
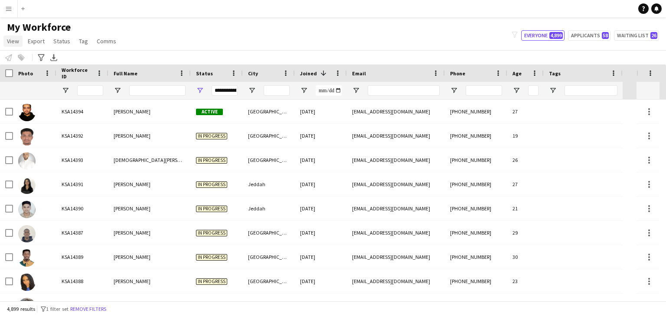
click at [12, 43] on span "View" at bounding box center [13, 41] width 12 height 8
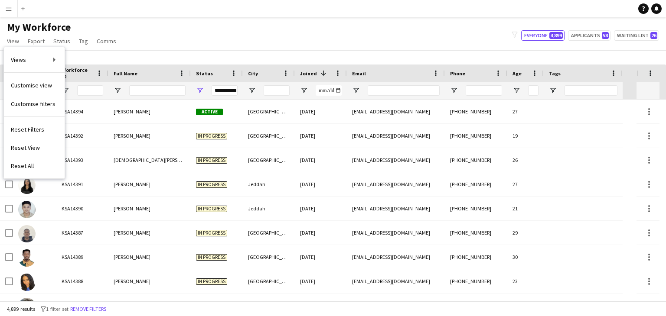
click at [37, 31] on span "My Workforce" at bounding box center [39, 27] width 64 height 13
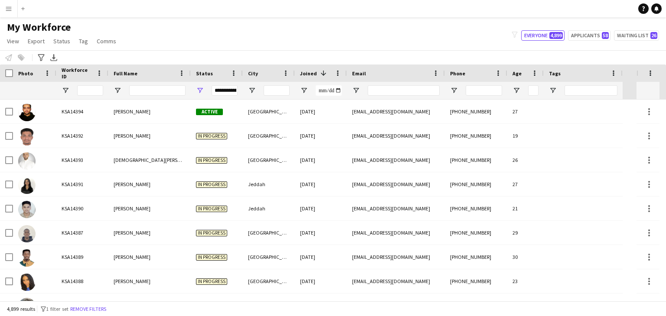
click at [37, 29] on span "My Workforce" at bounding box center [39, 27] width 64 height 13
click at [12, 42] on span "View" at bounding box center [13, 41] width 12 height 8
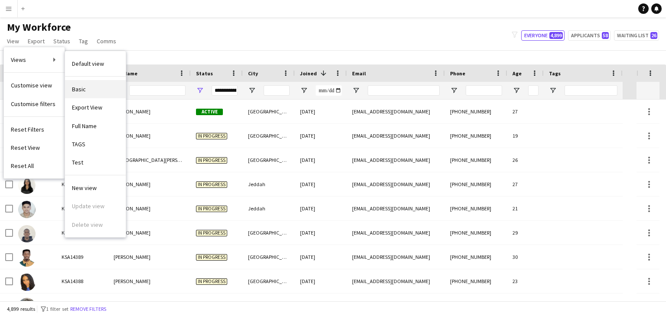
click at [78, 88] on span "Basic" at bounding box center [79, 89] width 14 height 8
type input "**********"
type input "***"
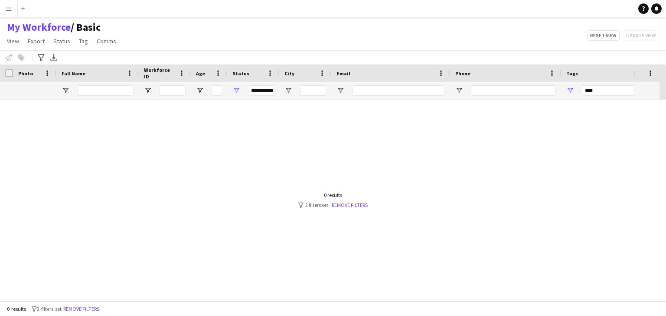
click at [77, 85] on div "**********" at bounding box center [335, 90] width 670 height 17
click at [15, 41] on span "View" at bounding box center [13, 41] width 12 height 8
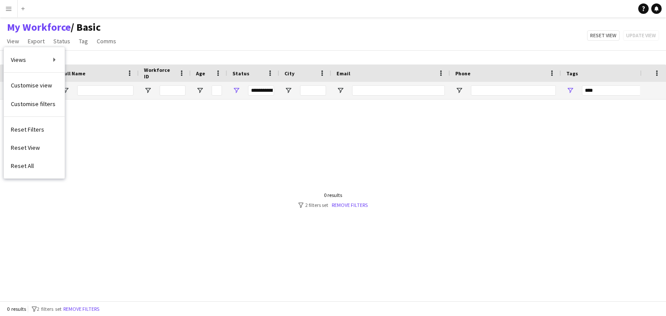
click at [34, 19] on main "My Workforce / Basic View Views Default view Basic Export View Full Name TAGS T…" at bounding box center [333, 160] width 666 height 287
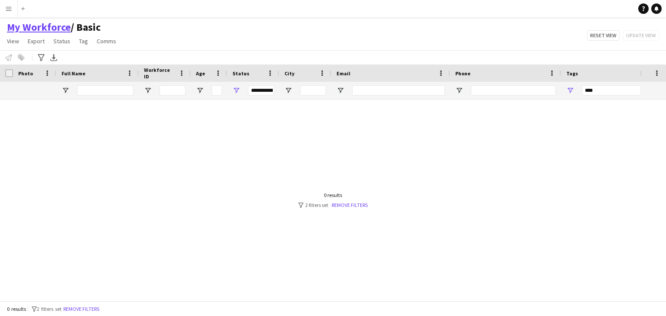
click at [24, 26] on link "My Workforce" at bounding box center [39, 27] width 64 height 13
type input "**********"
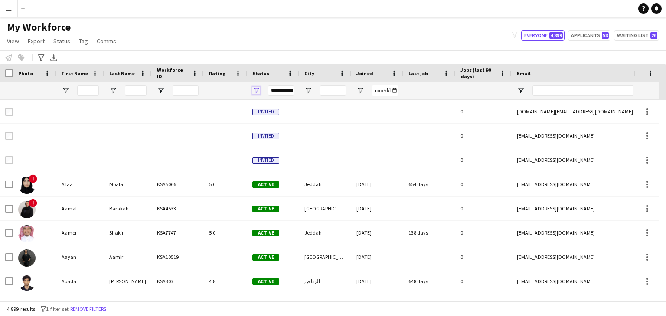
click at [257, 91] on span "Open Filter Menu" at bounding box center [256, 91] width 8 height 8
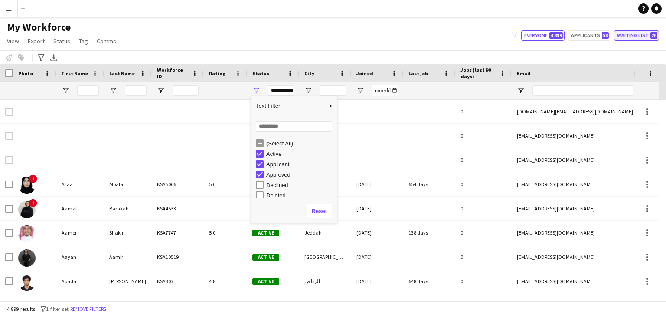
click at [626, 36] on button "Waiting list 26" at bounding box center [636, 35] width 45 height 10
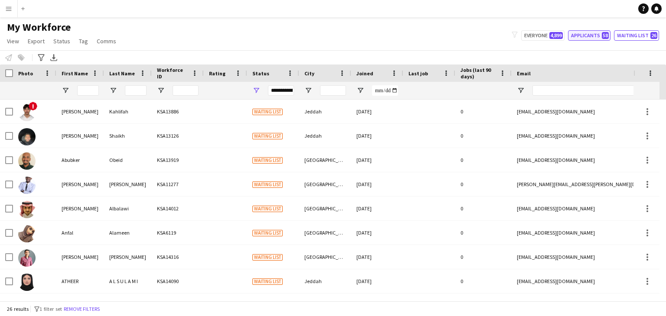
click at [596, 33] on button "Applicants 58" at bounding box center [589, 35] width 42 height 10
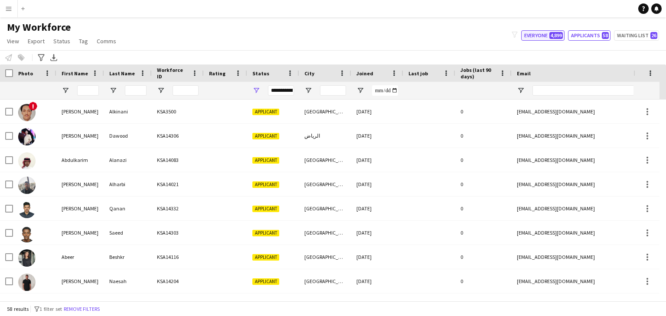
click at [546, 36] on button "Everyone 4,899" at bounding box center [542, 35] width 43 height 10
type input "**********"
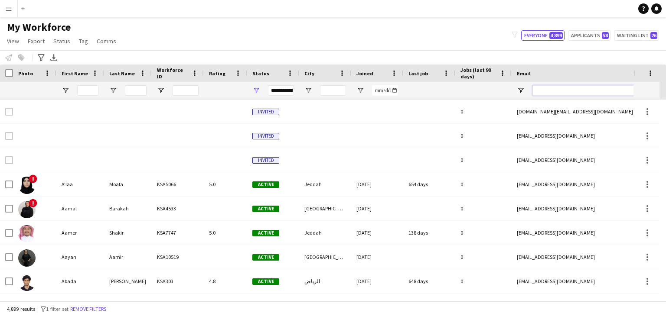
click at [546, 93] on input "Email Filter Input" at bounding box center [605, 90] width 147 height 10
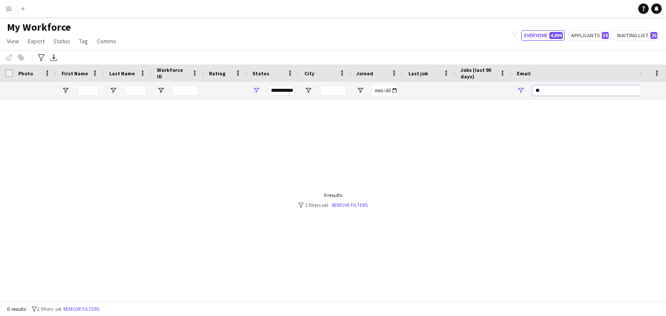
type input "*"
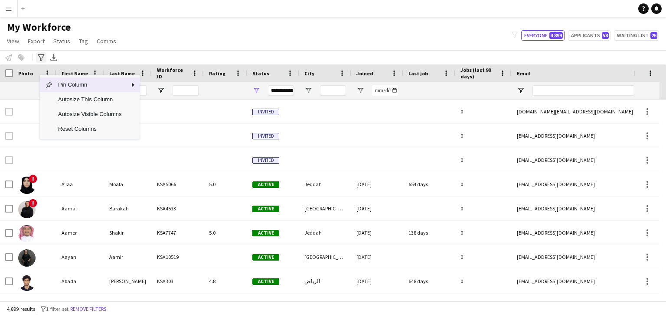
click at [43, 56] on icon "Advanced filters" at bounding box center [41, 57] width 7 height 7
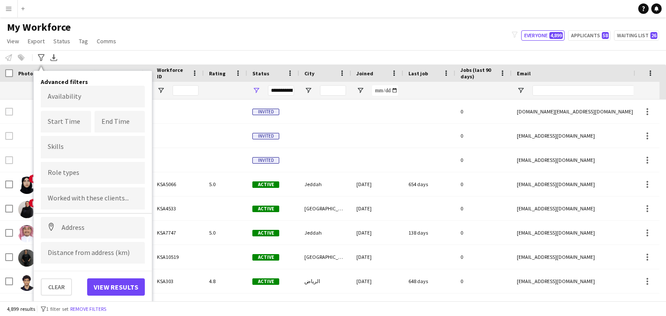
click at [88, 199] on input "Type to search clients..." at bounding box center [93, 199] width 90 height 8
click at [72, 153] on div at bounding box center [93, 147] width 104 height 22
drag, startPoint x: 102, startPoint y: 181, endPoint x: 99, endPoint y: 184, distance: 4.6
click at [102, 181] on div at bounding box center [93, 173] width 104 height 22
click at [93, 205] on div at bounding box center [93, 199] width 104 height 22
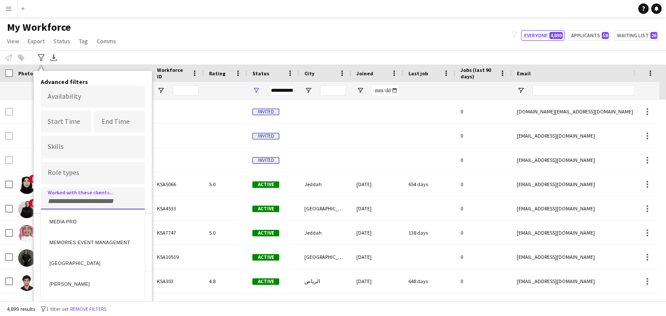
click at [82, 231] on div "MEMORIES EVENT MANAGEMENT" at bounding box center [93, 241] width 104 height 21
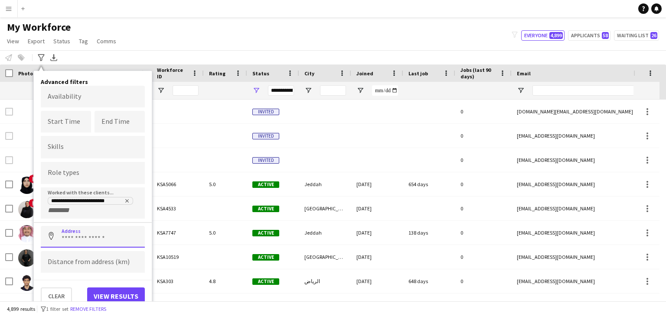
click at [82, 239] on input at bounding box center [93, 237] width 104 height 22
click at [105, 48] on app-page-menu "View Views Default view Basic Export View Full Name TAGS Test New view Update v…" at bounding box center [62, 42] width 125 height 16
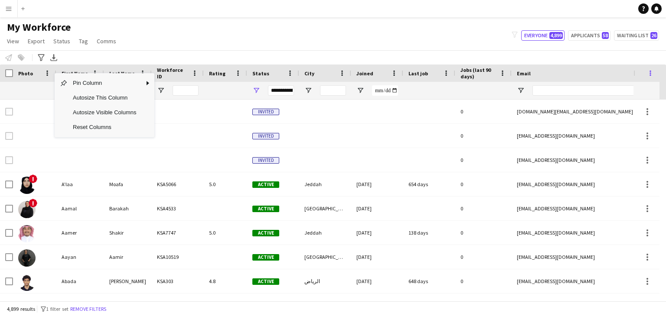
click at [648, 73] on span at bounding box center [650, 73] width 8 height 8
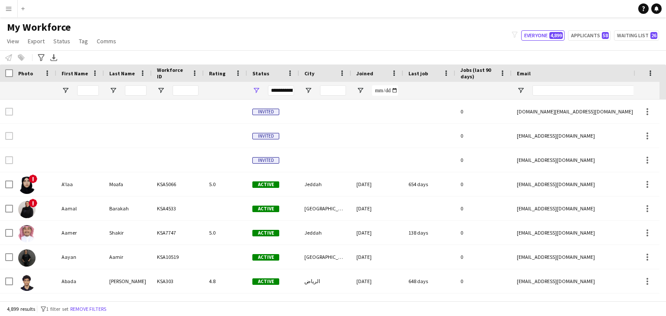
click at [553, 72] on div "Email" at bounding box center [593, 73] width 153 height 13
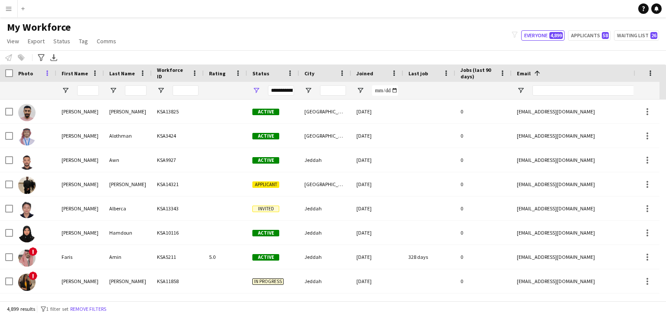
click at [47, 75] on span at bounding box center [47, 73] width 8 height 8
click at [27, 93] on div at bounding box center [34, 90] width 33 height 17
click at [44, 58] on icon "Advanced filters" at bounding box center [41, 57] width 7 height 7
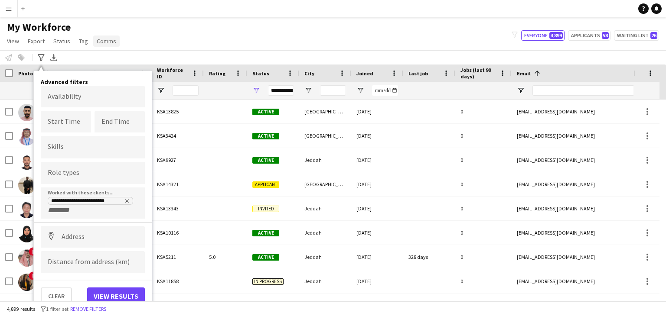
click at [103, 42] on span "Comms" at bounding box center [107, 41] width 20 height 8
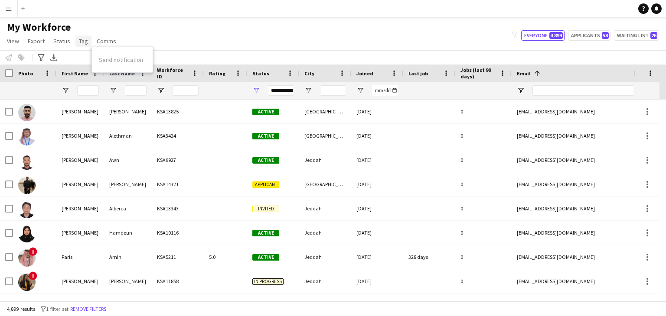
click at [85, 40] on span "Tag" at bounding box center [83, 41] width 9 height 8
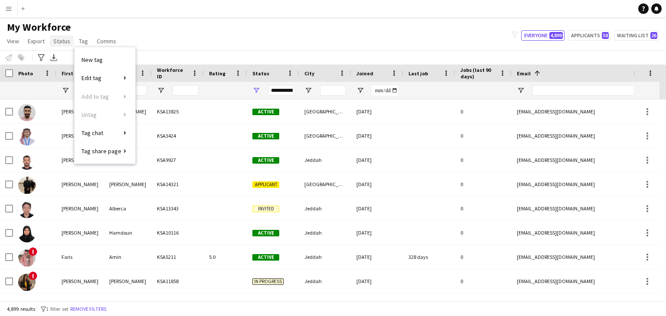
click at [61, 42] on span "Status" at bounding box center [61, 41] width 17 height 8
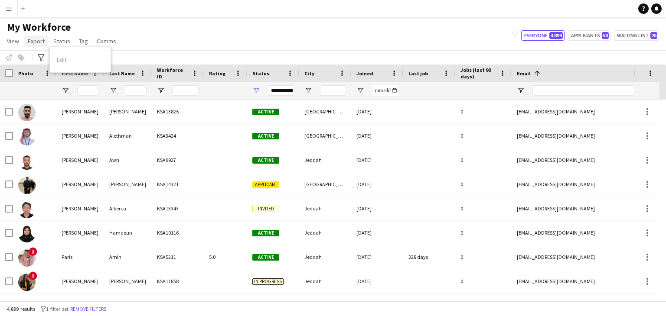
click at [41, 40] on span "Export" at bounding box center [36, 41] width 17 height 8
click at [260, 90] on div "**********" at bounding box center [273, 90] width 52 height 17
click at [255, 90] on span "Open Filter Menu" at bounding box center [256, 91] width 8 height 8
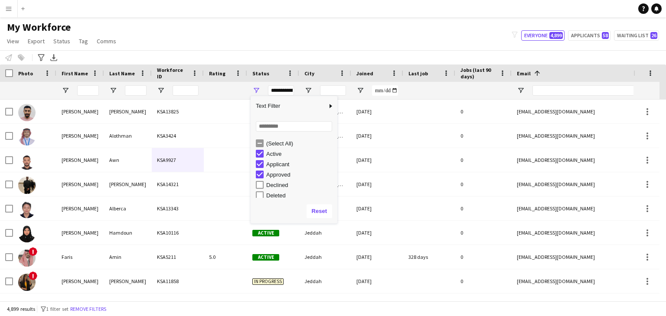
click at [270, 141] on div "(Select All)" at bounding box center [300, 143] width 68 height 7
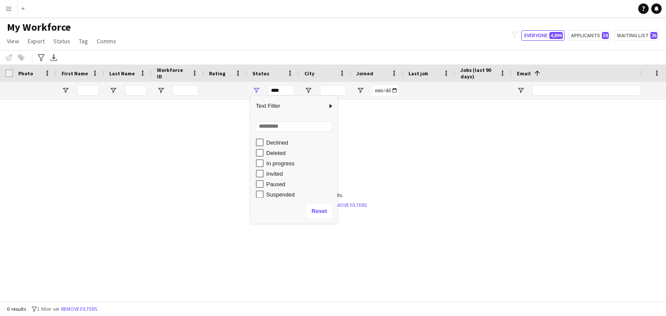
scroll to position [43, 0]
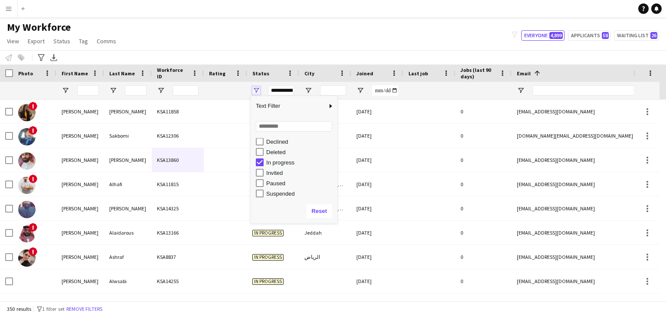
click at [258, 92] on span "Open Filter Menu" at bounding box center [256, 91] width 8 height 8
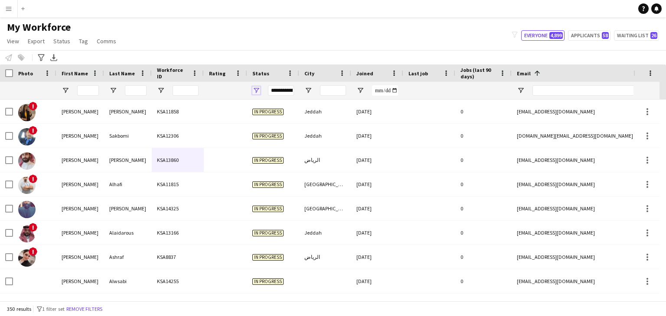
click at [258, 92] on span "Open Filter Menu" at bounding box center [256, 91] width 8 height 8
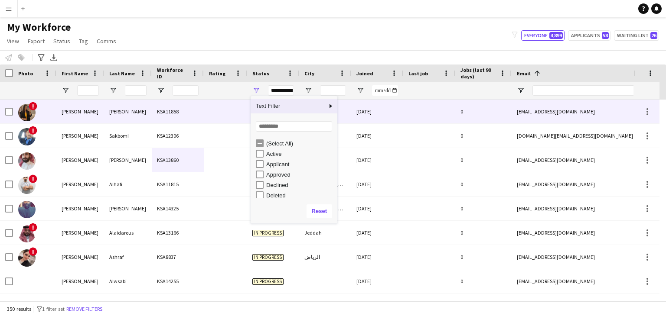
click at [226, 107] on div at bounding box center [225, 112] width 43 height 24
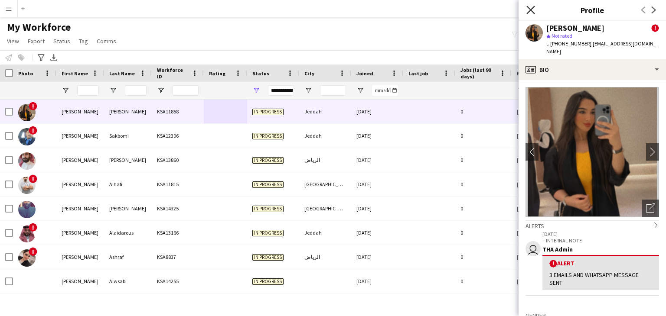
click at [533, 8] on icon at bounding box center [530, 10] width 8 height 8
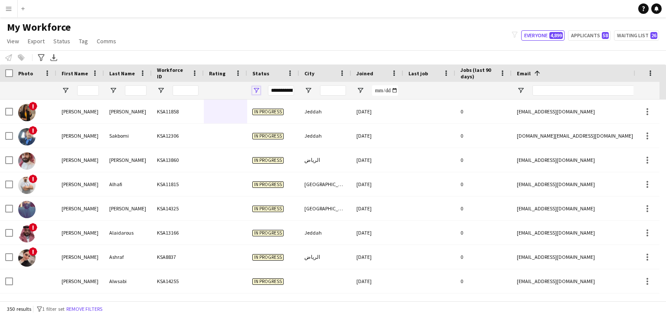
click at [254, 89] on span "Open Filter Menu" at bounding box center [256, 91] width 8 height 8
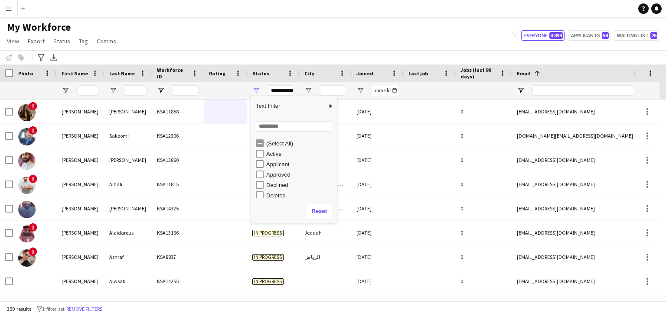
click at [263, 165] on div "Applicant" at bounding box center [296, 164] width 81 height 10
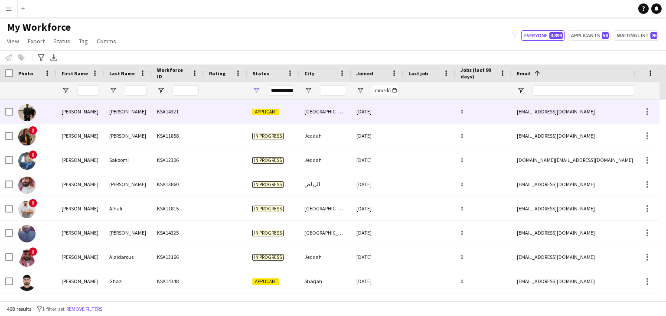
click at [201, 107] on div "KSA14321" at bounding box center [178, 112] width 52 height 24
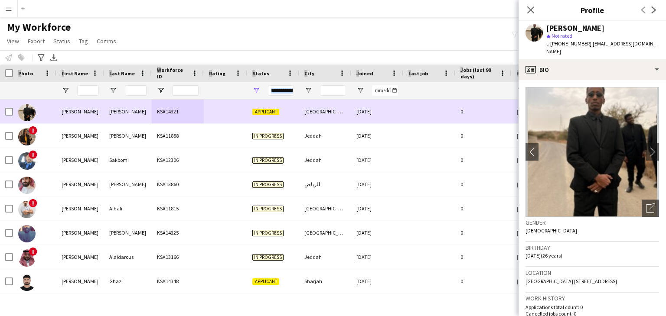
drag, startPoint x: 279, startPoint y: 36, endPoint x: 237, endPoint y: 109, distance: 83.3
click at [237, 109] on main "My Workforce View Views Default view Basic Export View Full Name TAGS Test New …" at bounding box center [333, 160] width 666 height 287
click at [237, 109] on div at bounding box center [225, 112] width 43 height 24
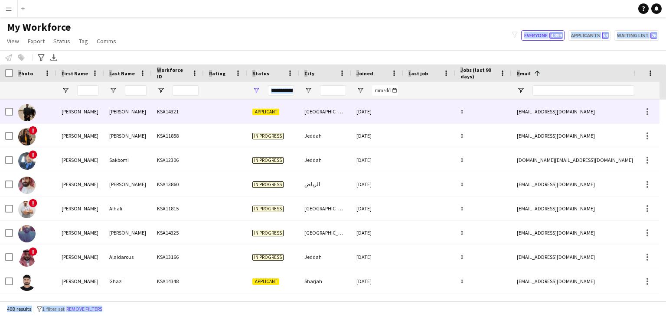
click at [237, 109] on div at bounding box center [225, 112] width 43 height 24
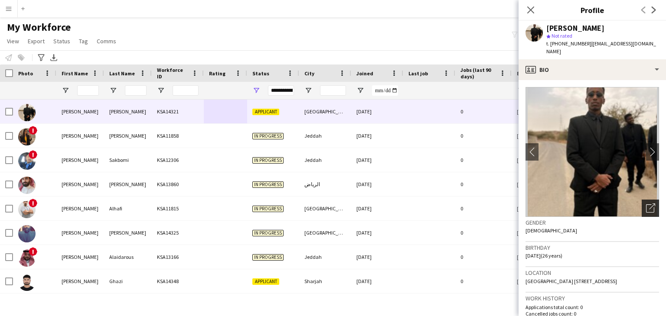
click at [641, 200] on div "Open photos pop-in" at bounding box center [649, 208] width 17 height 17
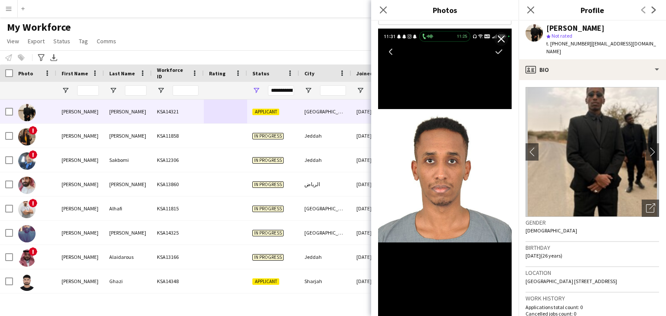
scroll to position [189, 0]
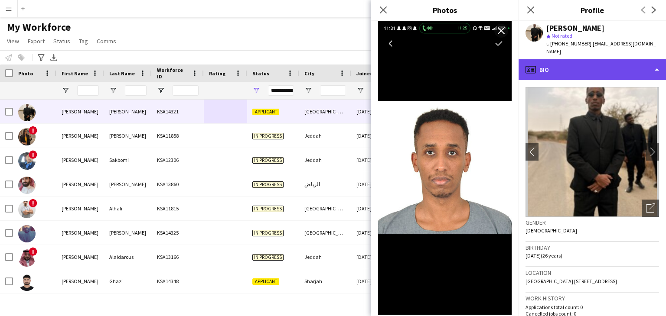
click at [602, 67] on div "profile Bio" at bounding box center [591, 69] width 147 height 21
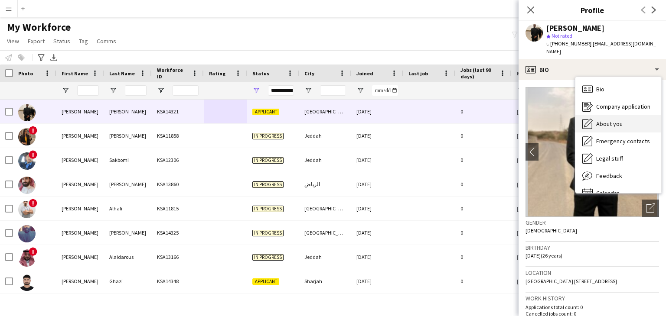
click at [587, 119] on icon "About you" at bounding box center [587, 124] width 10 height 10
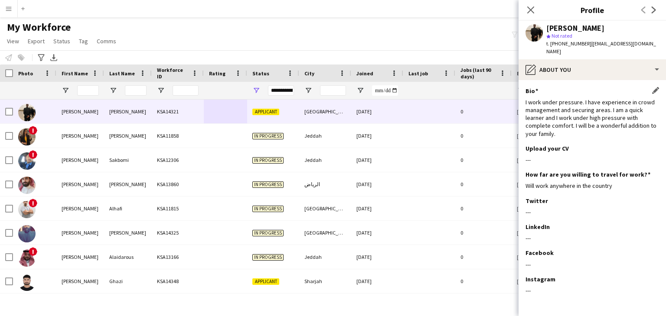
click at [561, 88] on div "Bio Edit this field I work under pressure. I have experience in crowd managemen…" at bounding box center [591, 116] width 133 height 58
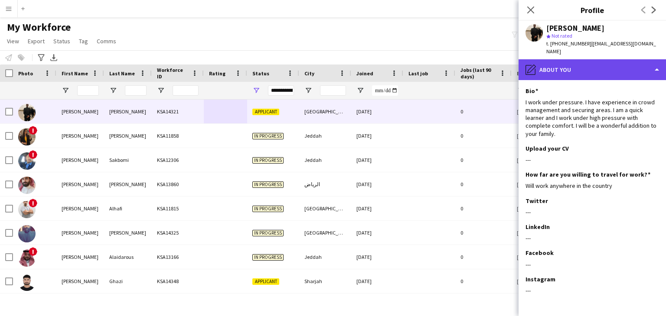
click at [550, 60] on div "pencil4 About you" at bounding box center [591, 69] width 147 height 21
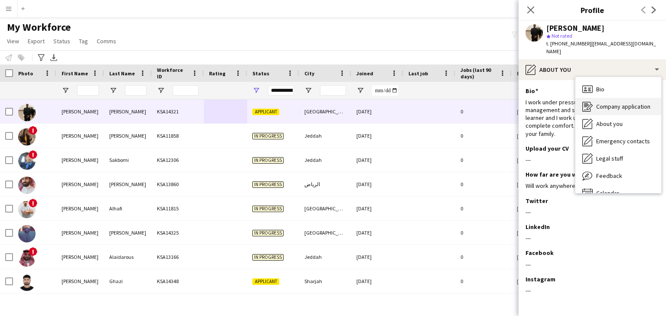
click at [581, 98] on div "Company application Company application" at bounding box center [618, 106] width 86 height 17
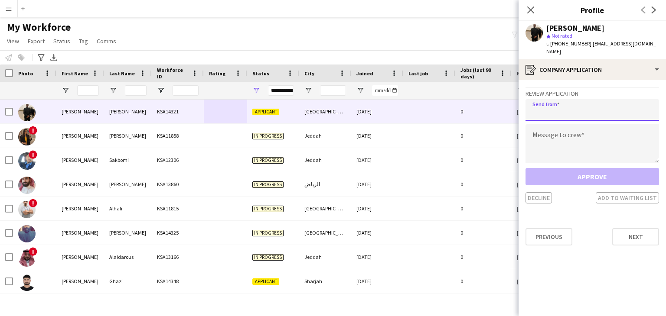
click at [556, 104] on input "email" at bounding box center [591, 110] width 133 height 22
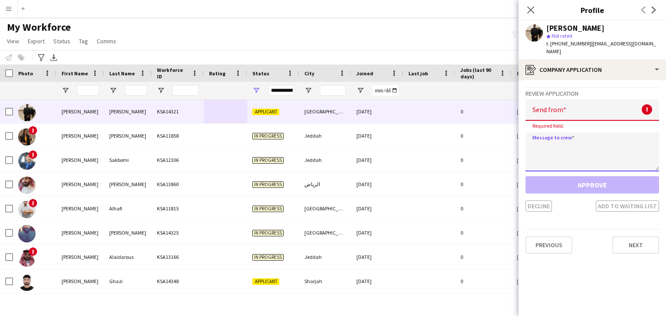
click at [556, 133] on textarea at bounding box center [591, 152] width 133 height 39
click at [558, 99] on input "email" at bounding box center [591, 110] width 133 height 22
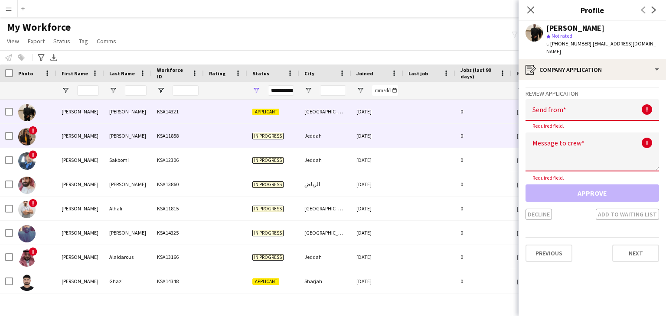
click at [310, 133] on div "Jeddah" at bounding box center [325, 136] width 52 height 24
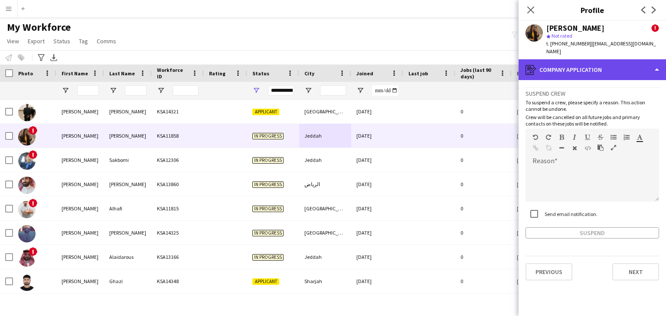
click at [573, 67] on div "register Company application" at bounding box center [591, 69] width 147 height 21
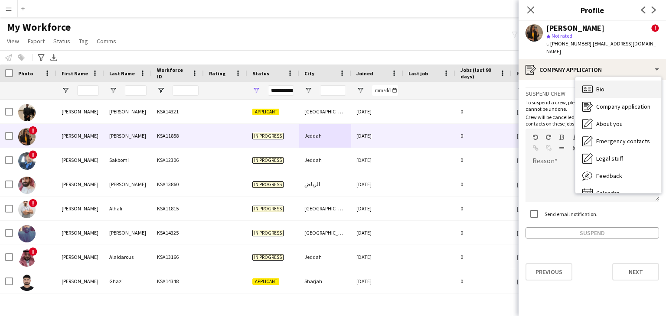
click at [581, 81] on div "Bio Bio" at bounding box center [618, 89] width 86 height 17
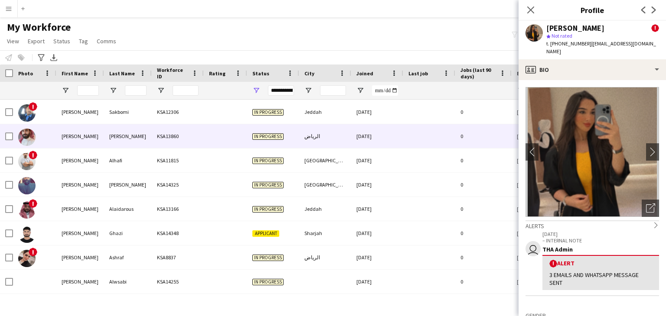
scroll to position [49, 0]
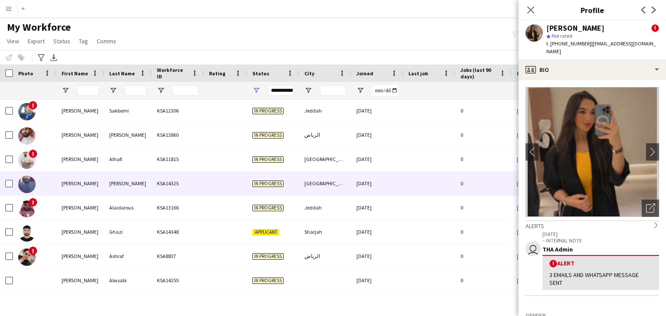
click at [228, 177] on div at bounding box center [225, 184] width 43 height 24
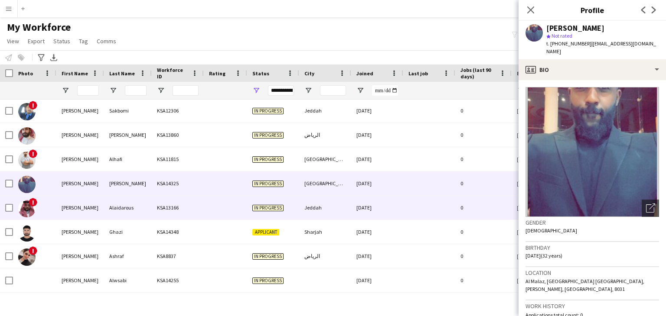
scroll to position [71, 0]
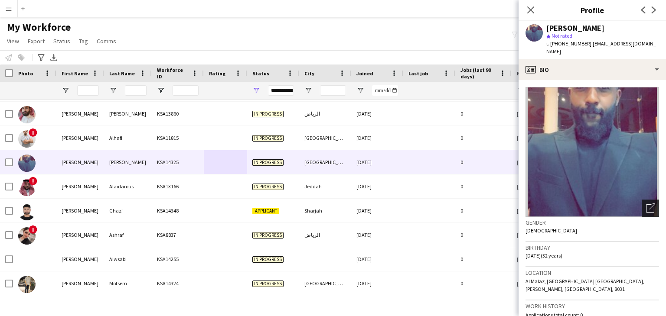
click at [646, 204] on icon "Open photos pop-in" at bounding box center [650, 208] width 9 height 9
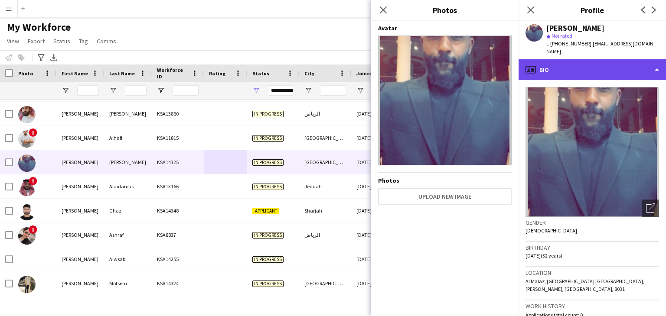
click at [600, 63] on div "profile Bio" at bounding box center [591, 69] width 147 height 21
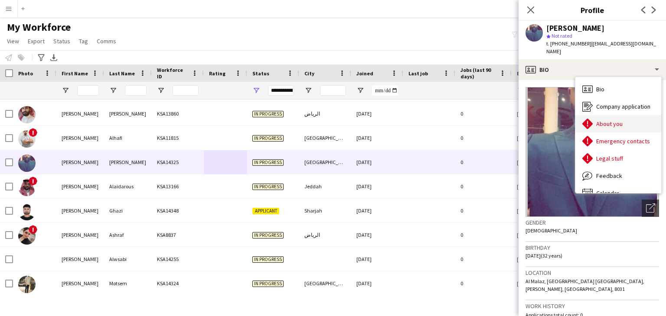
click at [601, 115] on div "About you About you" at bounding box center [618, 123] width 86 height 17
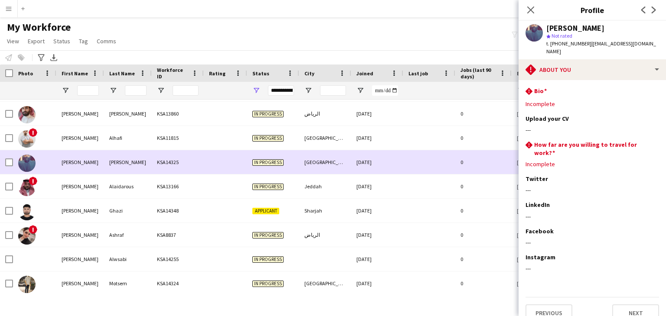
click at [263, 160] on span "In progress" at bounding box center [267, 162] width 31 height 7
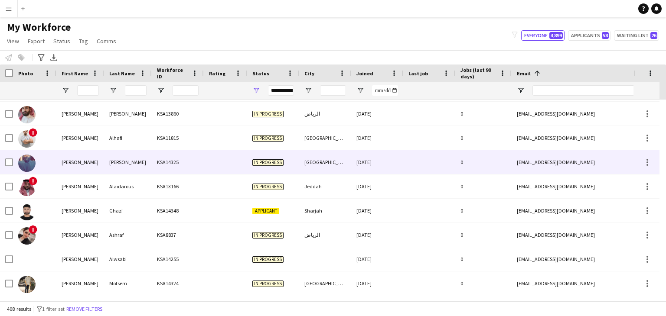
click at [263, 160] on span "In progress" at bounding box center [267, 162] width 31 height 7
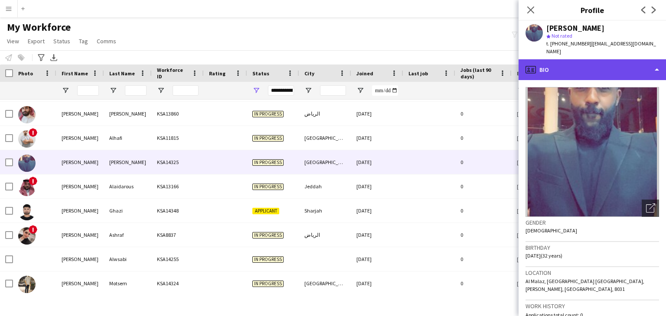
click at [577, 71] on div "profile Bio" at bounding box center [591, 69] width 147 height 21
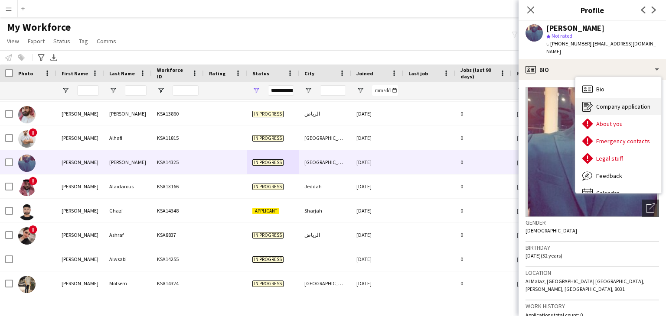
click at [595, 105] on div "Company application Company application" at bounding box center [618, 106] width 86 height 17
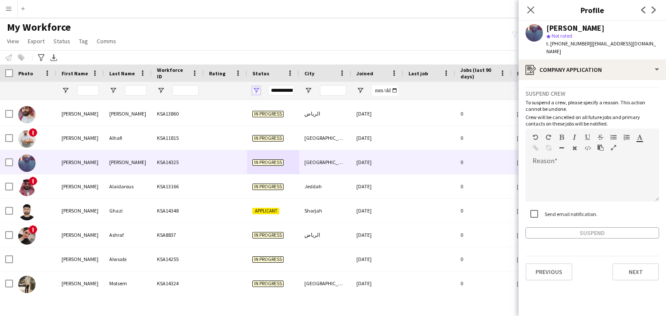
click at [256, 92] on span "Open Filter Menu" at bounding box center [256, 91] width 8 height 8
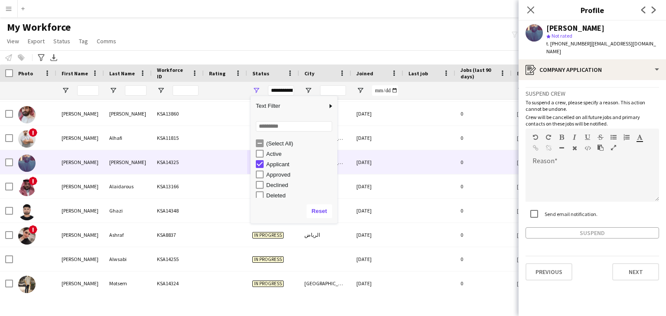
click at [269, 169] on div "Applicant" at bounding box center [296, 164] width 81 height 10
click at [274, 163] on div "Applicant" at bounding box center [300, 164] width 68 height 7
type input "**********"
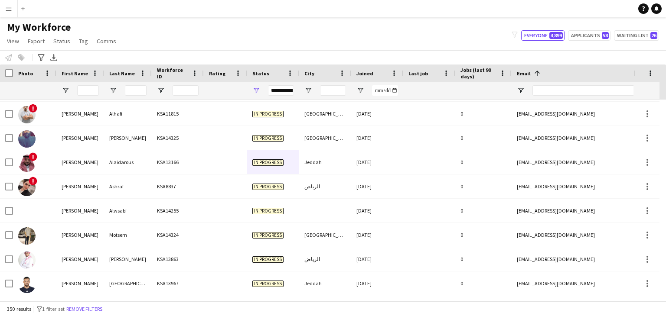
click at [111, 52] on div "**********" at bounding box center [333, 57] width 666 height 14
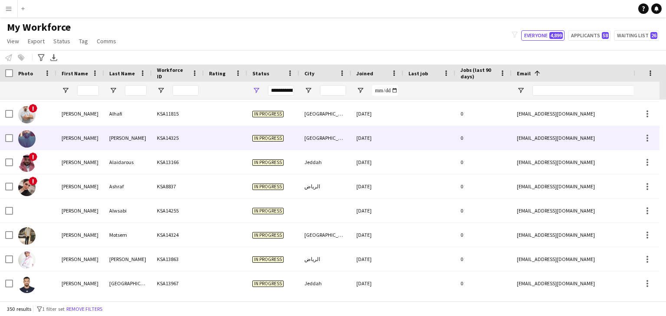
click at [139, 126] on div "[PERSON_NAME]" at bounding box center [128, 138] width 48 height 24
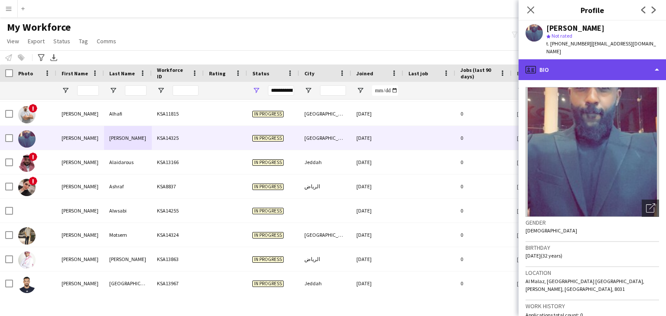
click at [589, 59] on div "profile Bio" at bounding box center [591, 69] width 147 height 21
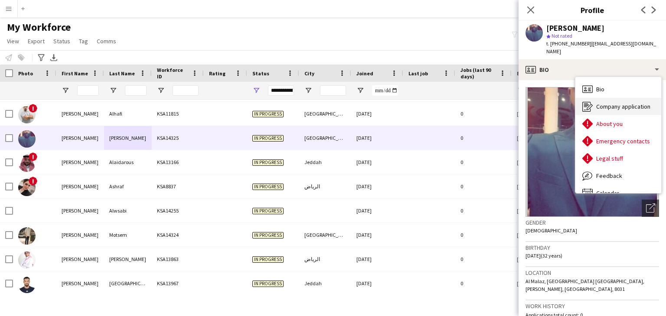
click at [596, 103] on span "Company application" at bounding box center [623, 107] width 54 height 8
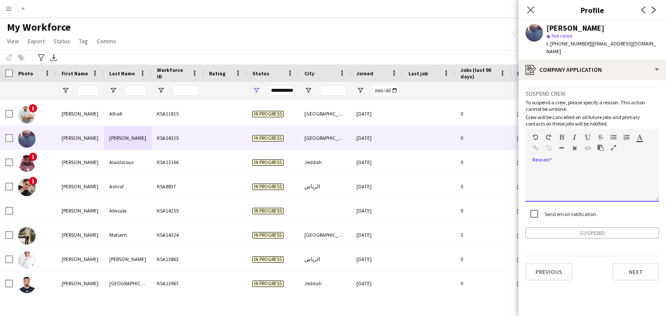
click at [555, 167] on div at bounding box center [591, 184] width 133 height 35
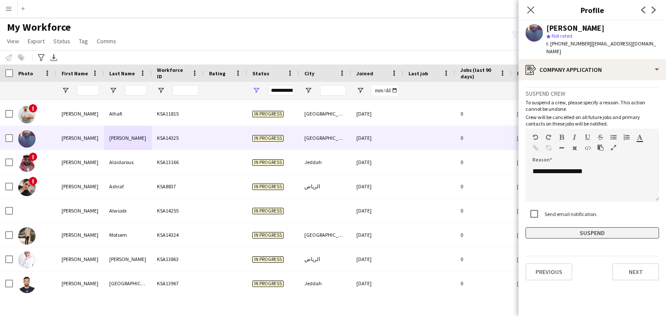
click at [549, 228] on button "Suspend" at bounding box center [591, 233] width 133 height 11
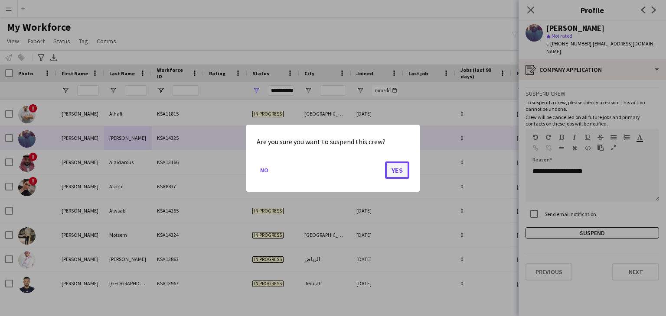
click at [393, 170] on button "Yes" at bounding box center [397, 169] width 24 height 17
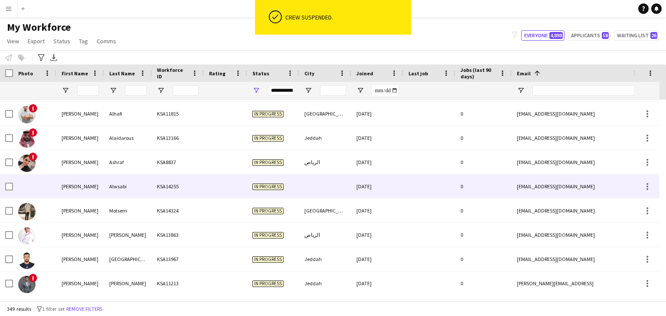
click at [187, 194] on div "KSA14255" at bounding box center [178, 187] width 52 height 24
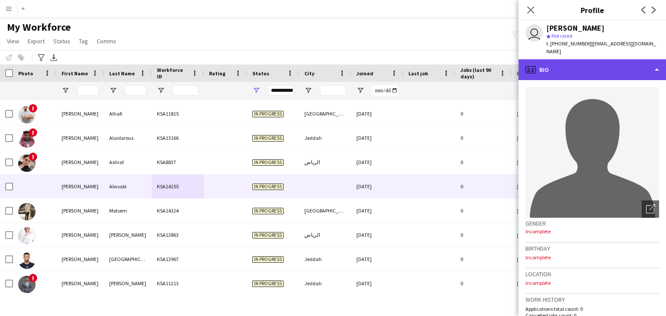
click at [581, 59] on div "profile Bio" at bounding box center [591, 69] width 147 height 21
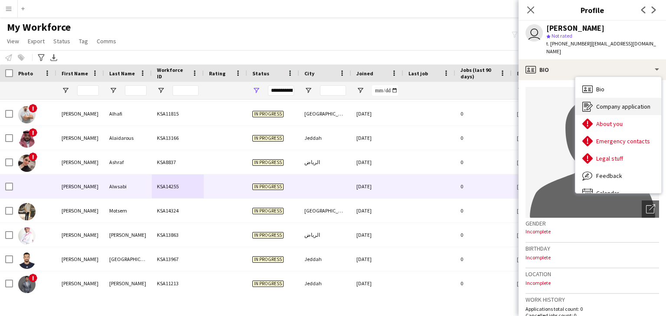
click at [613, 103] on span "Company application" at bounding box center [623, 107] width 54 height 8
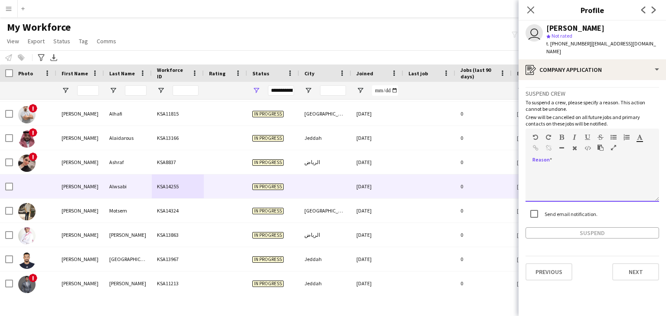
click at [576, 167] on div at bounding box center [591, 184] width 133 height 35
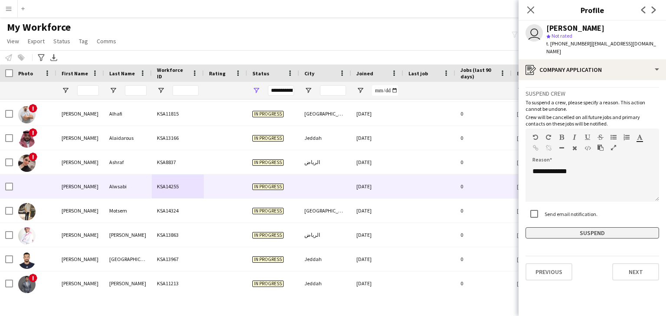
click at [550, 228] on button "Suspend" at bounding box center [591, 233] width 133 height 11
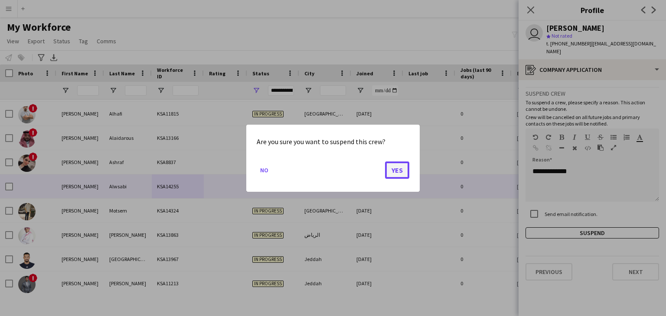
click at [397, 177] on button "Yes" at bounding box center [397, 169] width 24 height 17
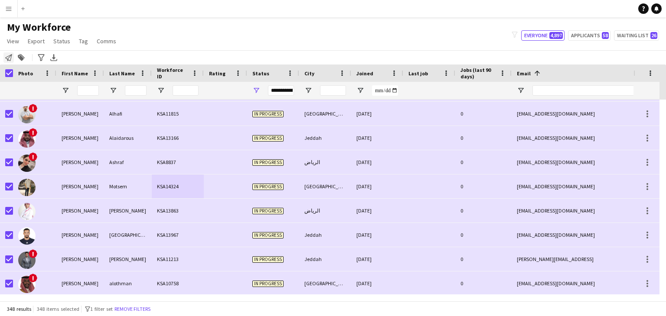
click at [6, 56] on icon "Notify workforce" at bounding box center [8, 57] width 7 height 7
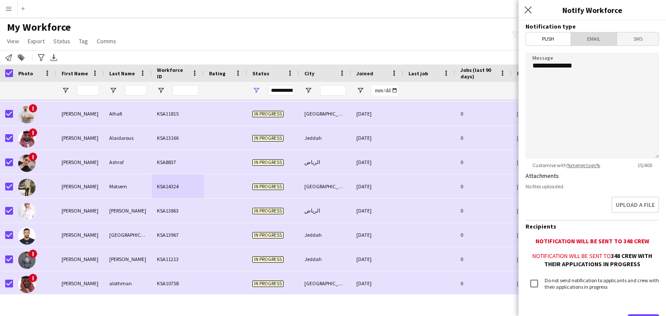
click at [593, 41] on span "Email" at bounding box center [594, 39] width 46 height 13
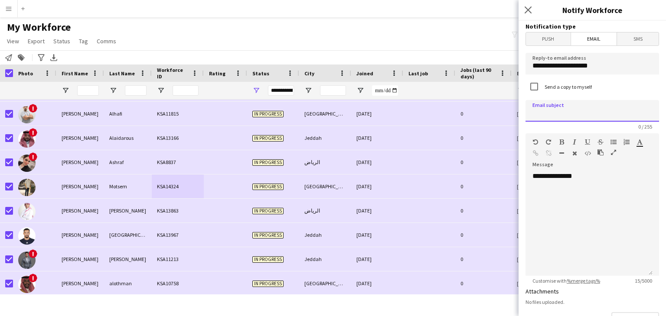
click at [560, 113] on input at bounding box center [591, 111] width 133 height 22
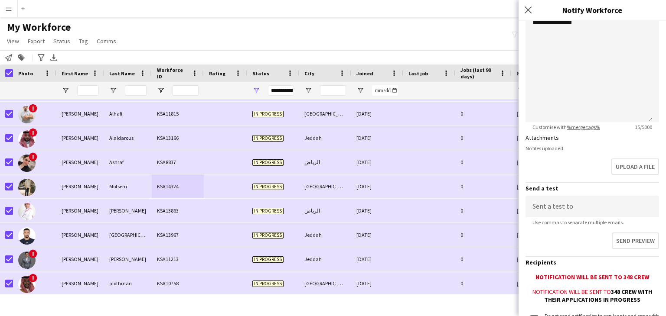
scroll to position [153, 0]
type input "**********"
click at [230, 27] on div "My Workforce View Views Default view Basic Export View Full Name TAGS Test New …" at bounding box center [333, 35] width 666 height 29
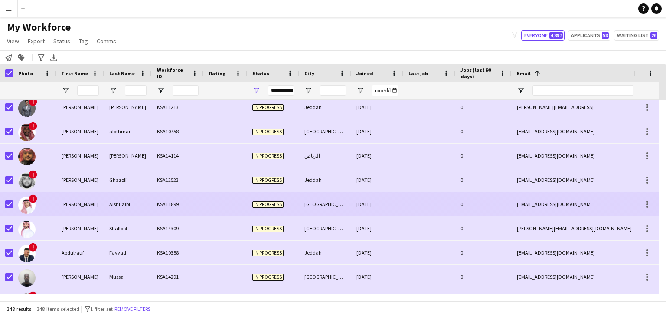
scroll to position [224, 0]
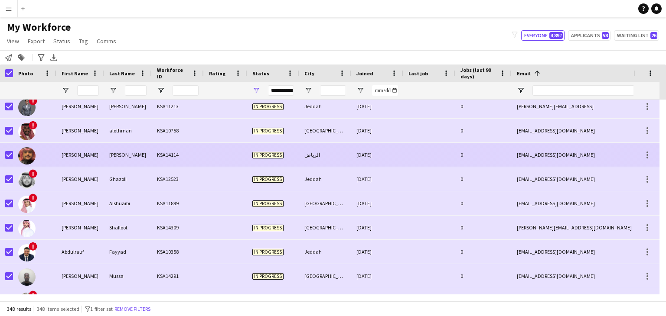
click at [140, 155] on div "[PERSON_NAME]" at bounding box center [128, 155] width 48 height 24
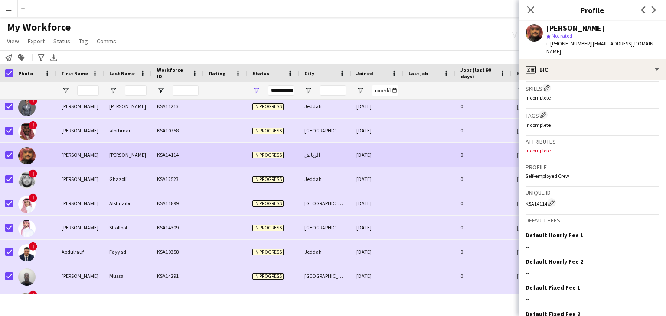
scroll to position [319, 0]
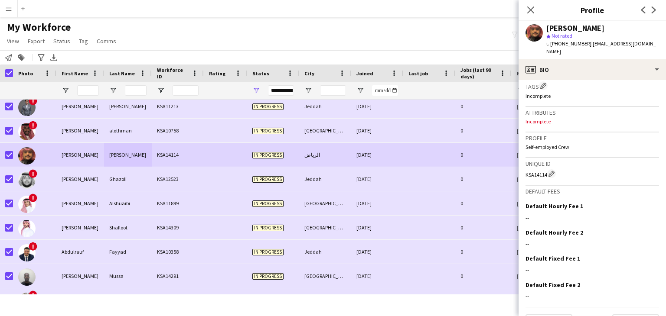
click at [589, 28] on div "[PERSON_NAME]" at bounding box center [575, 28] width 58 height 8
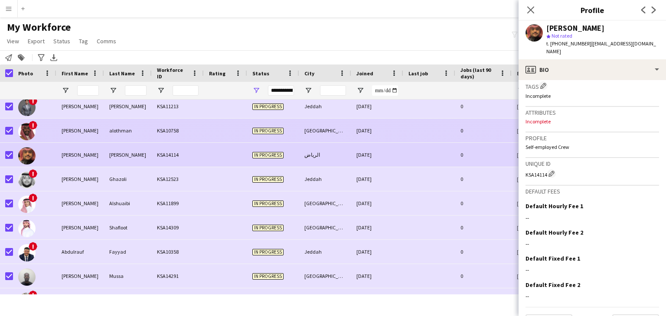
click at [159, 125] on div "KSA10758" at bounding box center [178, 131] width 52 height 24
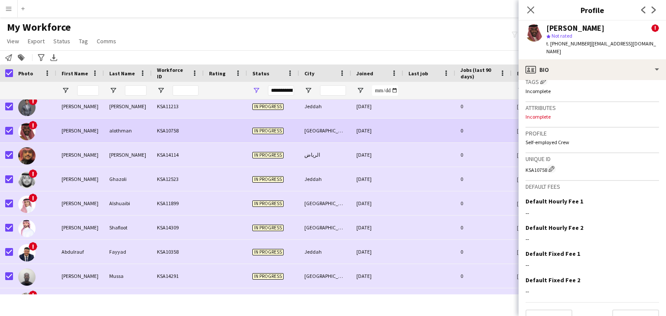
scroll to position [424, 0]
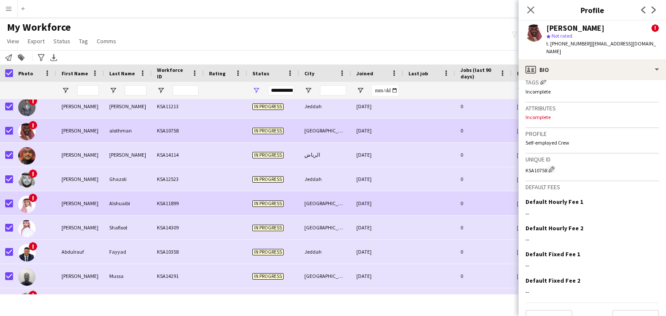
click at [203, 208] on div "KSA11899" at bounding box center [178, 204] width 52 height 24
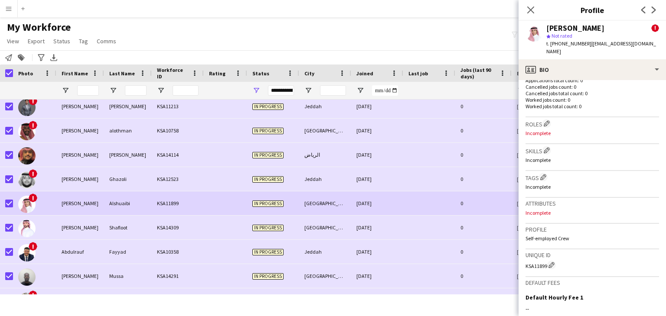
scroll to position [322, 0]
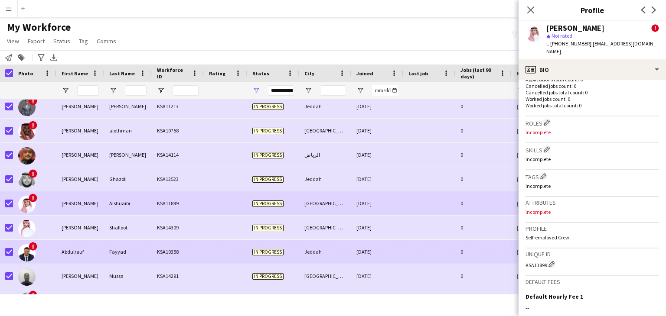
click at [46, 253] on div "!" at bounding box center [34, 252] width 43 height 24
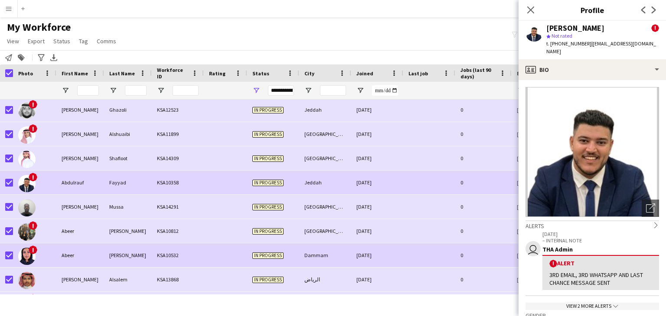
scroll to position [293, 0]
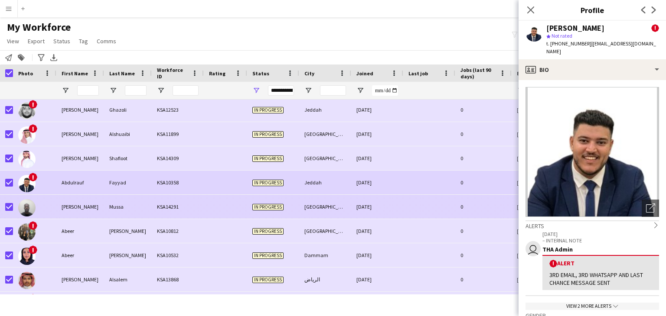
click at [81, 218] on div "[PERSON_NAME]" at bounding box center [80, 207] width 48 height 24
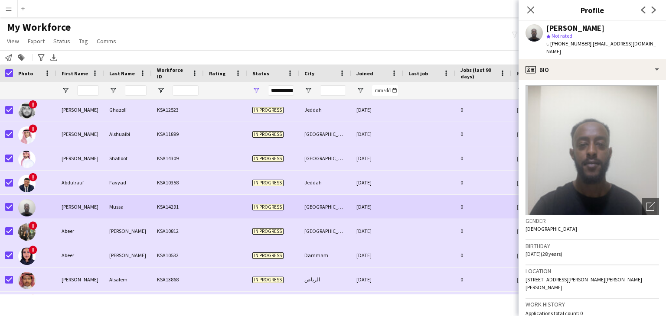
scroll to position [0, 0]
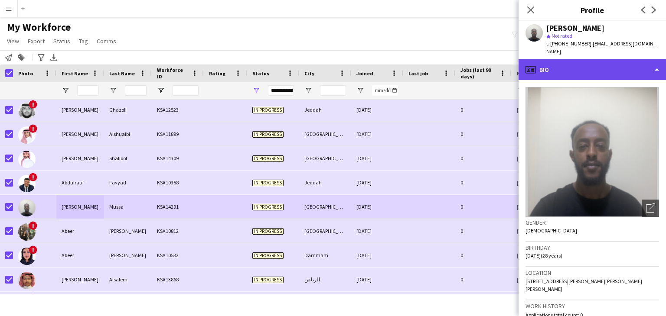
click at [626, 69] on div "profile Bio" at bounding box center [591, 69] width 147 height 21
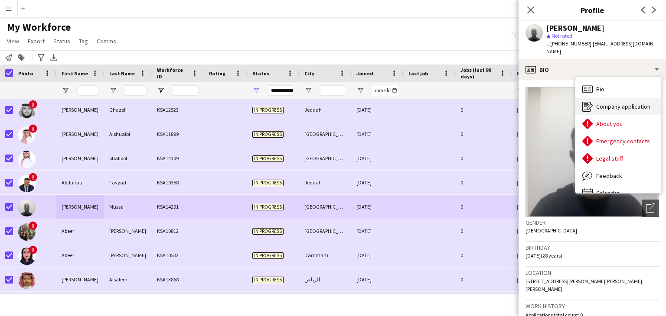
click at [608, 110] on span "Company application" at bounding box center [623, 107] width 54 height 8
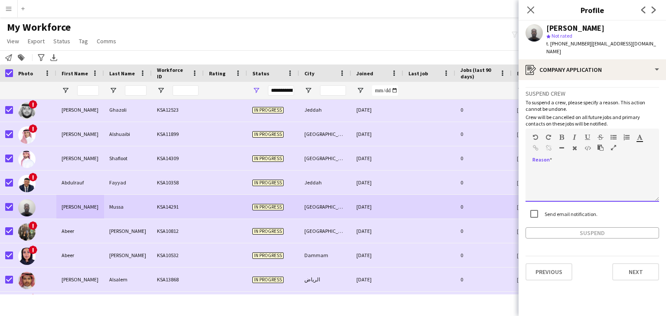
click at [544, 175] on div at bounding box center [591, 184] width 133 height 35
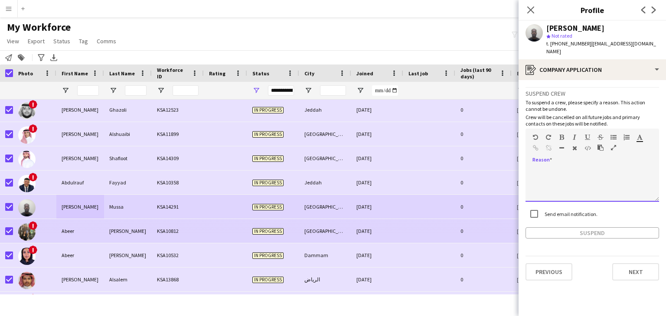
scroll to position [356, 0]
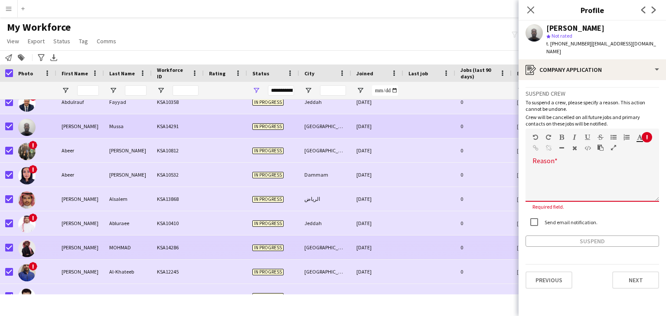
click at [155, 240] on div "KSA14286" at bounding box center [178, 248] width 52 height 24
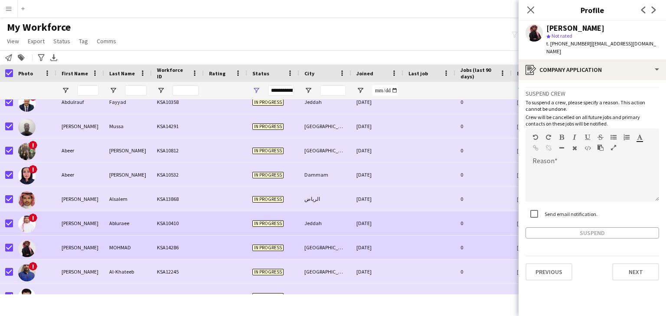
click at [154, 220] on div "KSA10410" at bounding box center [178, 223] width 52 height 24
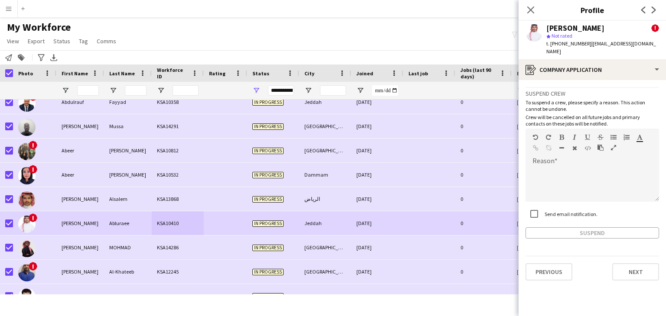
click at [612, 50] on div "[PERSON_NAME] ! star Not rated t. [PHONE_NUMBER] | [EMAIL_ADDRESS][DOMAIN_NAME]" at bounding box center [591, 40] width 147 height 39
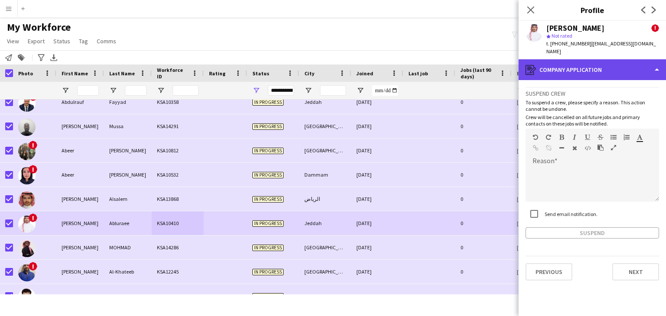
click at [607, 59] on div "register Company application" at bounding box center [591, 69] width 147 height 21
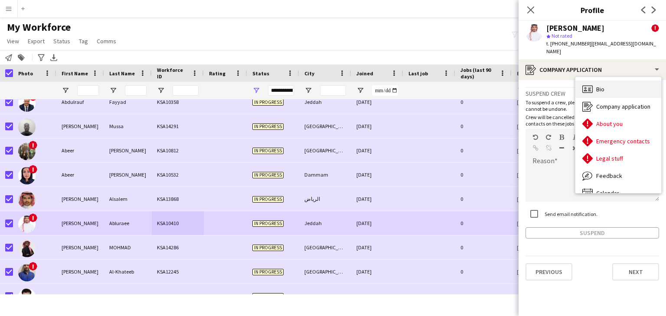
click at [607, 81] on div "Bio Bio" at bounding box center [618, 89] width 86 height 17
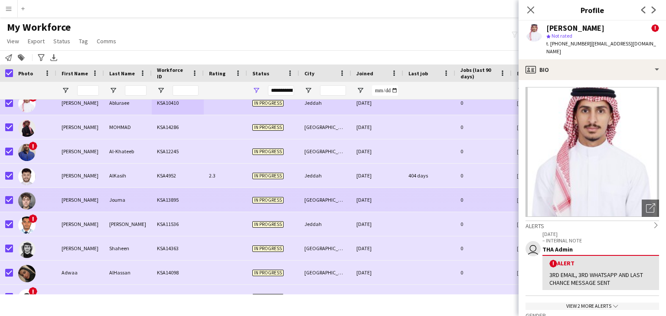
click at [167, 207] on div "KSA13895" at bounding box center [178, 200] width 52 height 24
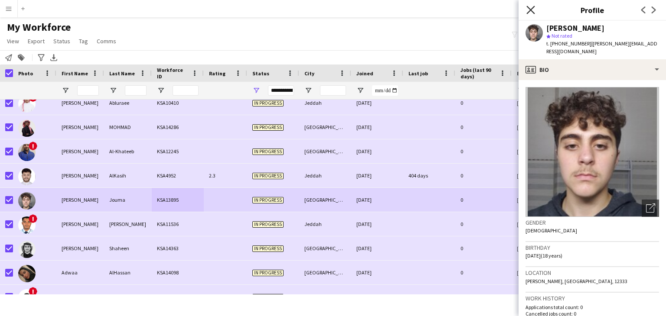
click at [529, 11] on icon at bounding box center [530, 10] width 8 height 8
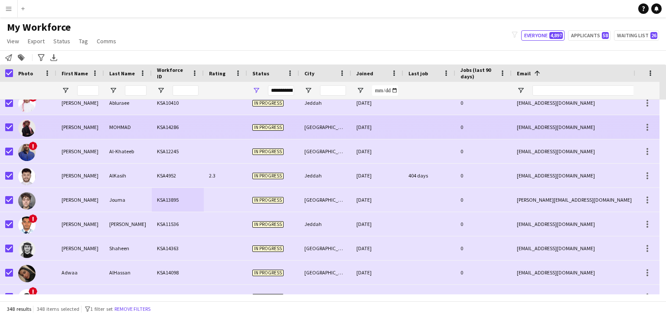
scroll to position [0, 127]
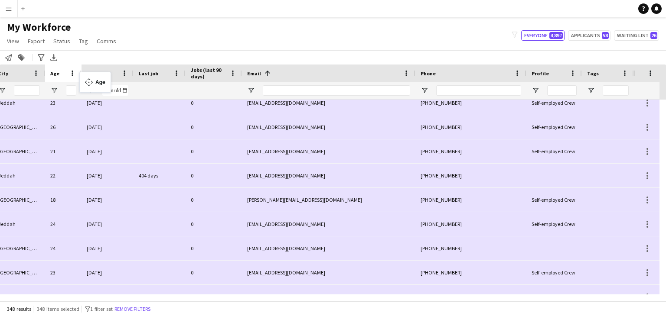
drag, startPoint x: 551, startPoint y: 78, endPoint x: 85, endPoint y: 76, distance: 466.3
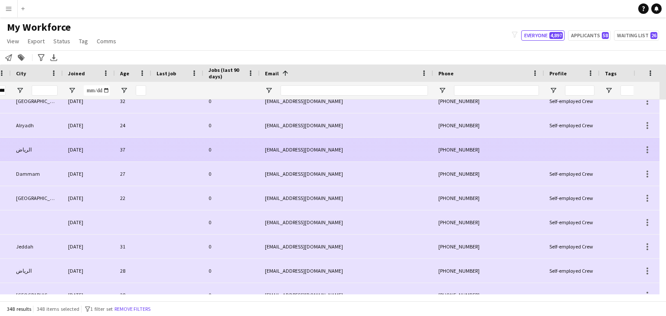
click at [142, 148] on div "37" at bounding box center [133, 150] width 36 height 24
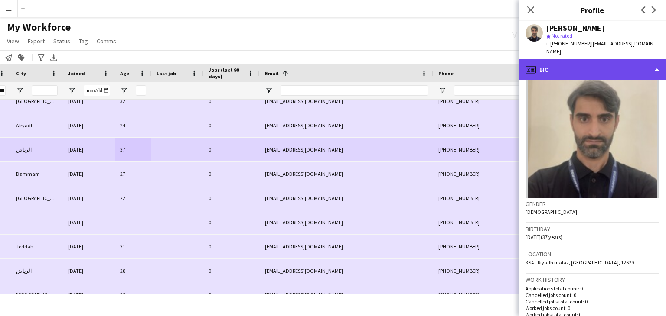
click at [603, 59] on div "profile Bio" at bounding box center [591, 69] width 147 height 21
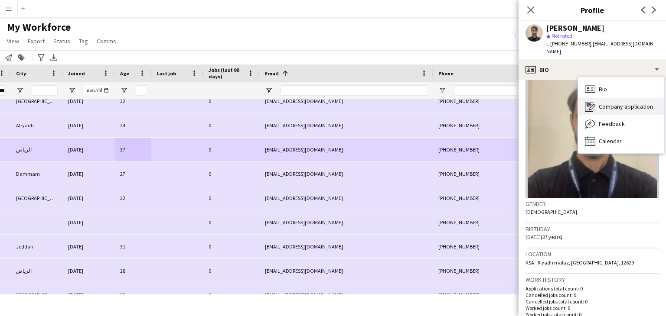
click at [602, 103] on span "Company application" at bounding box center [625, 107] width 54 height 8
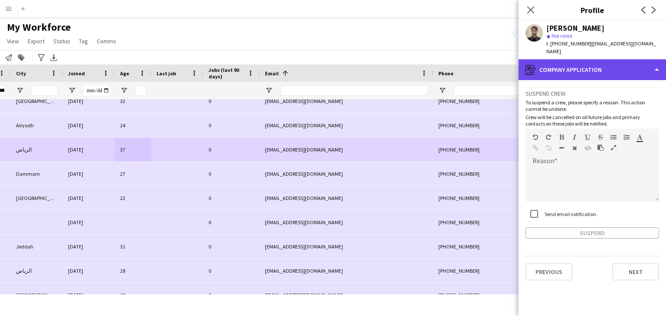
click at [628, 61] on div "register Company application" at bounding box center [591, 69] width 147 height 21
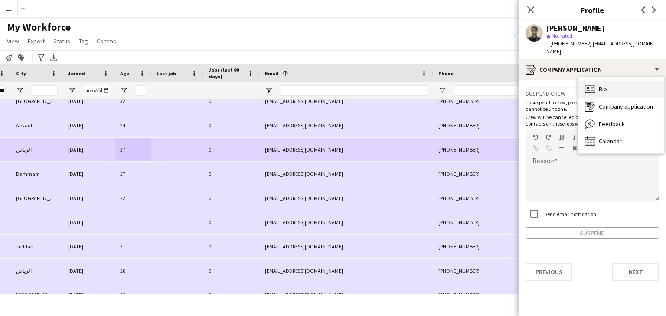
click at [612, 81] on div "Bio Bio" at bounding box center [621, 89] width 86 height 17
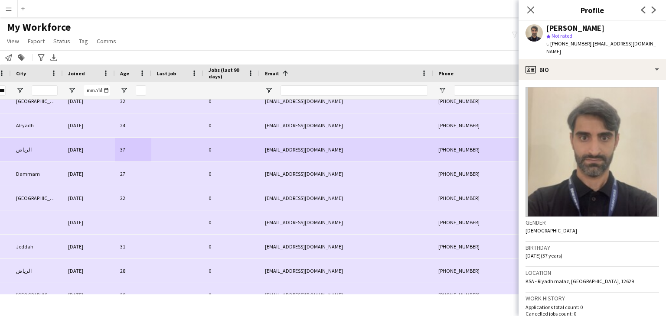
click at [634, 198] on img at bounding box center [591, 152] width 133 height 130
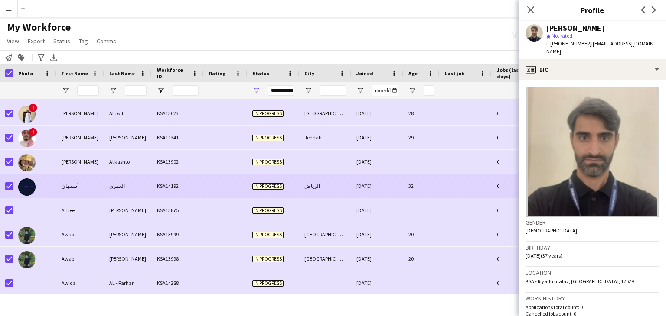
click at [266, 192] on div "In progress" at bounding box center [273, 186] width 52 height 24
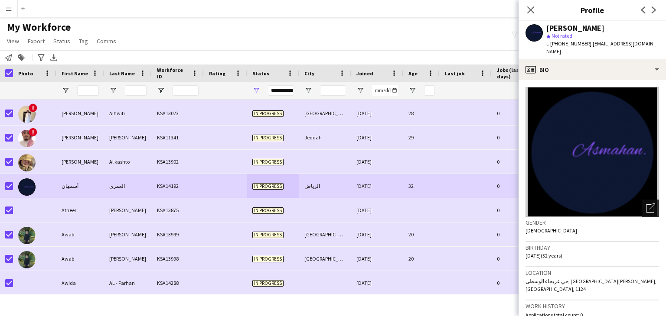
click at [646, 204] on icon "Open photos pop-in" at bounding box center [650, 208] width 9 height 9
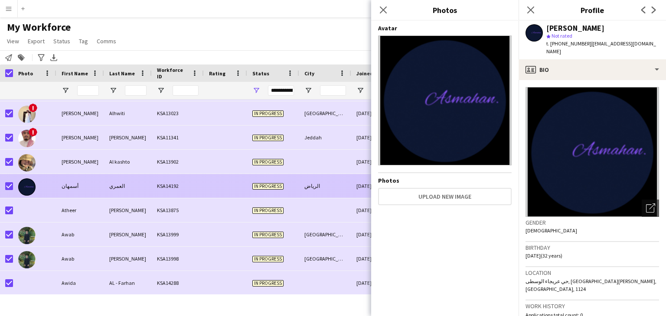
click at [289, 182] on div "In progress" at bounding box center [273, 186] width 52 height 24
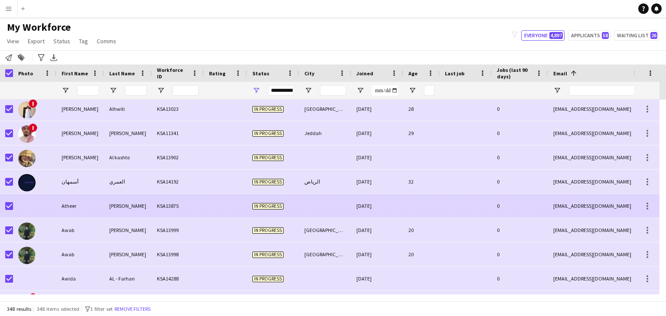
click at [258, 200] on div "In progress" at bounding box center [273, 206] width 52 height 24
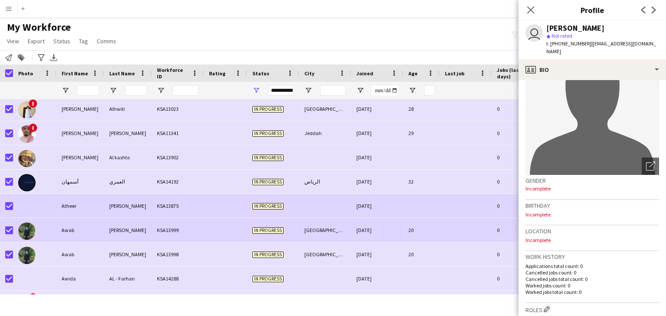
click at [378, 221] on div "[DATE]" at bounding box center [377, 230] width 52 height 24
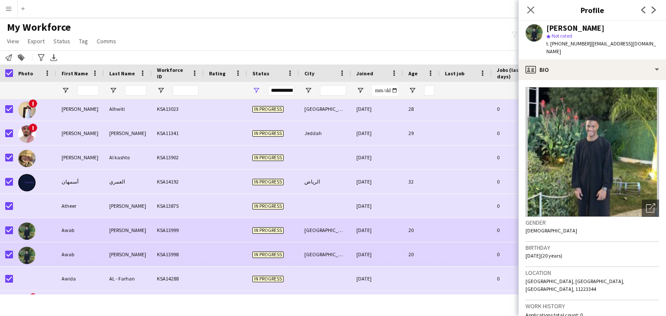
click at [222, 250] on div at bounding box center [225, 255] width 43 height 24
click at [222, 239] on div at bounding box center [225, 230] width 43 height 24
click at [221, 253] on div at bounding box center [225, 255] width 43 height 24
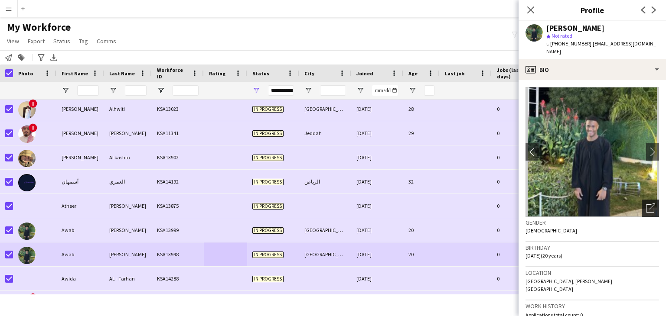
click at [641, 208] on div "Open photos pop-in" at bounding box center [649, 208] width 17 height 17
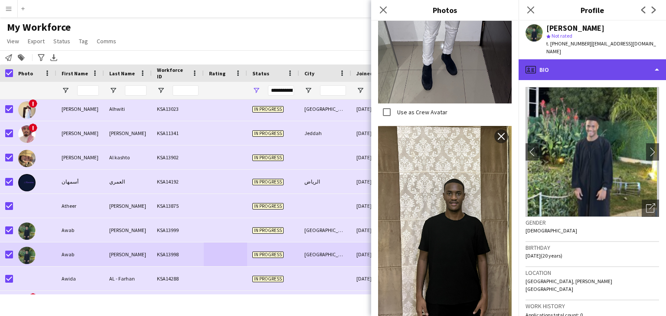
click at [607, 65] on div "profile Bio" at bounding box center [591, 69] width 147 height 21
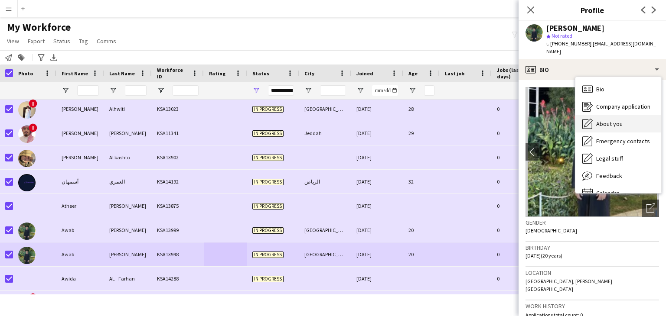
click at [626, 128] on div "About you About you" at bounding box center [618, 123] width 86 height 17
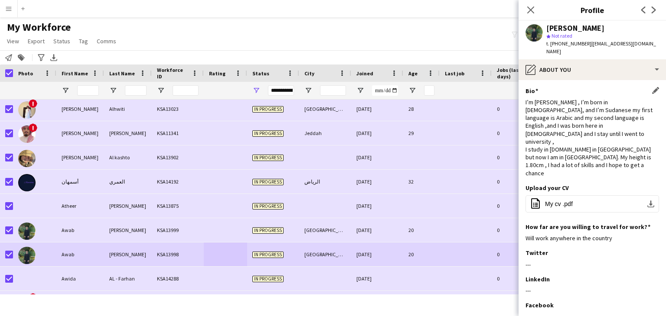
click at [569, 108] on div "I’m [PERSON_NAME] , I’m born in [DEMOGRAPHIC_DATA], and I’m Sudanese my first l…" at bounding box center [591, 137] width 133 height 79
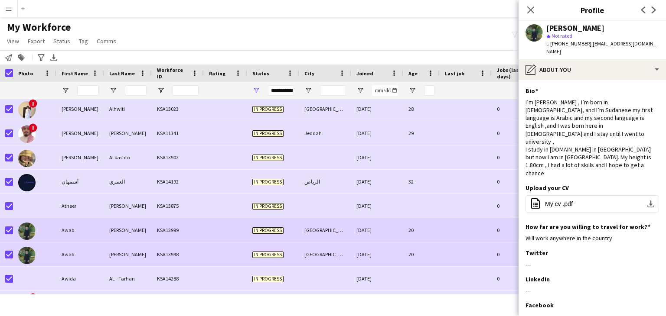
click at [355, 230] on div "[DATE]" at bounding box center [377, 230] width 52 height 24
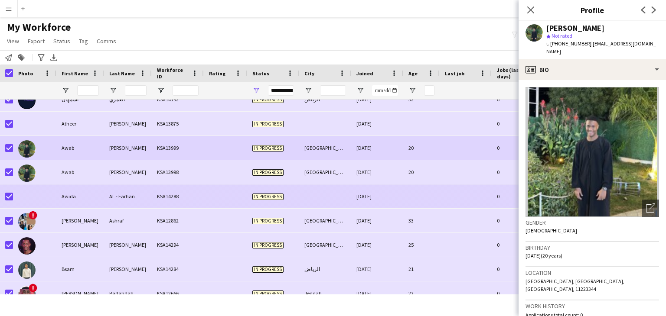
scroll to position [1518, 0]
click at [140, 200] on div "AL - Farhan" at bounding box center [128, 196] width 48 height 24
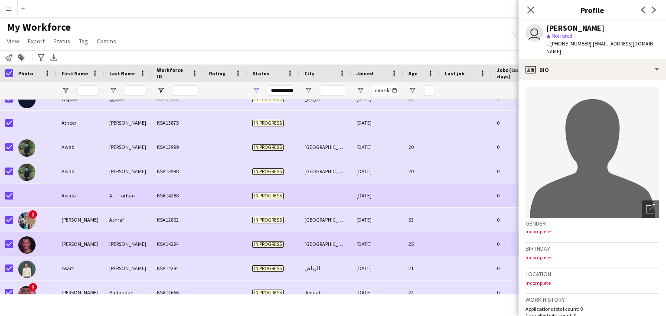
click at [128, 239] on div "[PERSON_NAME]" at bounding box center [128, 244] width 48 height 24
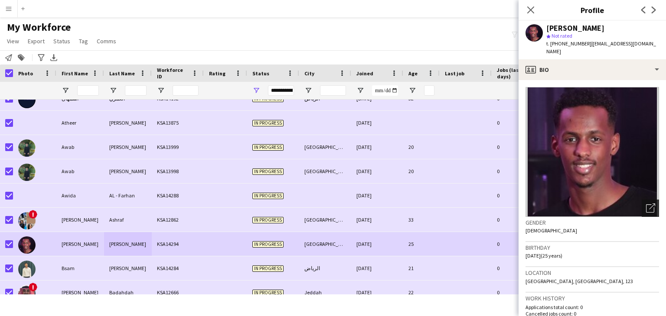
click at [646, 204] on icon "Open photos pop-in" at bounding box center [650, 208] width 9 height 9
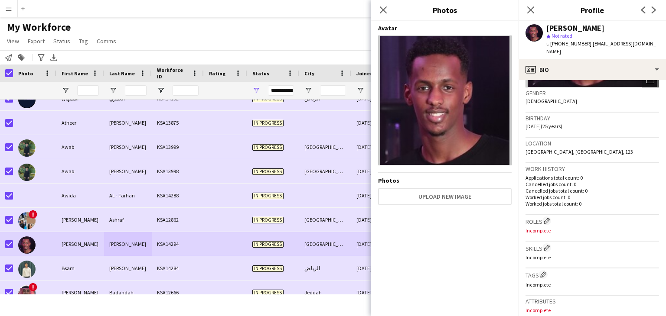
scroll to position [130, 0]
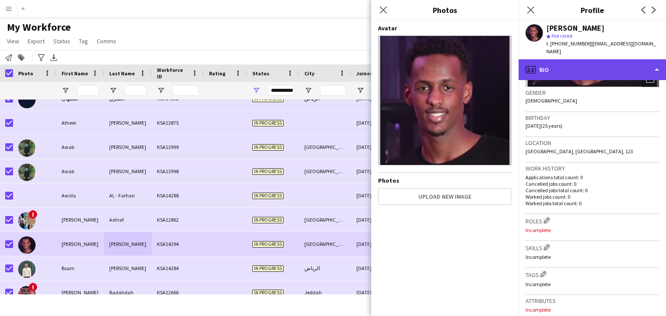
click at [589, 62] on div "profile Bio" at bounding box center [591, 69] width 147 height 21
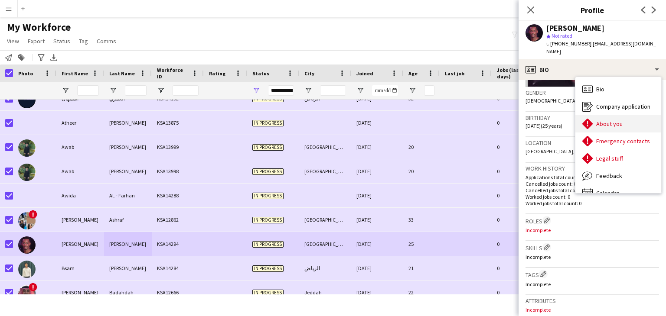
click at [643, 115] on div "About you About you" at bounding box center [618, 123] width 86 height 17
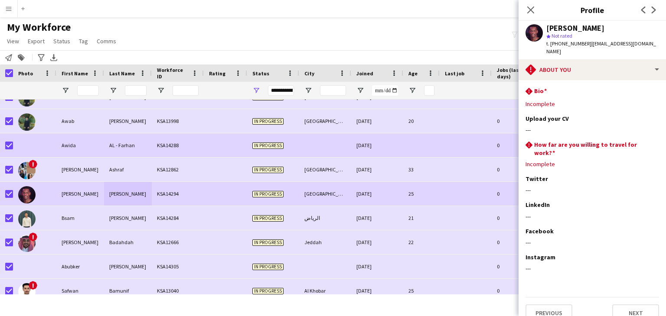
scroll to position [1567, 0]
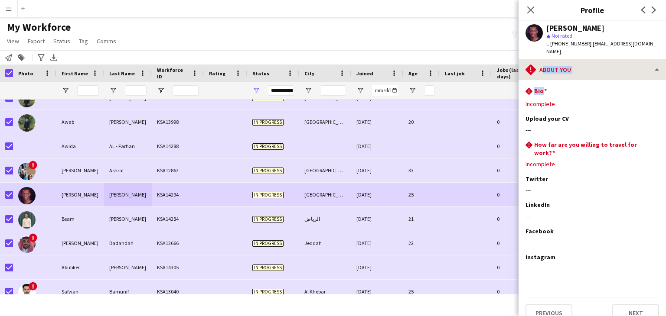
drag, startPoint x: 562, startPoint y: 73, endPoint x: 562, endPoint y: 66, distance: 6.9
click at [562, 66] on div "rhombus-alert About you Bio Bio Company application Company application About y…" at bounding box center [591, 187] width 147 height 257
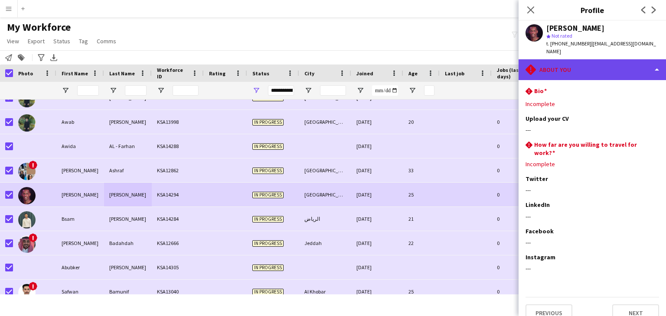
click at [562, 66] on div "rhombus-alert About you" at bounding box center [591, 69] width 147 height 21
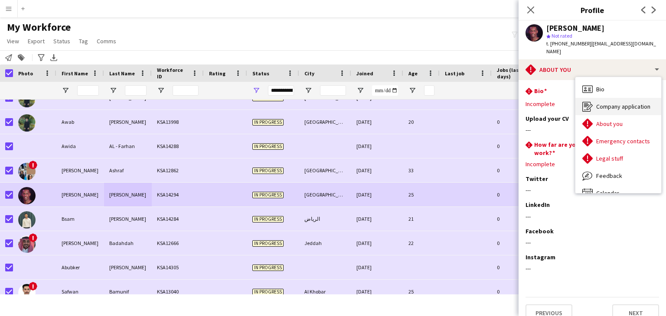
click at [586, 104] on div "Company application Company application" at bounding box center [618, 106] width 86 height 17
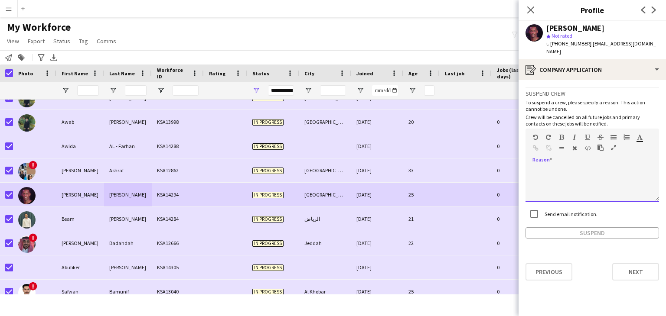
click at [591, 167] on div at bounding box center [591, 184] width 133 height 35
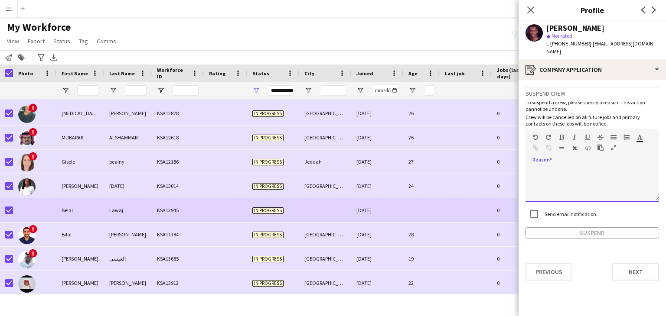
scroll to position [1770, 0]
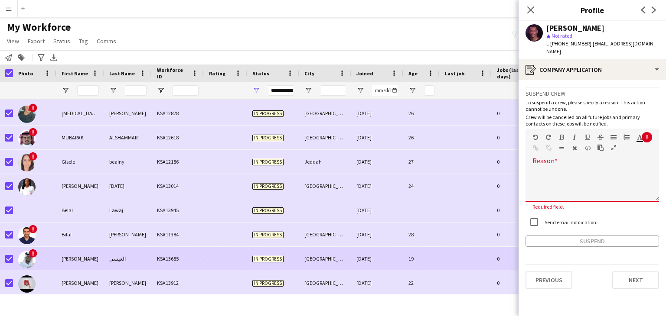
click at [127, 259] on div "العيسى" at bounding box center [128, 259] width 48 height 24
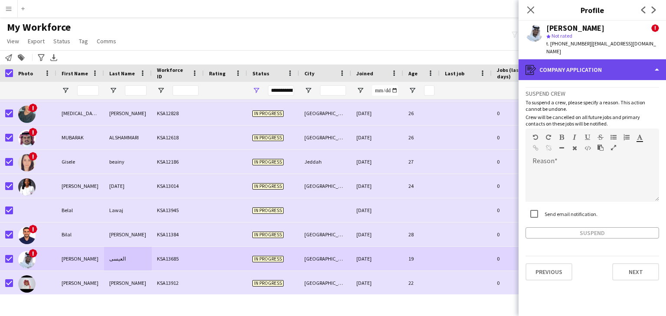
click at [592, 71] on div "register Company application" at bounding box center [591, 69] width 147 height 21
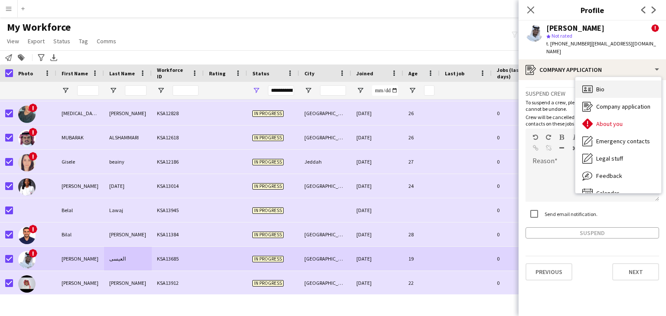
click at [603, 87] on div "Bio Bio" at bounding box center [618, 89] width 86 height 17
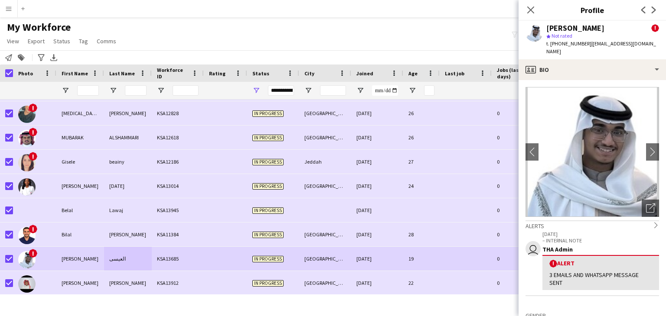
scroll to position [1, 0]
click at [645, 199] on div "Open photos pop-in" at bounding box center [649, 207] width 17 height 17
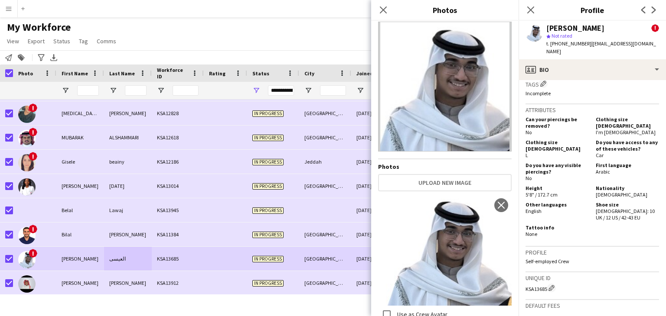
scroll to position [425, 0]
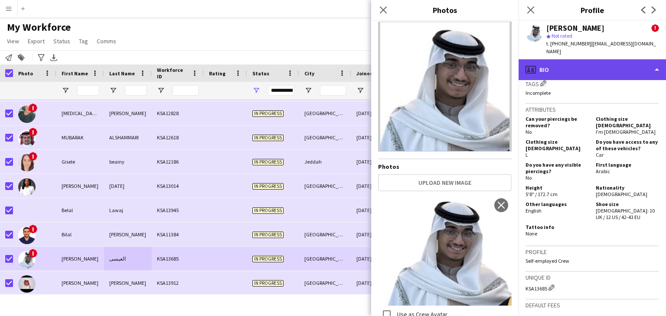
click at [597, 61] on div "profile Bio" at bounding box center [591, 69] width 147 height 21
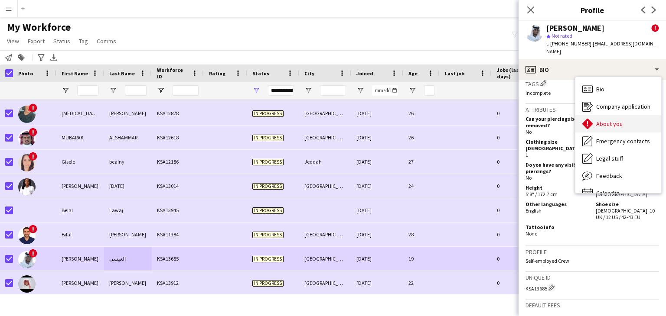
click at [596, 120] on span "About you" at bounding box center [609, 124] width 26 height 8
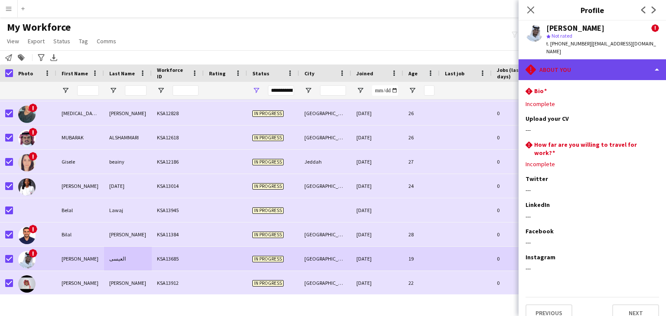
click at [622, 65] on div "rhombus-alert About you" at bounding box center [591, 69] width 147 height 21
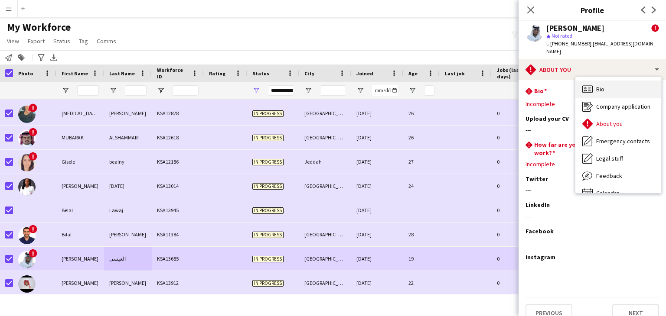
click at [614, 81] on div "Bio Bio" at bounding box center [618, 89] width 86 height 17
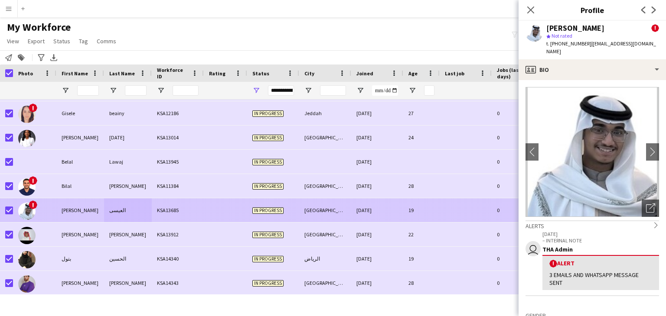
scroll to position [1819, 0]
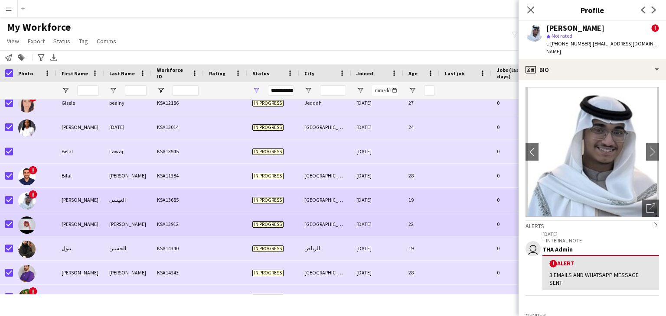
click at [309, 226] on div "[GEOGRAPHIC_DATA]" at bounding box center [325, 224] width 52 height 24
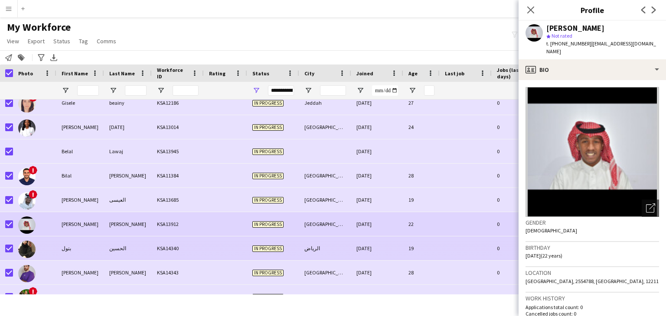
click at [297, 242] on div "In progress" at bounding box center [273, 249] width 52 height 24
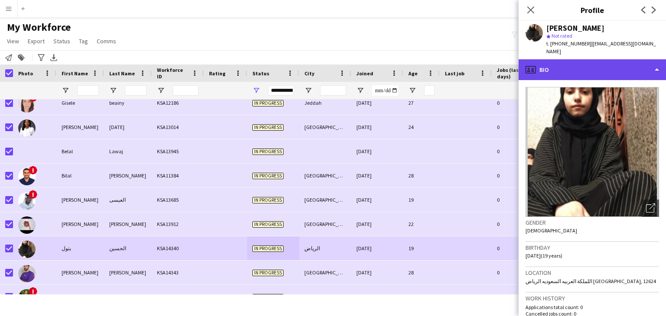
click at [570, 59] on div "profile Bio" at bounding box center [591, 69] width 147 height 21
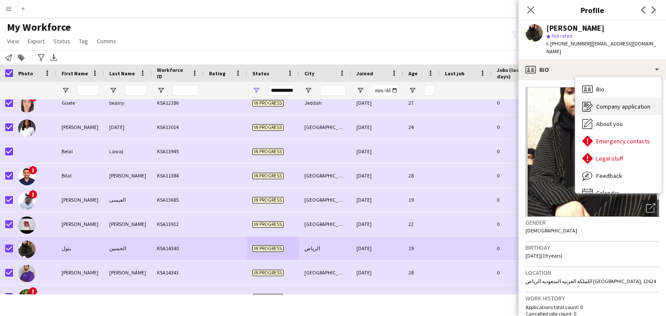
click at [583, 101] on icon "Company application" at bounding box center [587, 106] width 10 height 10
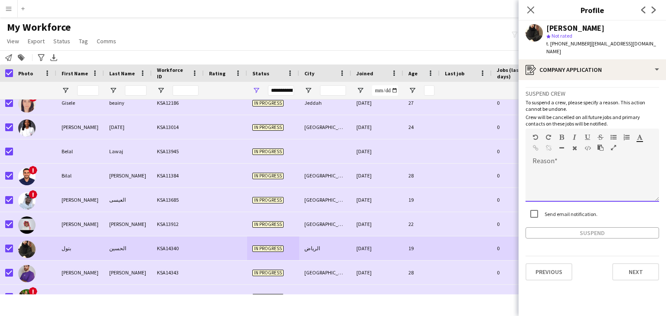
click at [558, 161] on div at bounding box center [591, 181] width 133 height 41
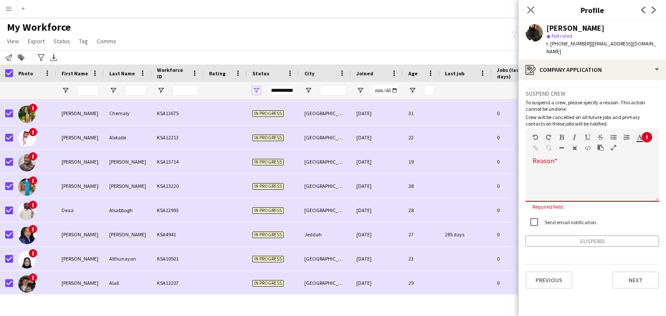
click at [258, 87] on span "Open Filter Menu" at bounding box center [256, 91] width 8 height 8
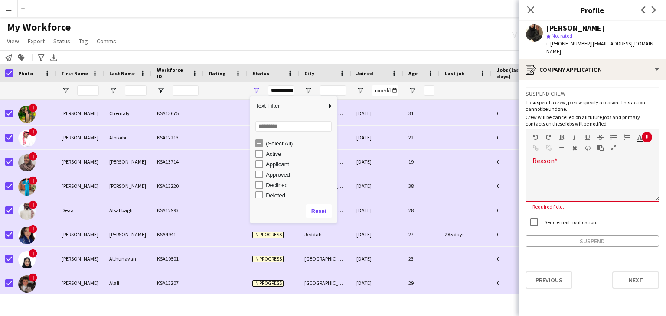
click at [266, 166] on div "Applicant" at bounding box center [300, 164] width 68 height 7
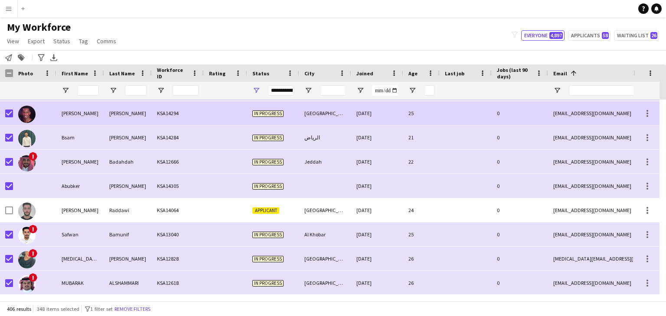
click at [206, 123] on div at bounding box center [225, 113] width 43 height 24
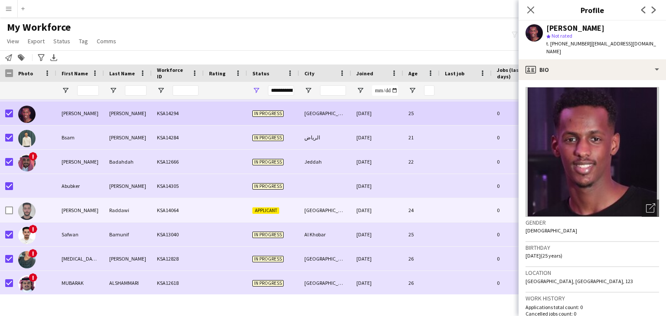
click at [257, 212] on span "Applicant" at bounding box center [265, 211] width 27 height 7
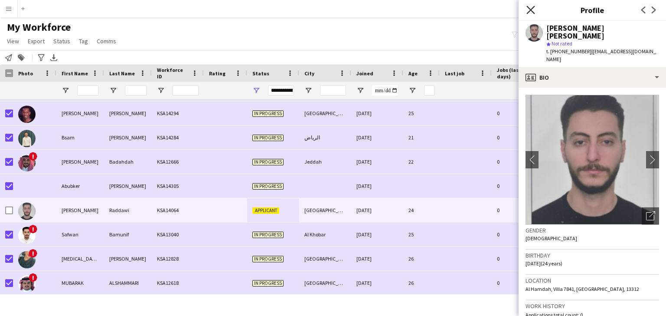
click at [534, 9] on icon "Close pop-in" at bounding box center [530, 10] width 8 height 8
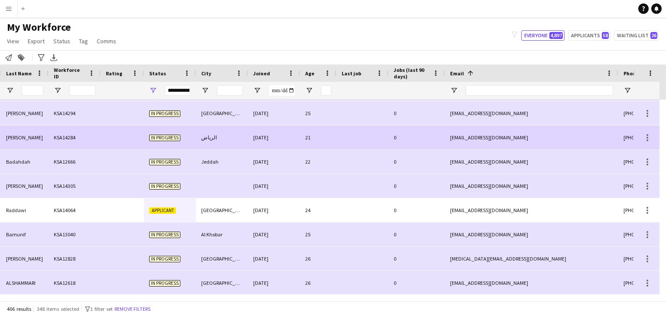
scroll to position [0, 152]
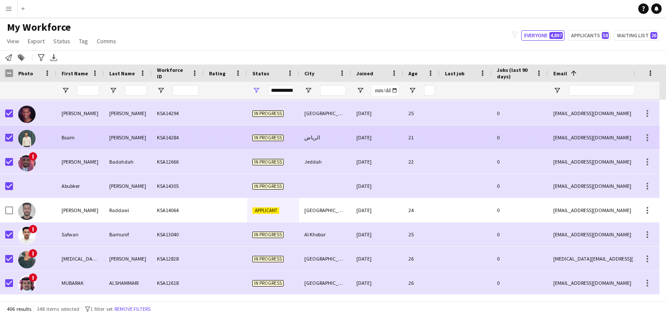
click at [533, 173] on div "0" at bounding box center [519, 162] width 56 height 24
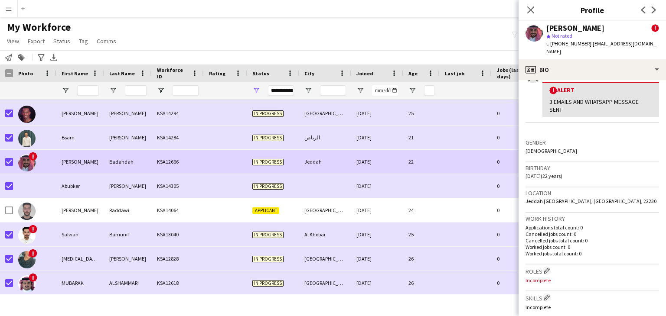
scroll to position [0, 0]
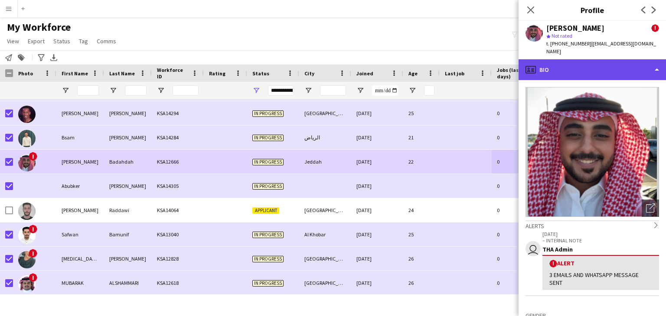
click at [572, 60] on div "profile Bio" at bounding box center [591, 69] width 147 height 21
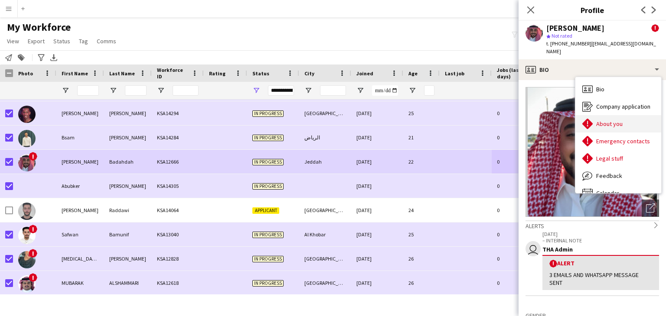
click at [614, 120] on span "About you" at bounding box center [609, 124] width 26 height 8
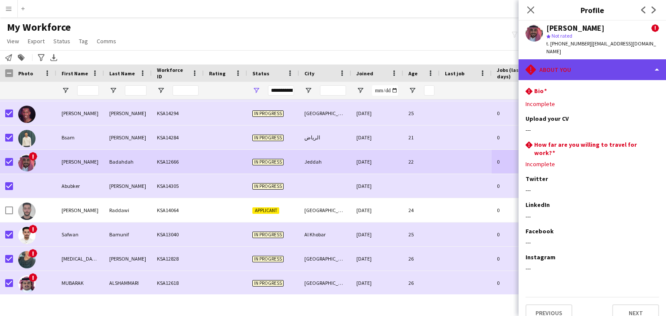
click at [564, 65] on div "rhombus-alert About you" at bounding box center [591, 69] width 147 height 21
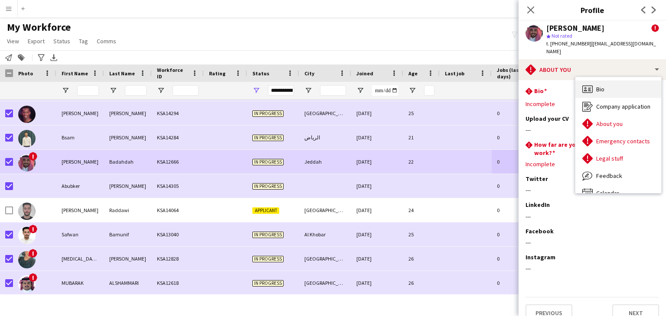
click at [601, 85] on span "Bio" at bounding box center [600, 89] width 8 height 8
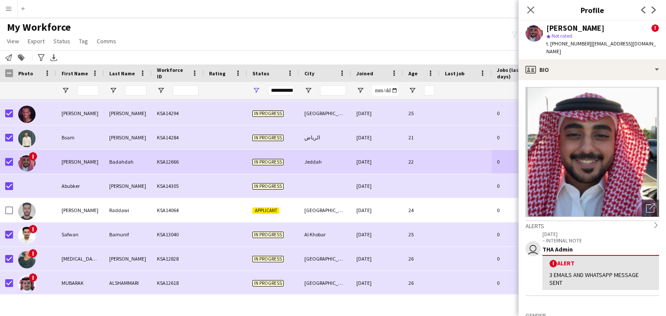
click at [595, 130] on img at bounding box center [591, 152] width 133 height 130
click at [594, 136] on img at bounding box center [591, 152] width 133 height 130
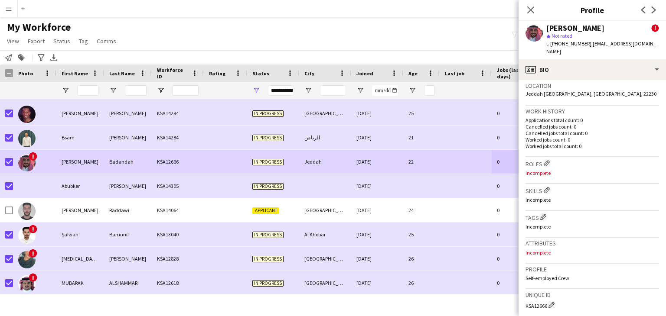
scroll to position [303, 0]
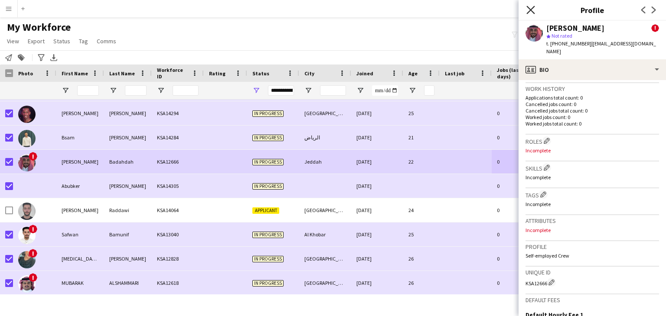
click at [533, 11] on icon "Close pop-in" at bounding box center [530, 10] width 8 height 8
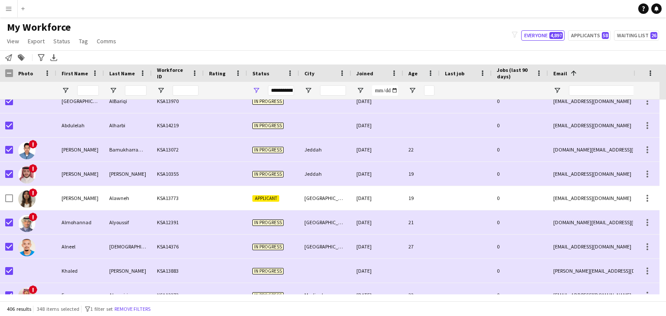
scroll to position [1146, 0]
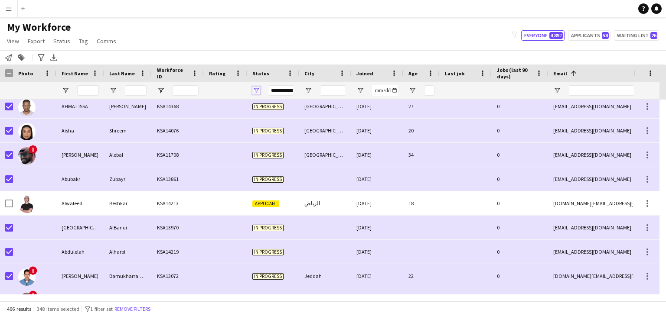
click at [255, 90] on span "Open Filter Menu" at bounding box center [256, 91] width 8 height 8
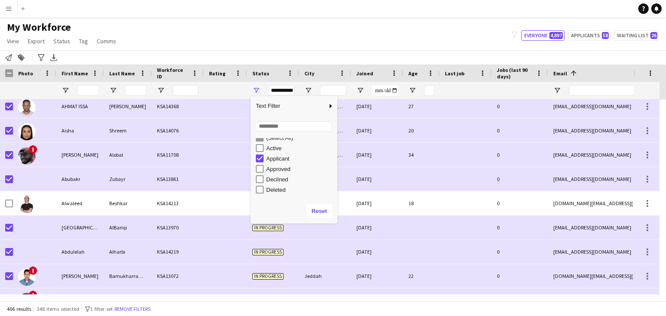
scroll to position [0, 0]
type input "**********"
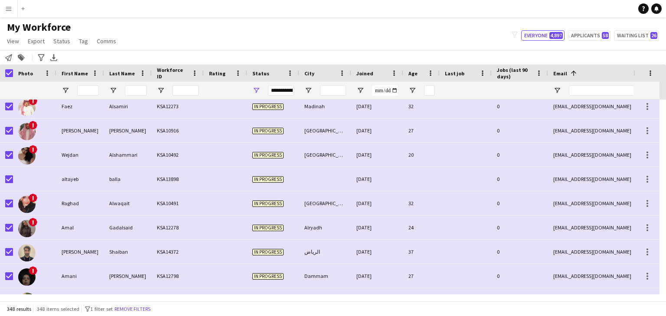
click at [518, 309] on div "348 results 348 items selected filter-1 1 filter set Remove filters" at bounding box center [333, 309] width 666 height 15
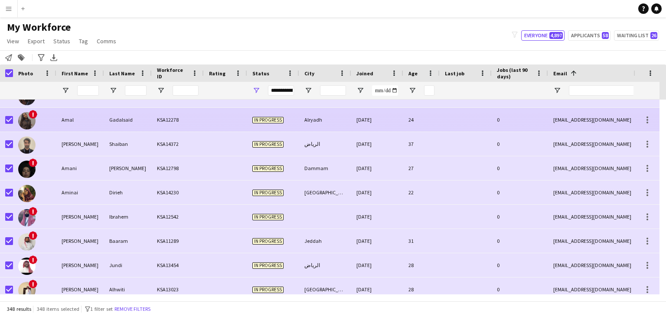
scroll to position [1276, 0]
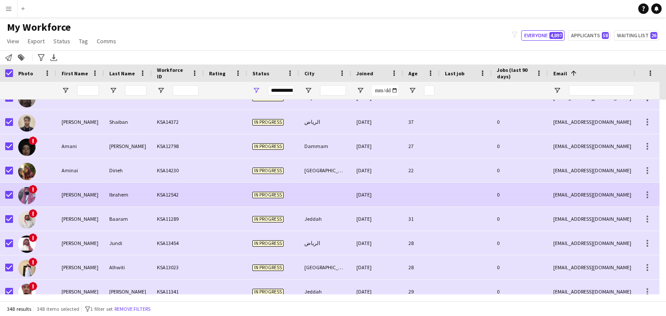
click at [75, 195] on div "[PERSON_NAME]" at bounding box center [80, 195] width 48 height 24
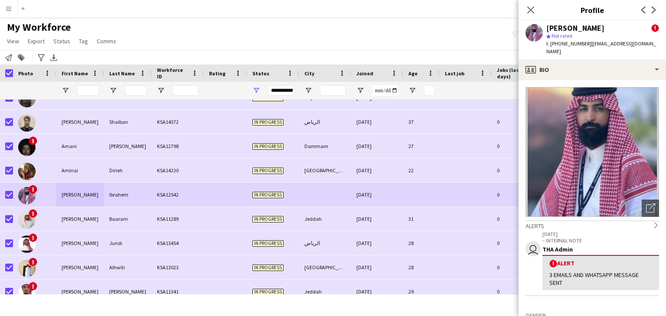
click at [576, 127] on img at bounding box center [591, 152] width 133 height 130
click at [575, 127] on img at bounding box center [591, 152] width 133 height 130
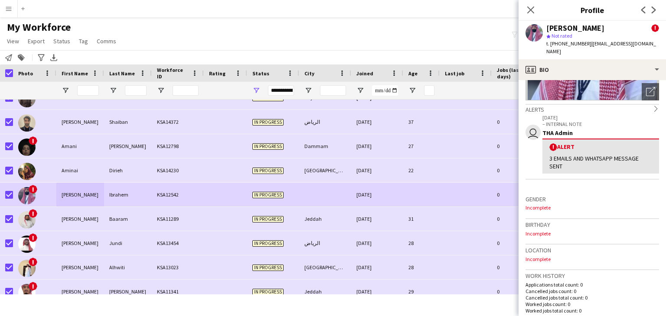
scroll to position [0, 0]
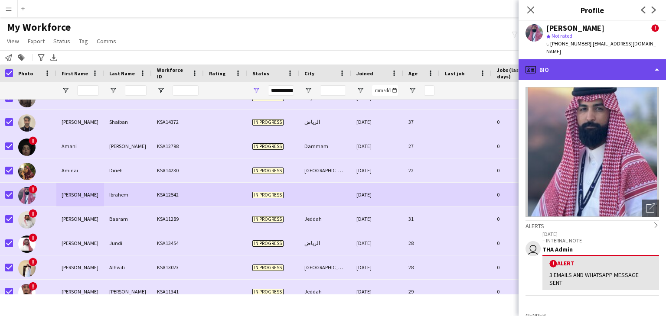
click at [601, 66] on div "profile Bio" at bounding box center [591, 69] width 147 height 21
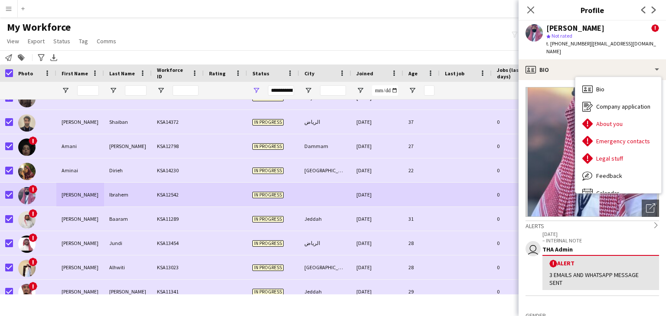
click at [440, 23] on div "My Workforce View Views Default view Basic Export View Full Name TAGS Test New …" at bounding box center [333, 35] width 666 height 29
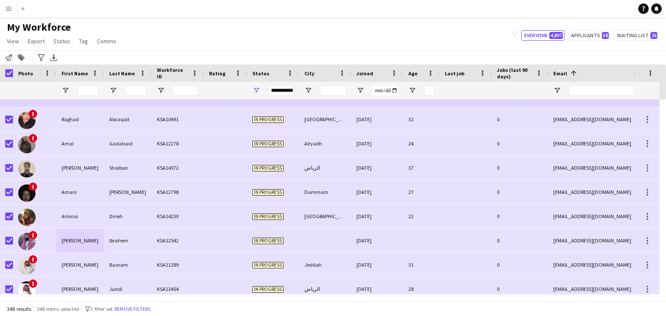
scroll to position [1232, 0]
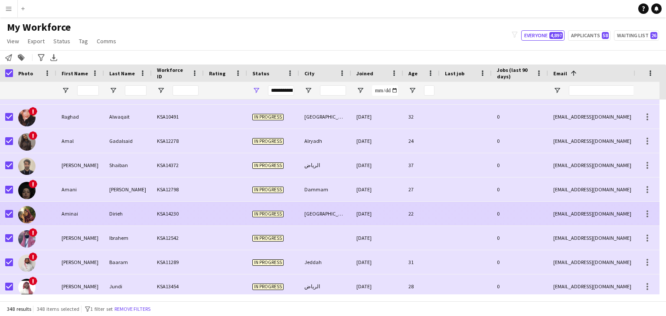
click at [70, 215] on div "Aminai" at bounding box center [80, 214] width 48 height 24
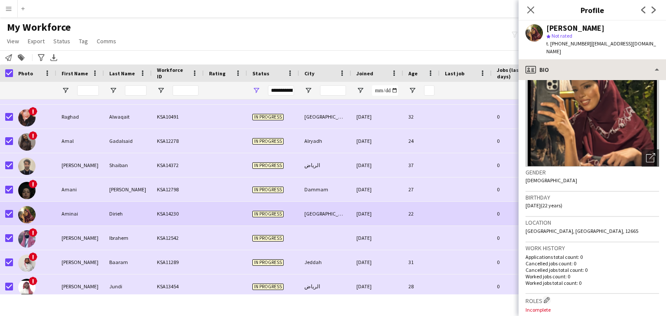
scroll to position [43, 0]
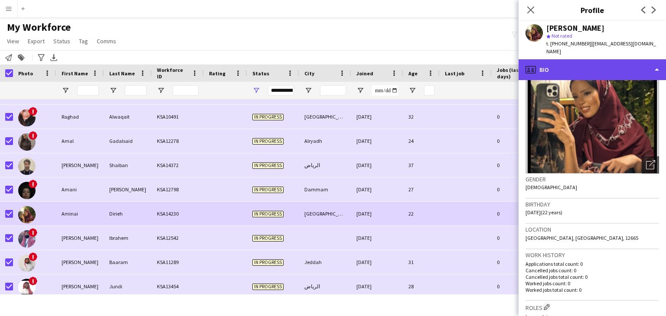
click at [565, 59] on div "profile Bio" at bounding box center [591, 69] width 147 height 21
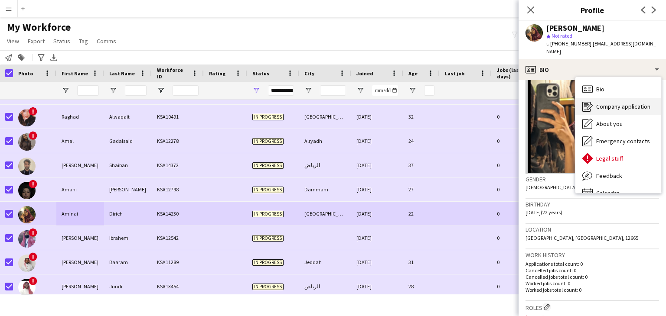
click at [613, 98] on div "Company application Company application" at bounding box center [618, 106] width 86 height 17
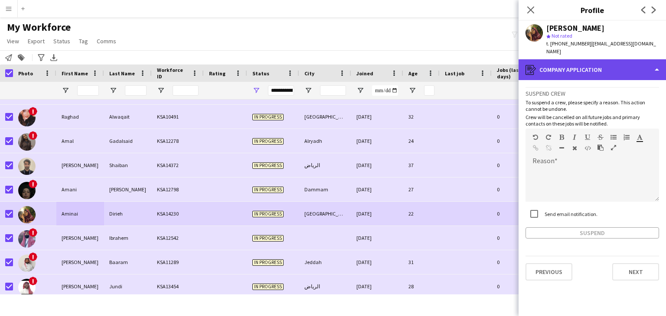
click at [565, 68] on div "register Company application" at bounding box center [591, 69] width 147 height 21
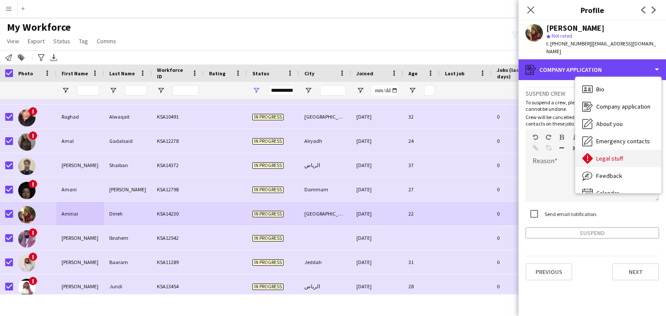
scroll to position [12, 0]
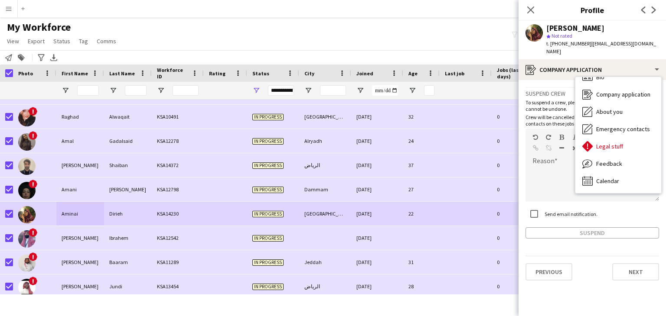
click at [584, 299] on app-crew-profile-application "Suspend crew To suspend a crew, please specify a reason. This action cannot be …" at bounding box center [591, 198] width 147 height 236
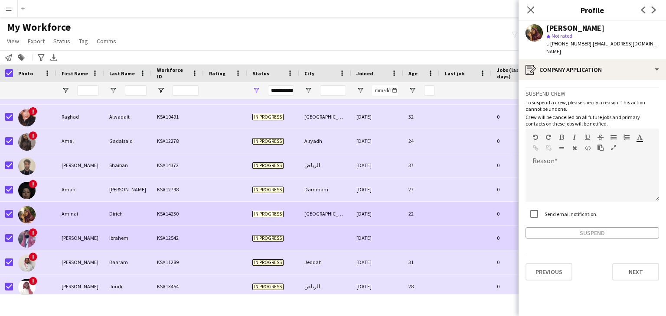
click at [97, 237] on div "[PERSON_NAME]" at bounding box center [80, 238] width 48 height 24
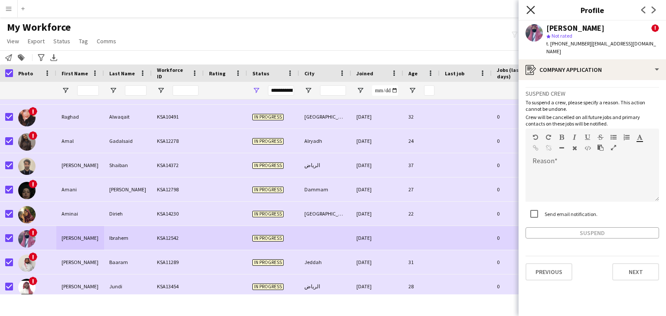
click at [532, 9] on icon "Close pop-in" at bounding box center [530, 10] width 8 height 8
